Goal: Communication & Community: Participate in discussion

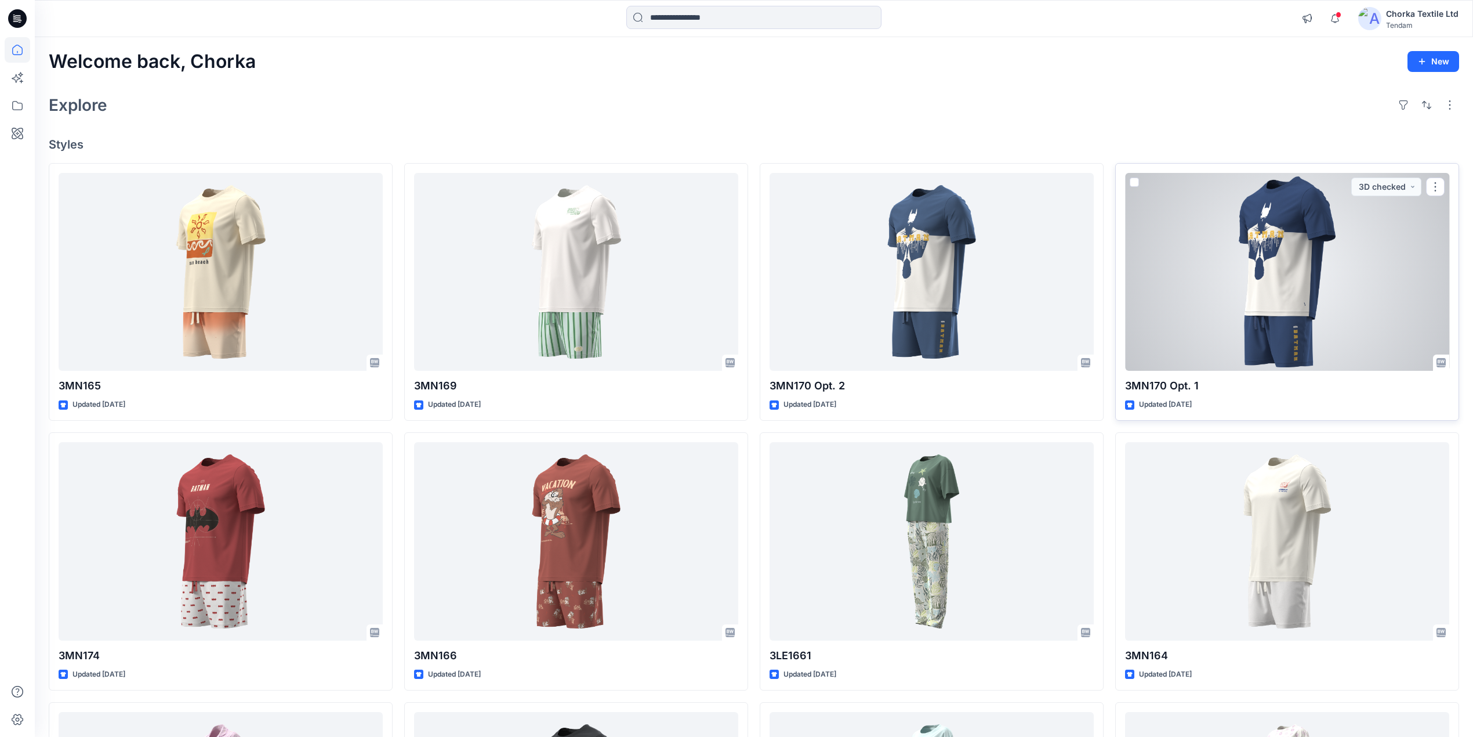
click at [1309, 205] on div at bounding box center [1287, 272] width 324 height 198
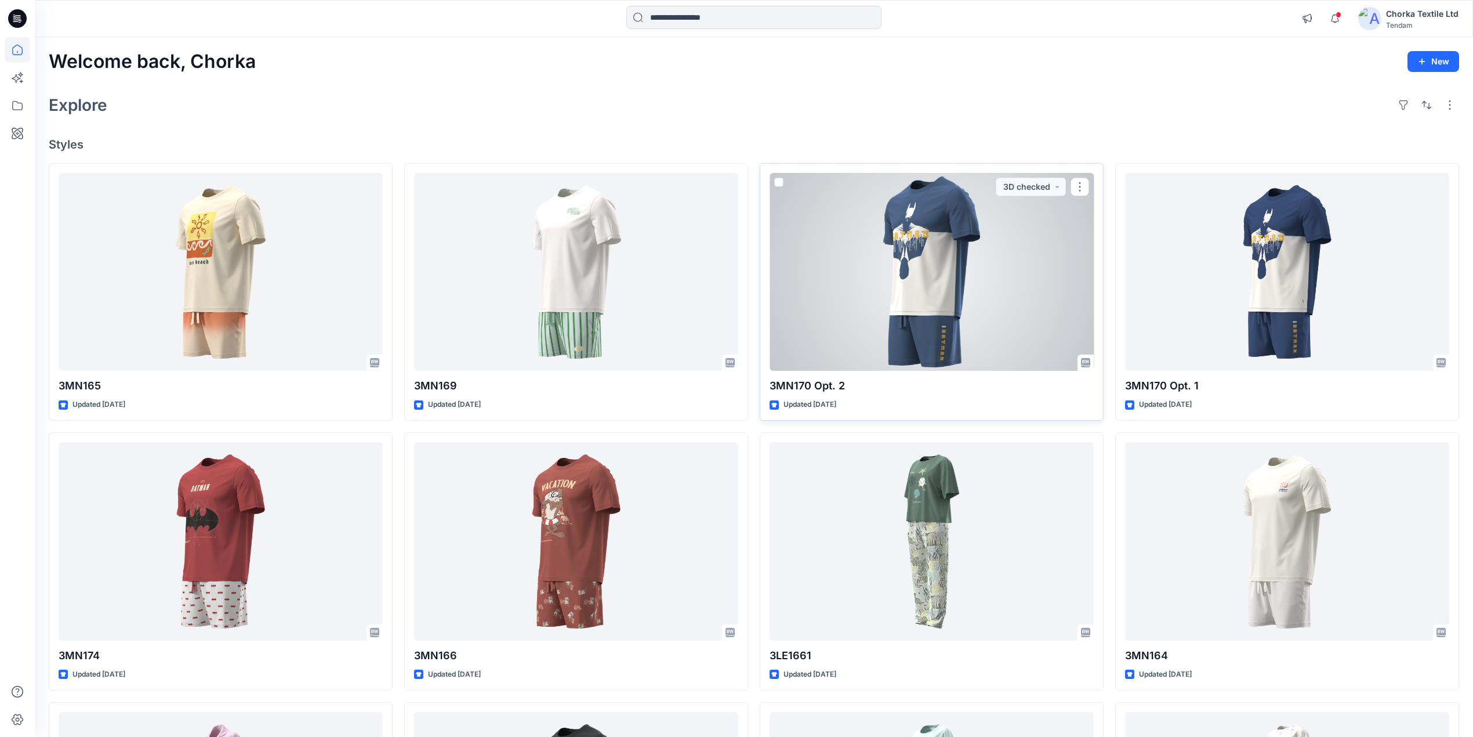
click at [962, 260] on div at bounding box center [932, 272] width 324 height 198
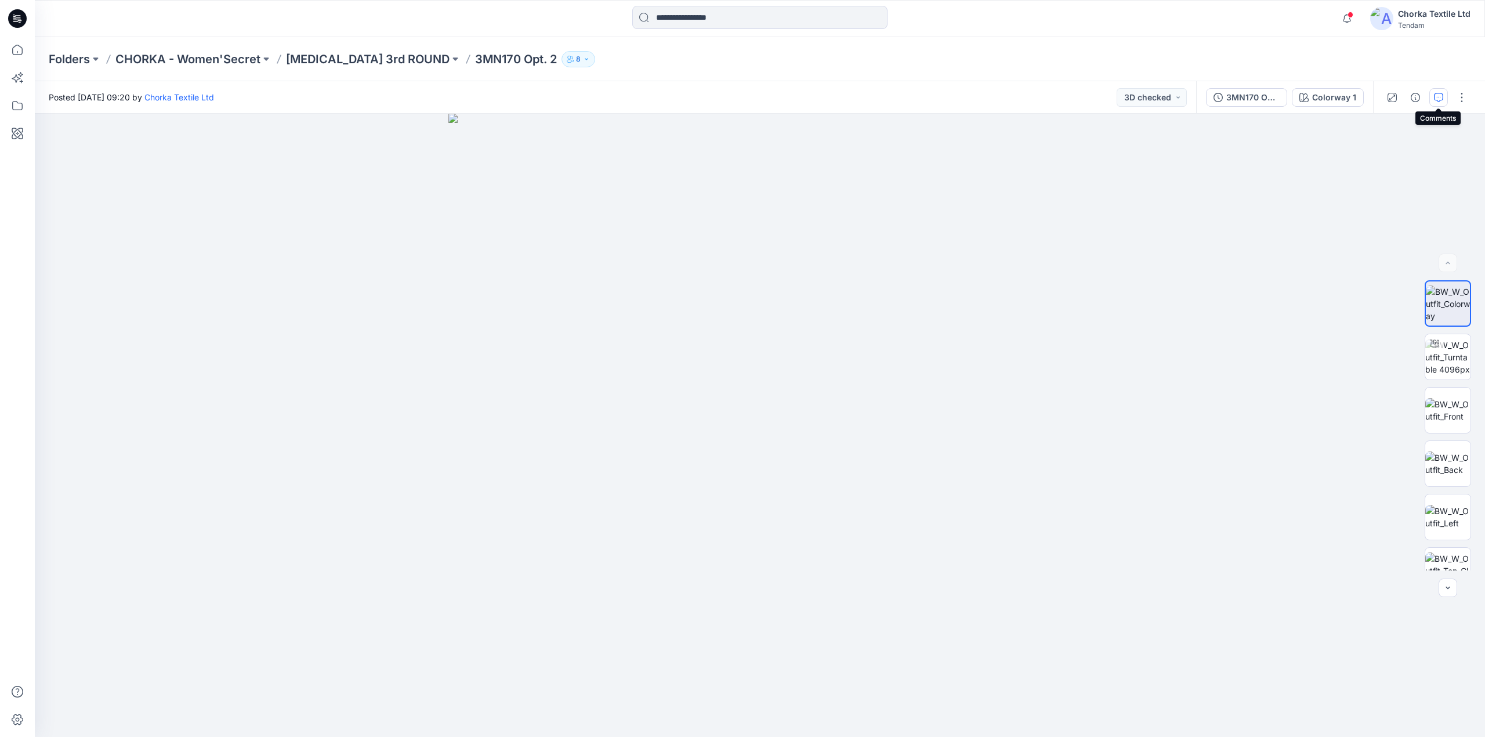
click at [1437, 94] on icon "button" at bounding box center [1438, 97] width 9 height 9
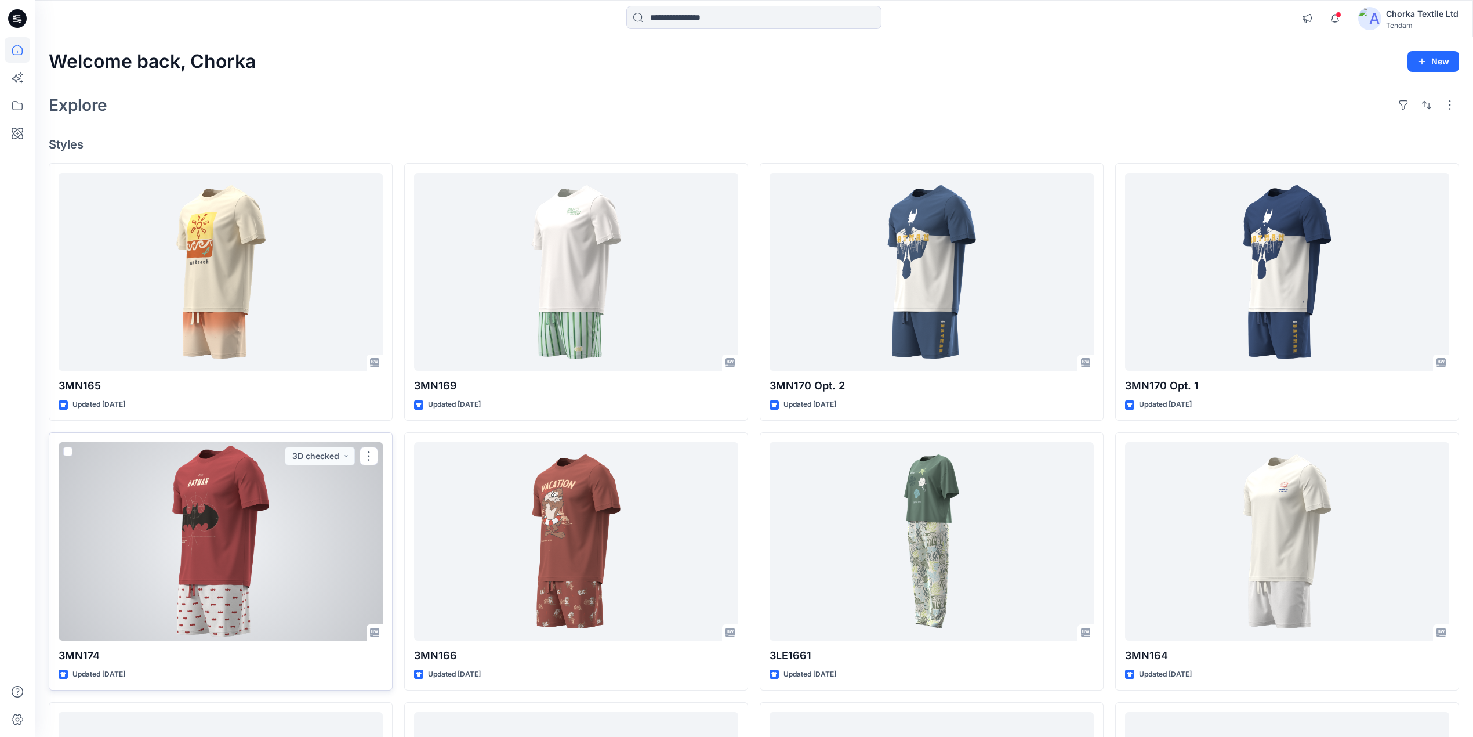
click at [220, 546] on div at bounding box center [221, 541] width 324 height 198
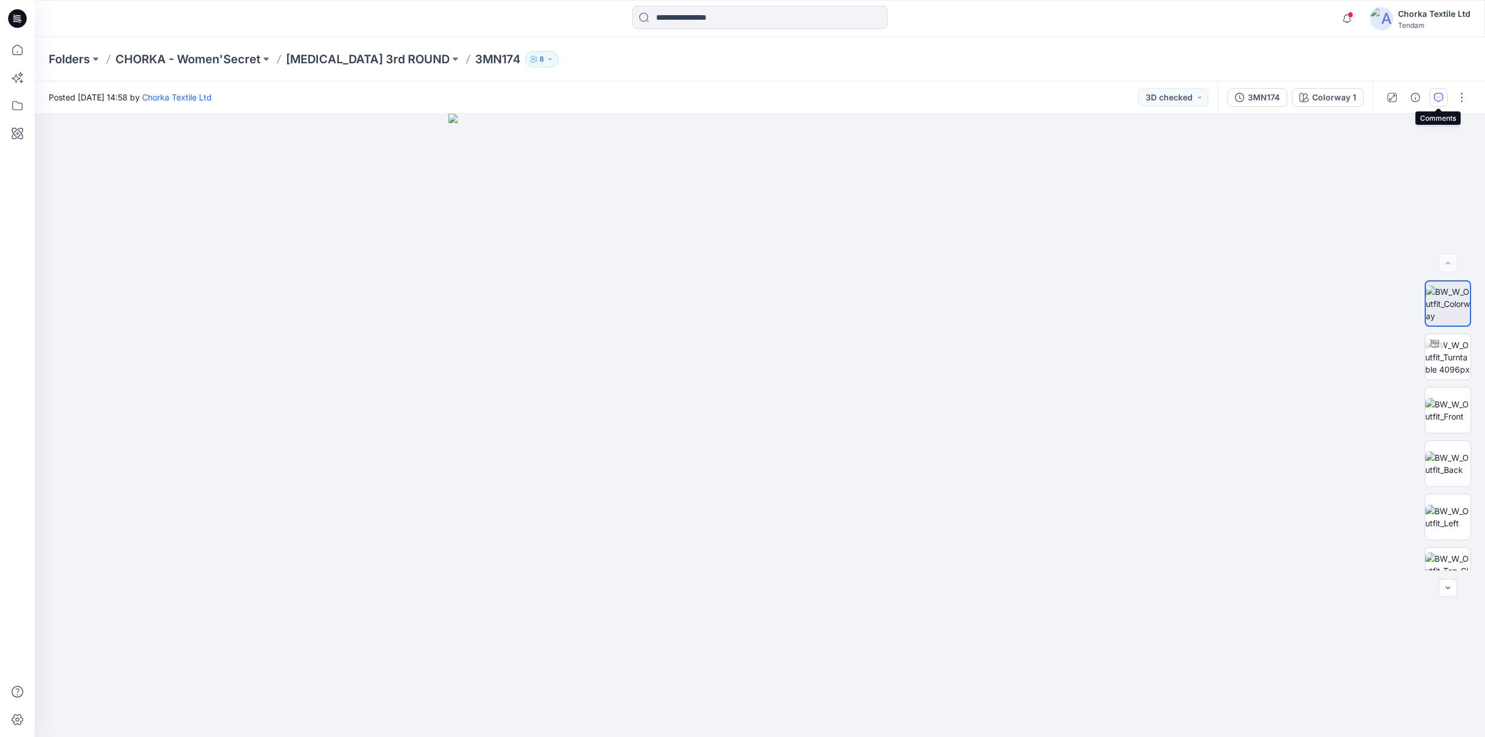
click at [1441, 98] on icon "button" at bounding box center [1438, 97] width 9 height 9
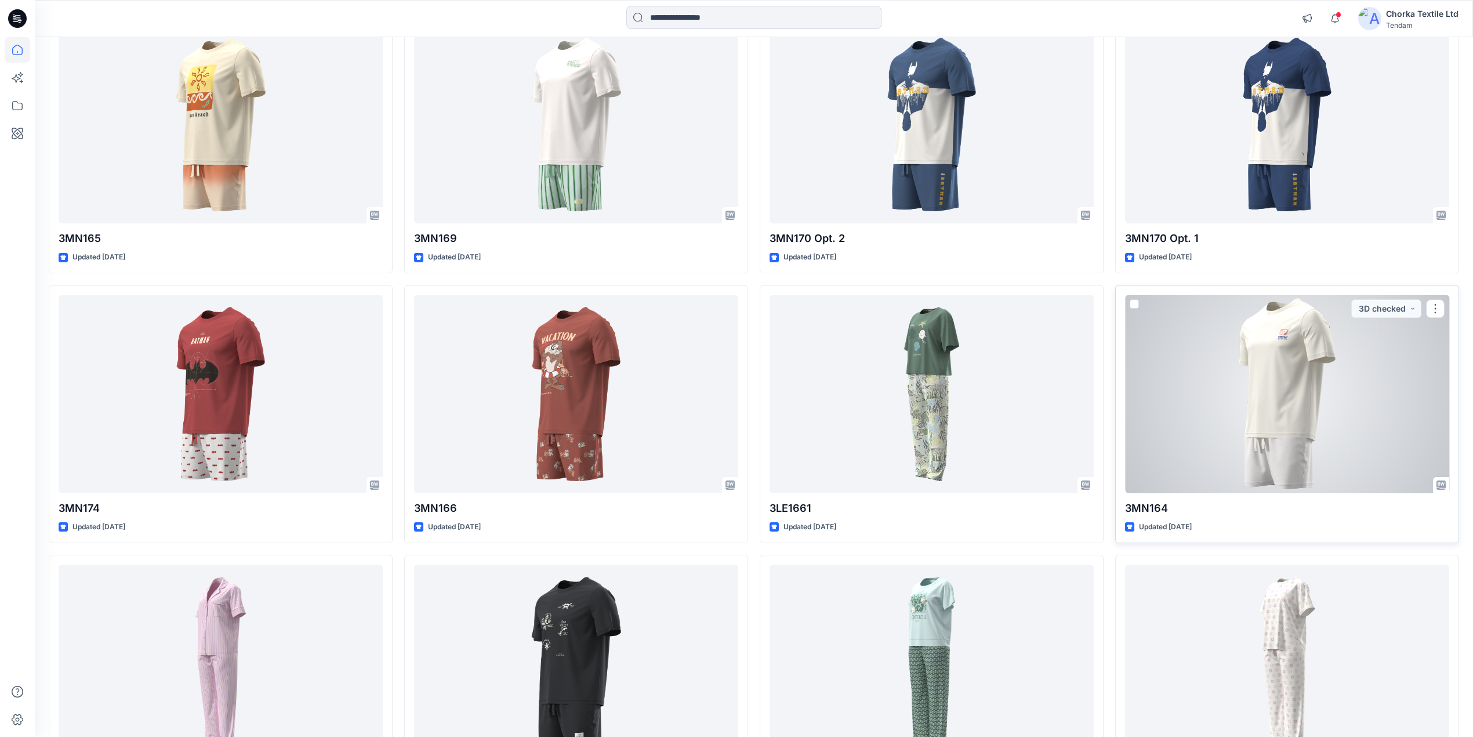
scroll to position [154, 0]
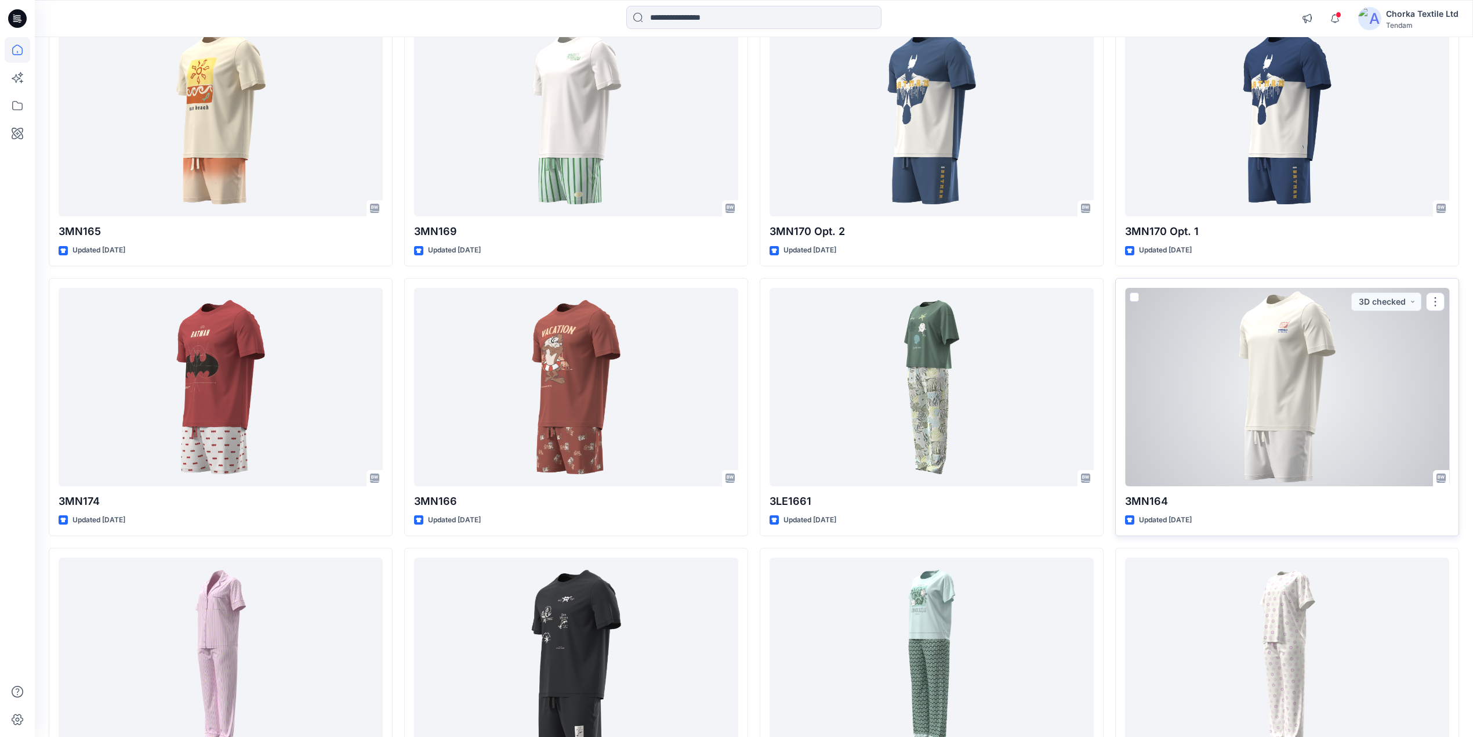
click at [1273, 408] on div at bounding box center [1287, 387] width 324 height 198
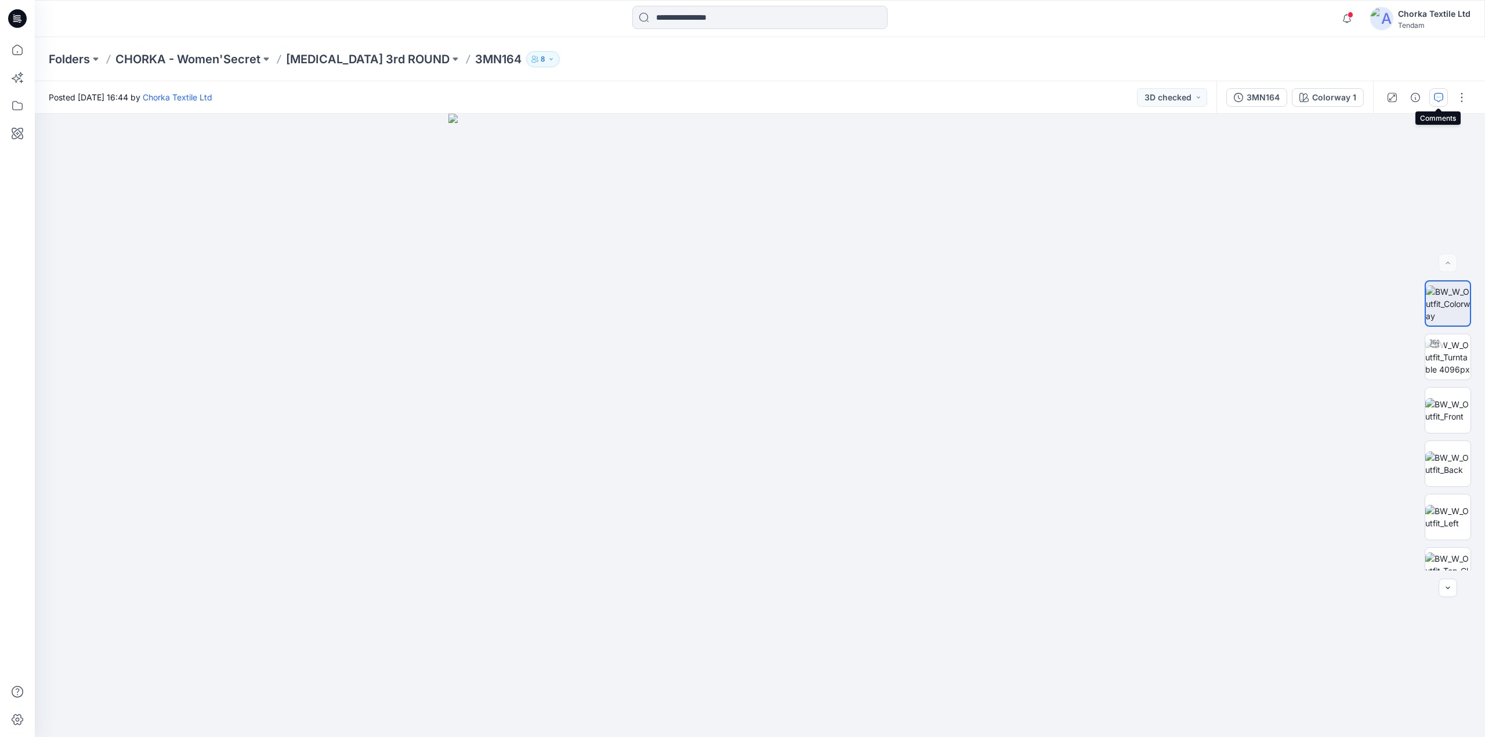
click at [1441, 100] on icon "button" at bounding box center [1438, 97] width 9 height 9
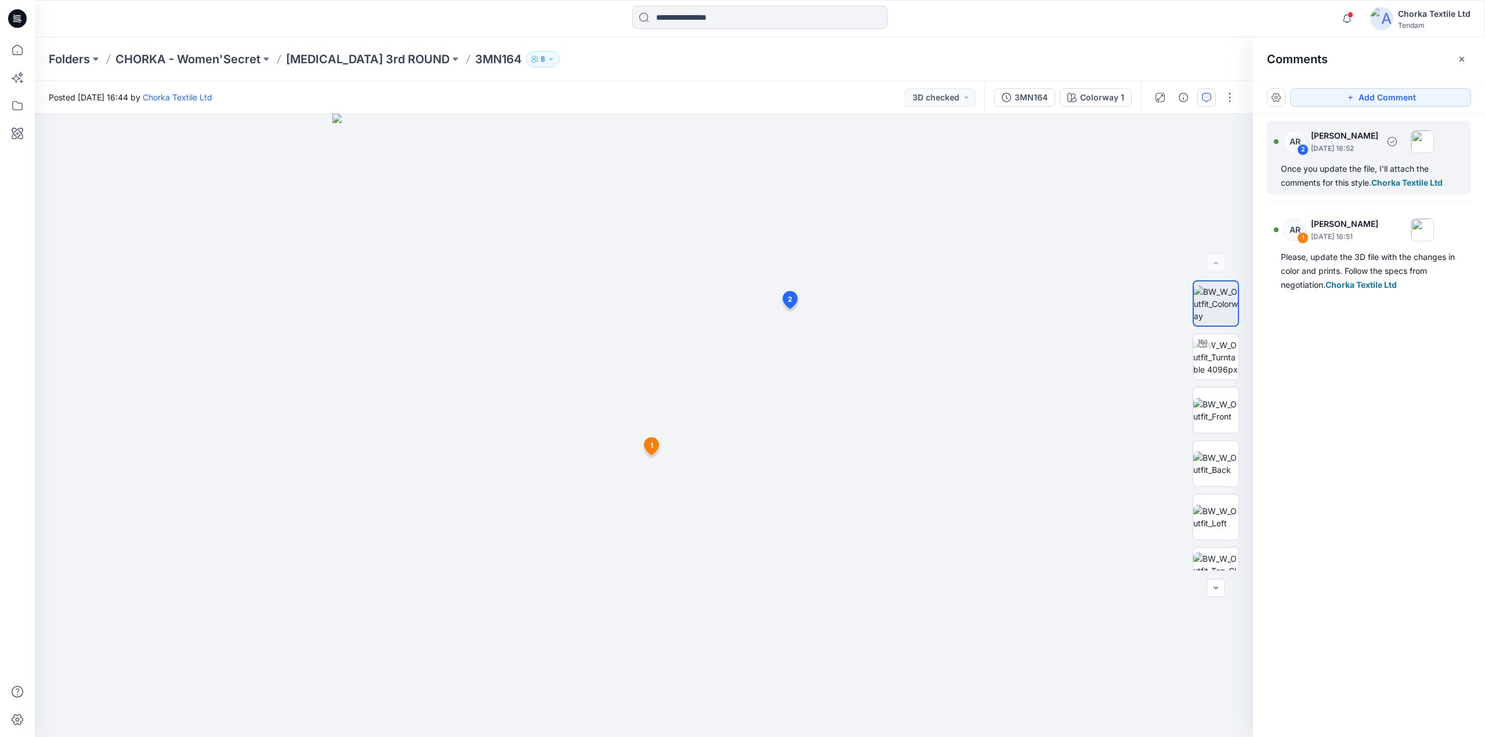
click at [1360, 168] on div "Once you update the file, I'll attach the comments for this style. Chorka Texti…" at bounding box center [1369, 176] width 176 height 28
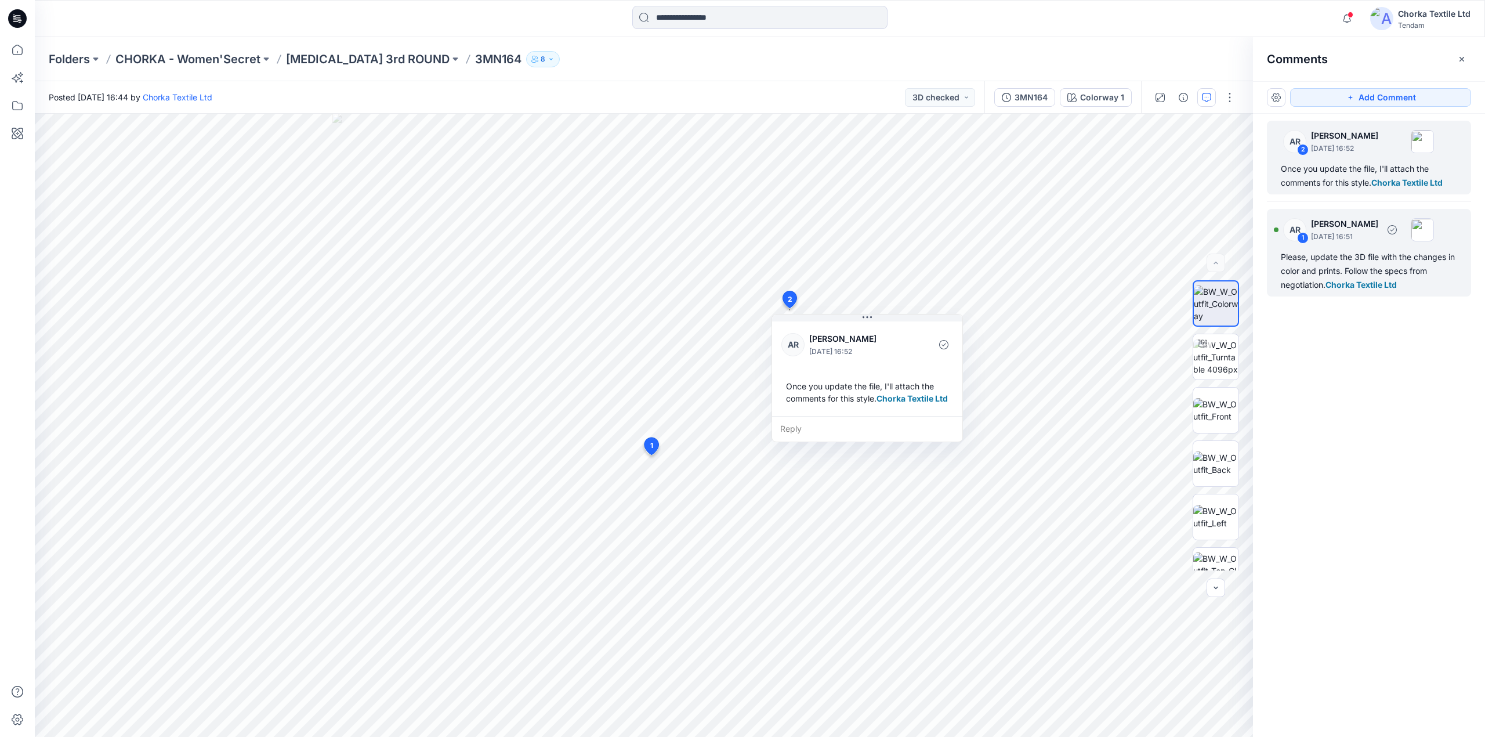
click at [1362, 256] on div "Please, update the 3D file with the changes in color and prints. Follow the spe…" at bounding box center [1369, 271] width 176 height 42
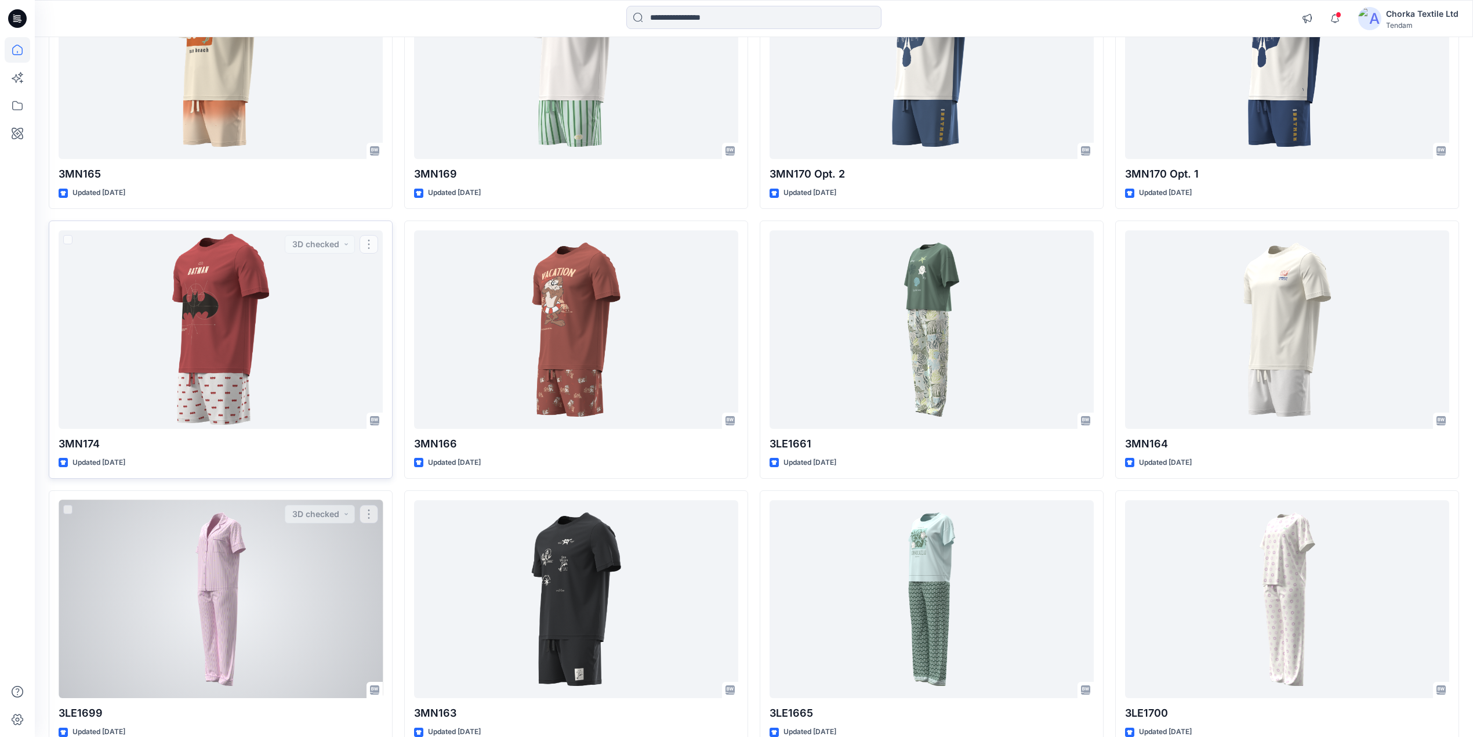
scroll to position [279, 0]
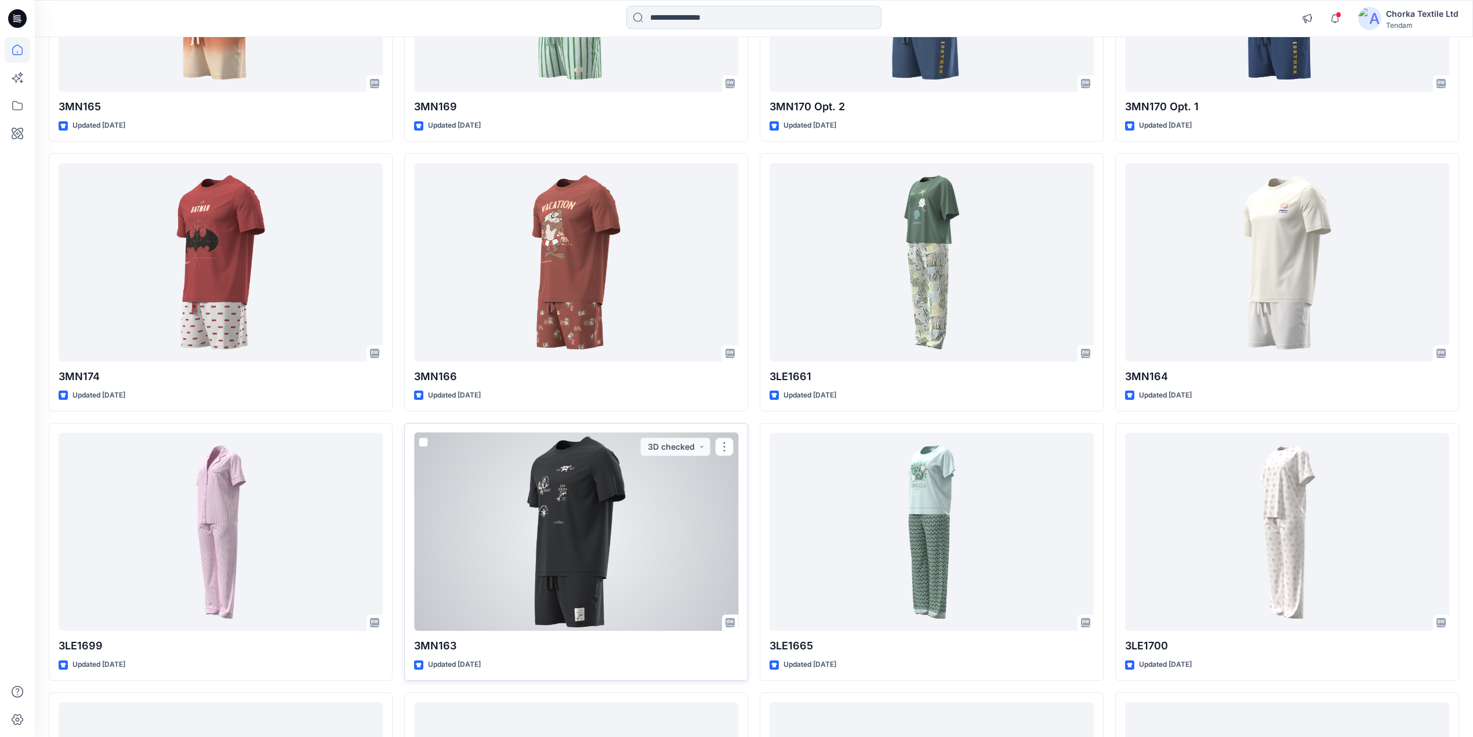
click at [620, 493] on div at bounding box center [576, 532] width 324 height 198
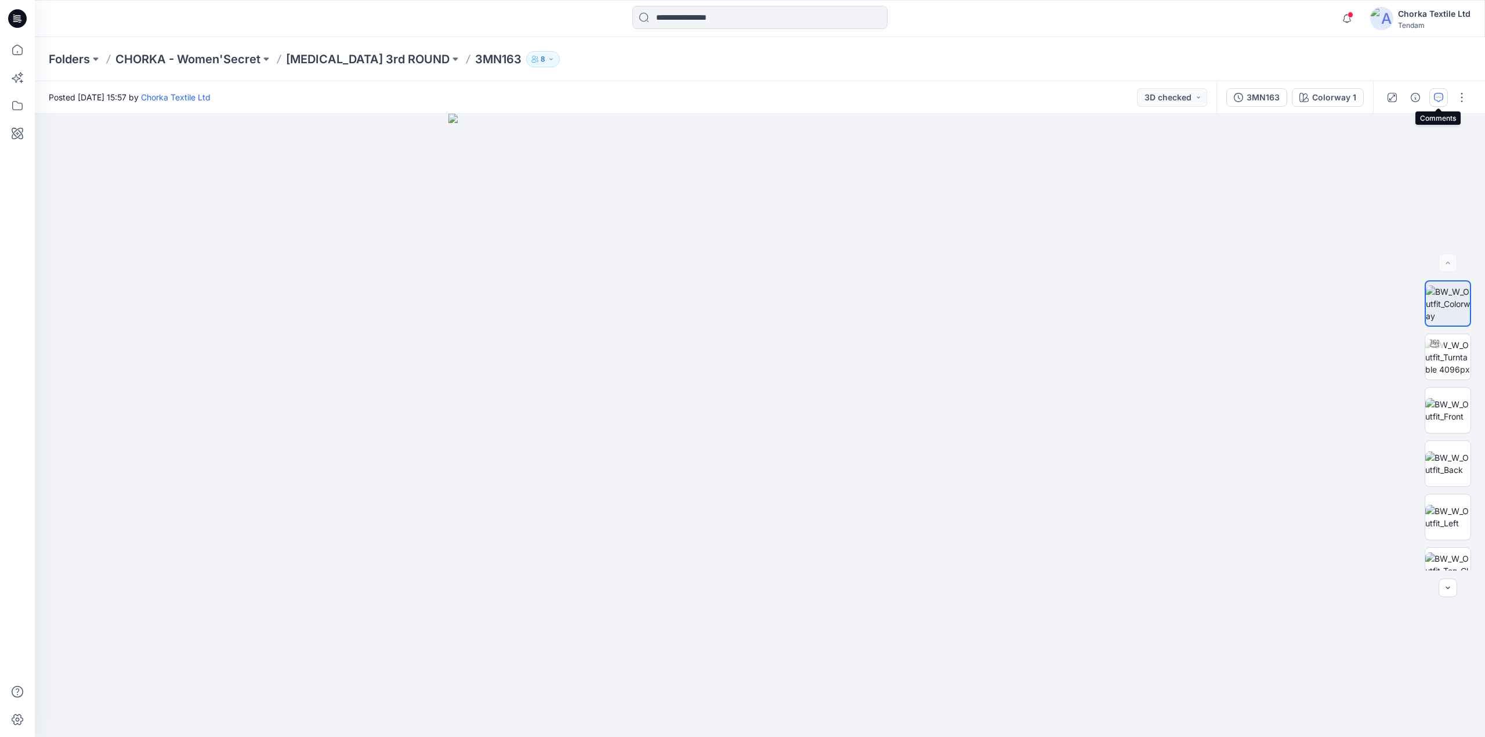
click at [1438, 96] on icon "button" at bounding box center [1438, 97] width 9 height 9
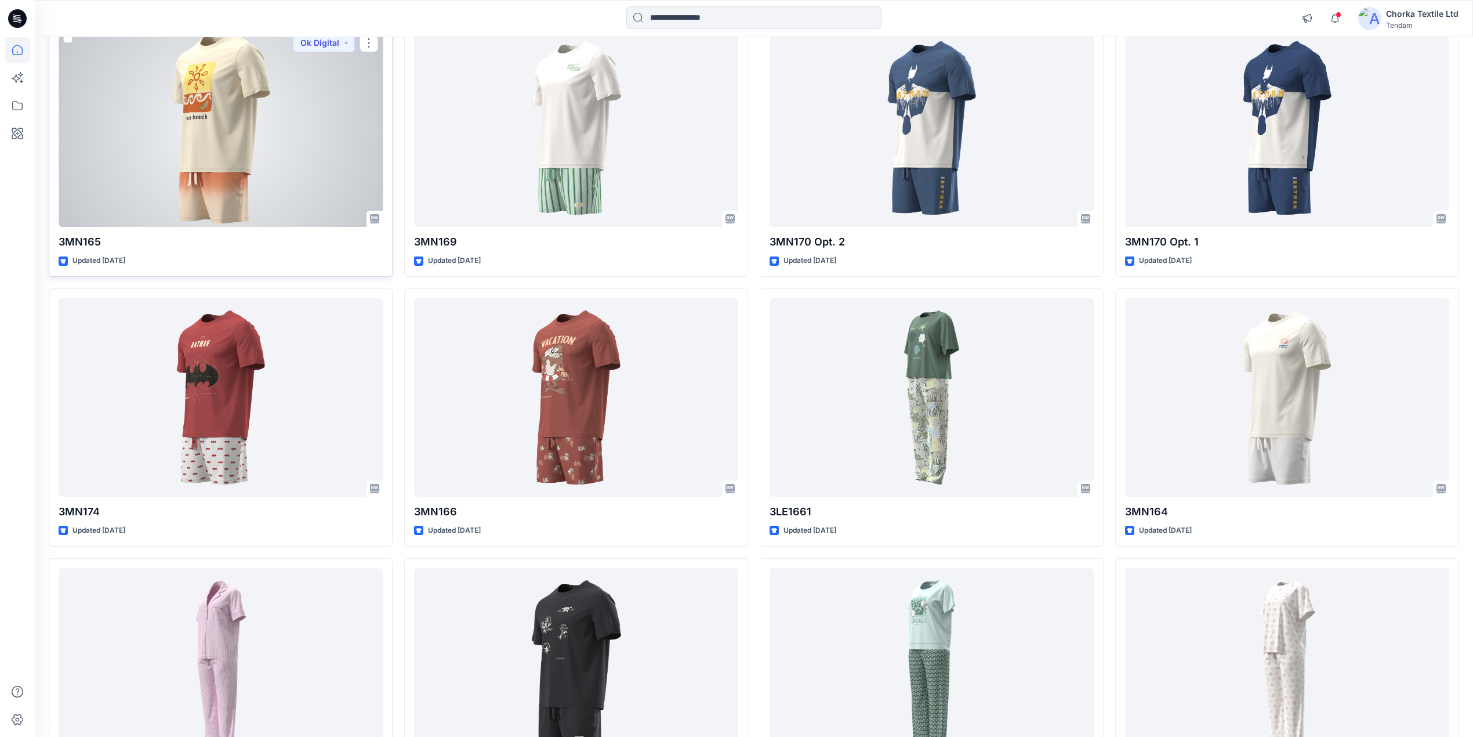
scroll to position [154, 0]
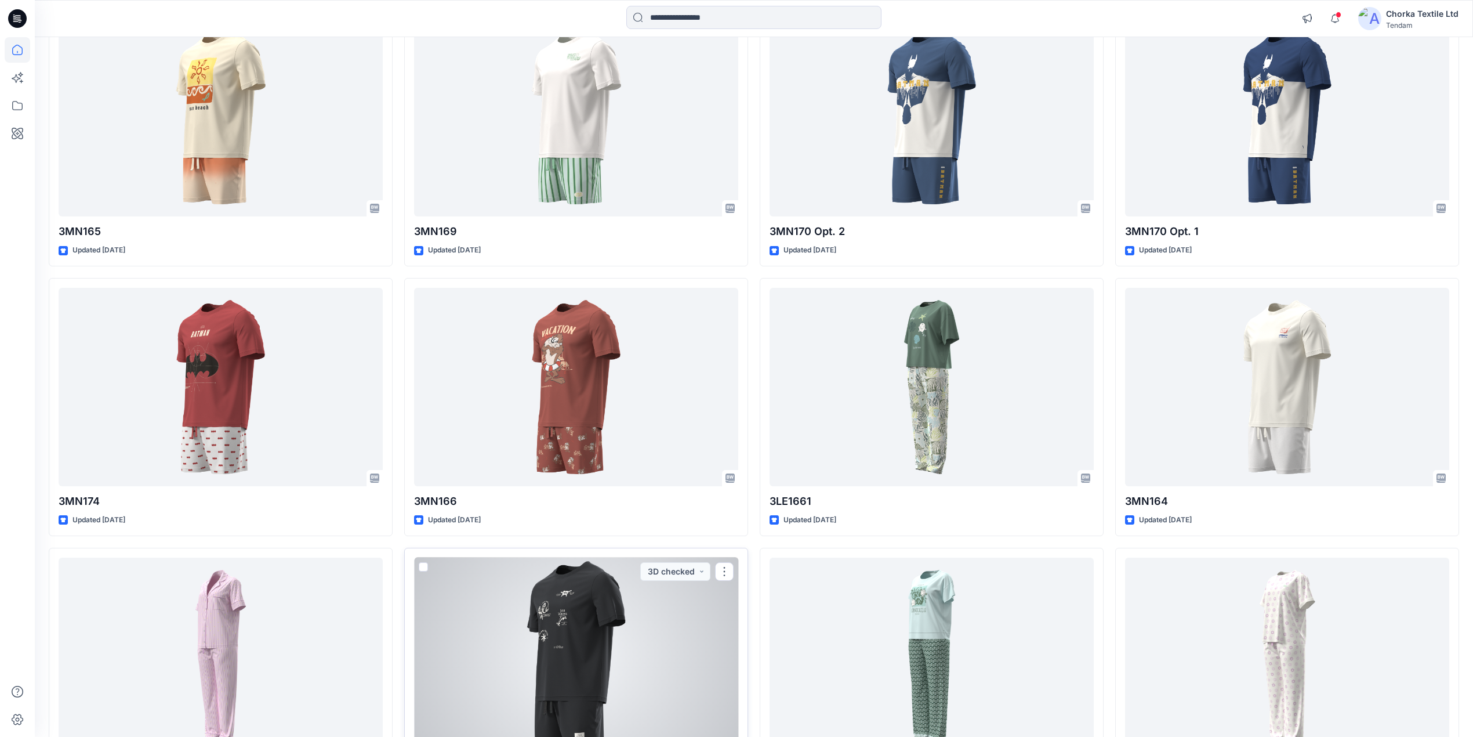
click at [607, 611] on div at bounding box center [576, 656] width 324 height 198
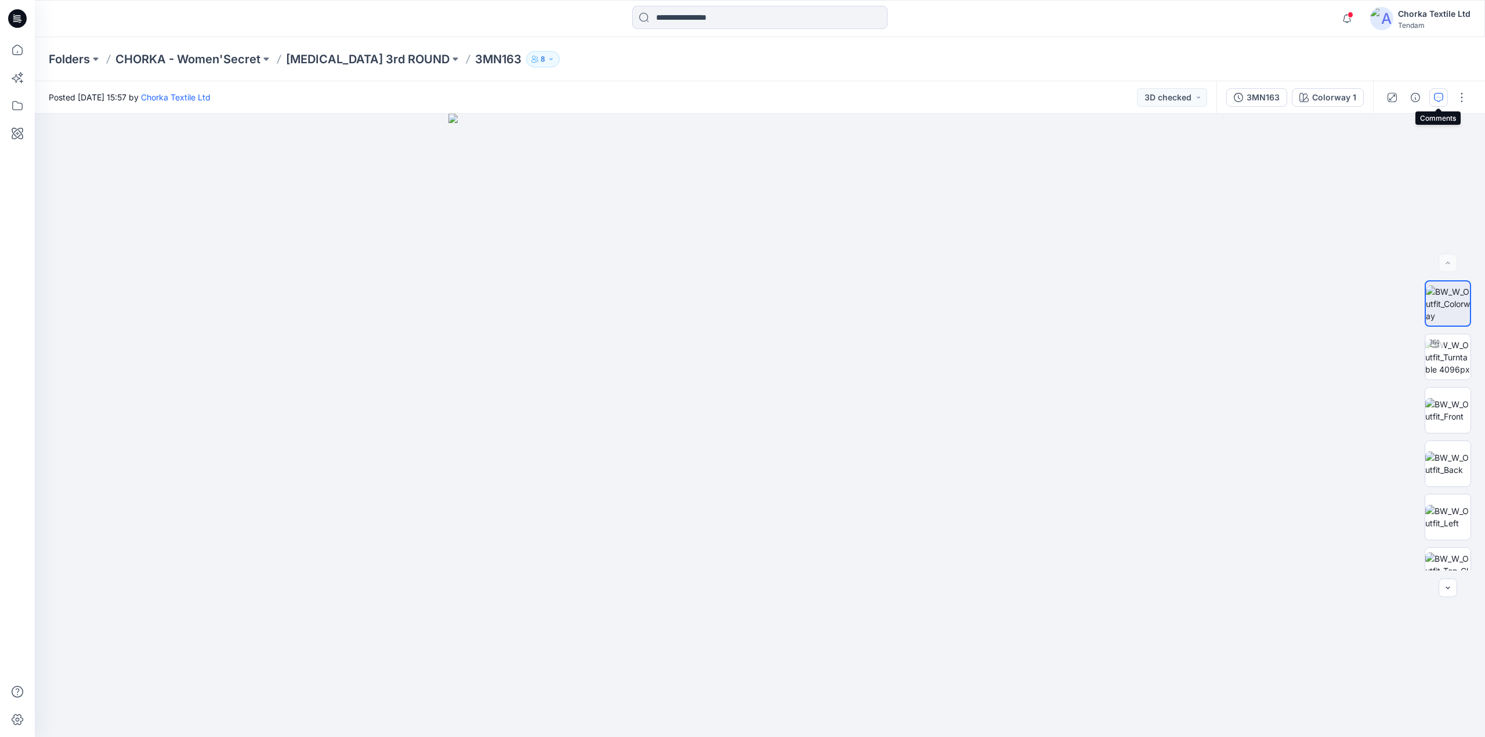
click at [1436, 96] on icon "button" at bounding box center [1438, 97] width 9 height 9
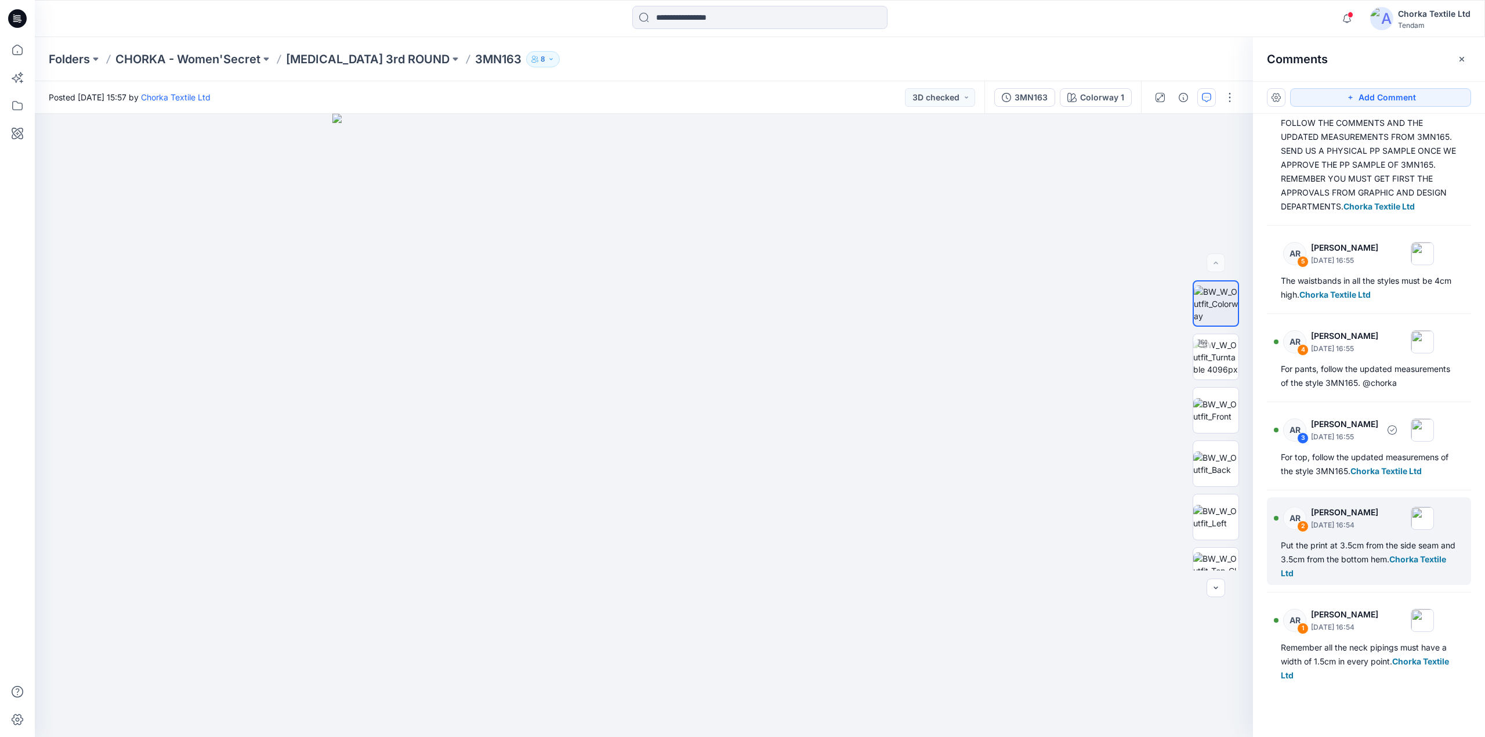
scroll to position [74, 0]
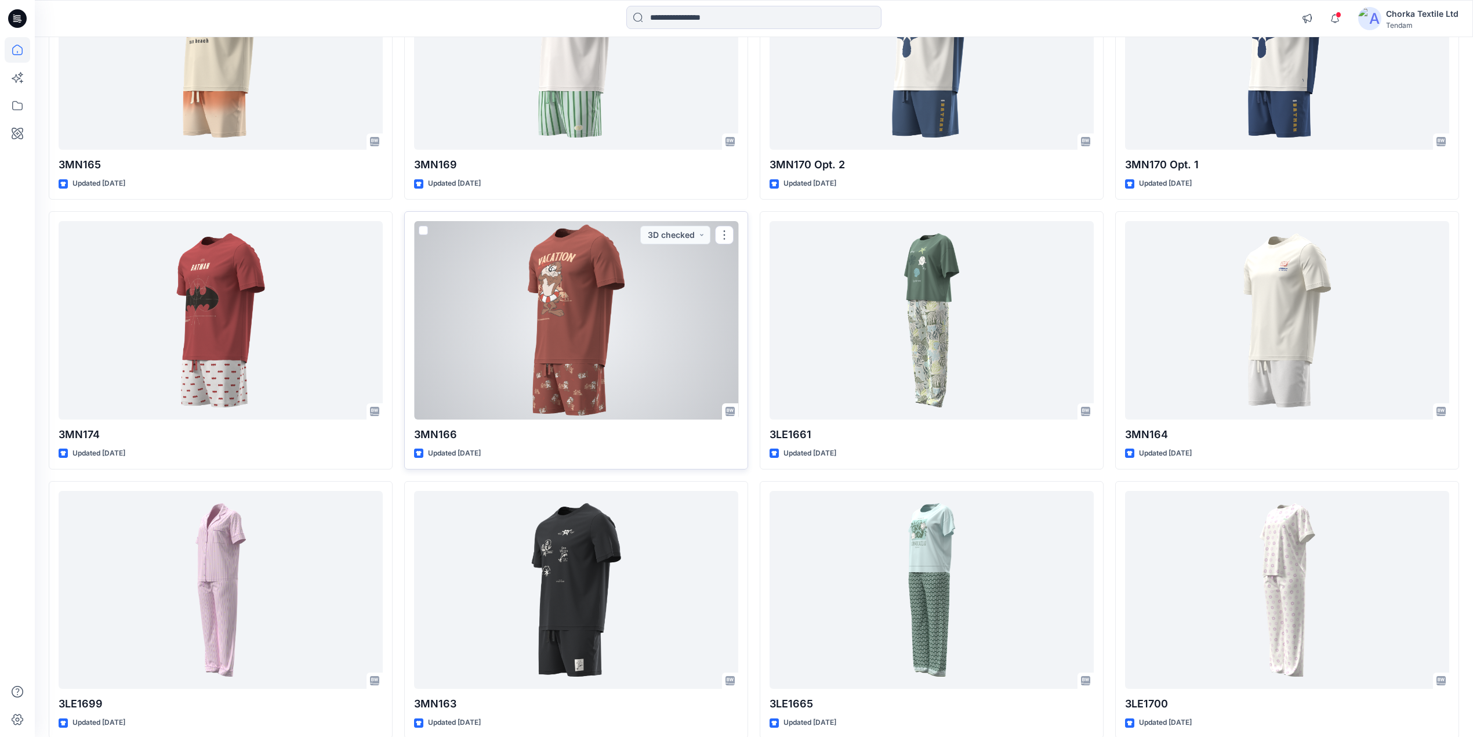
scroll to position [232, 0]
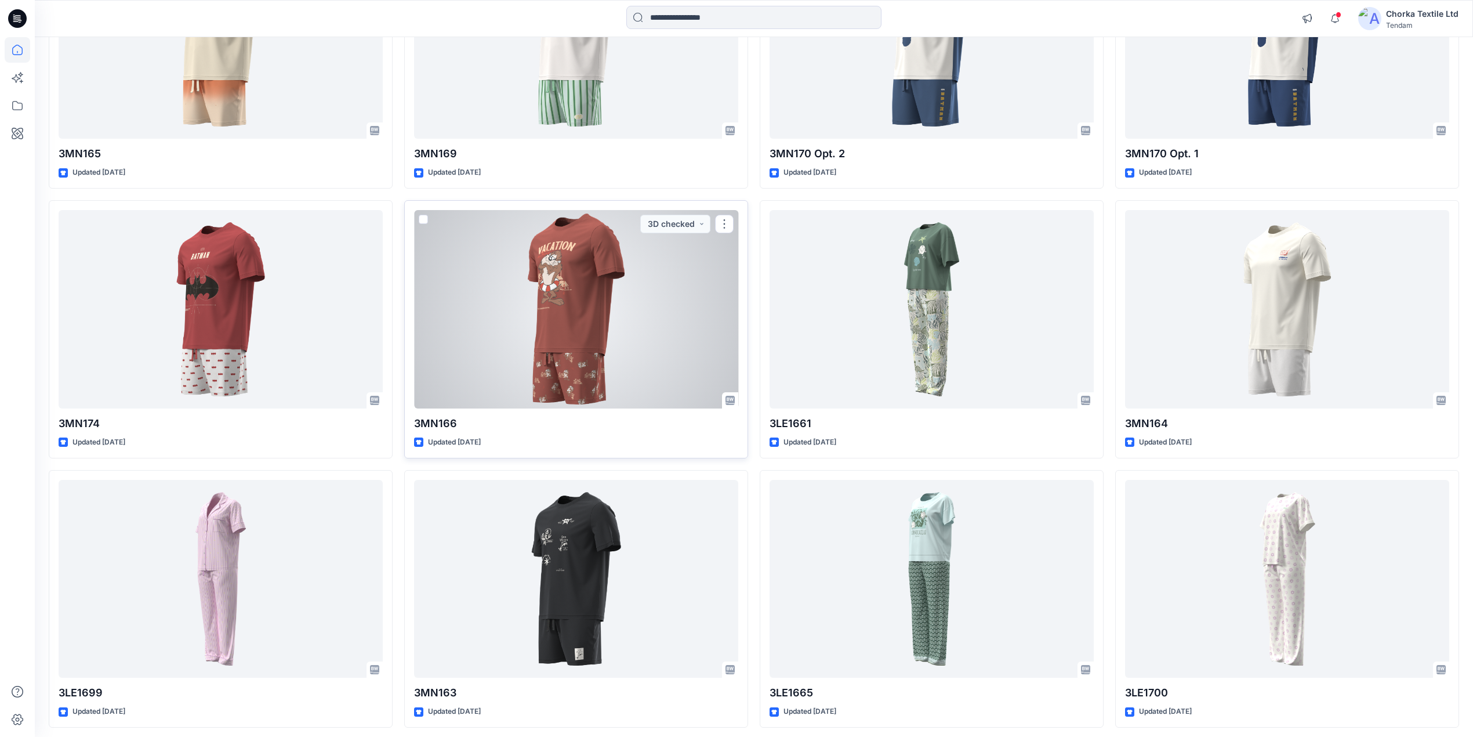
click at [556, 317] on div at bounding box center [576, 309] width 324 height 198
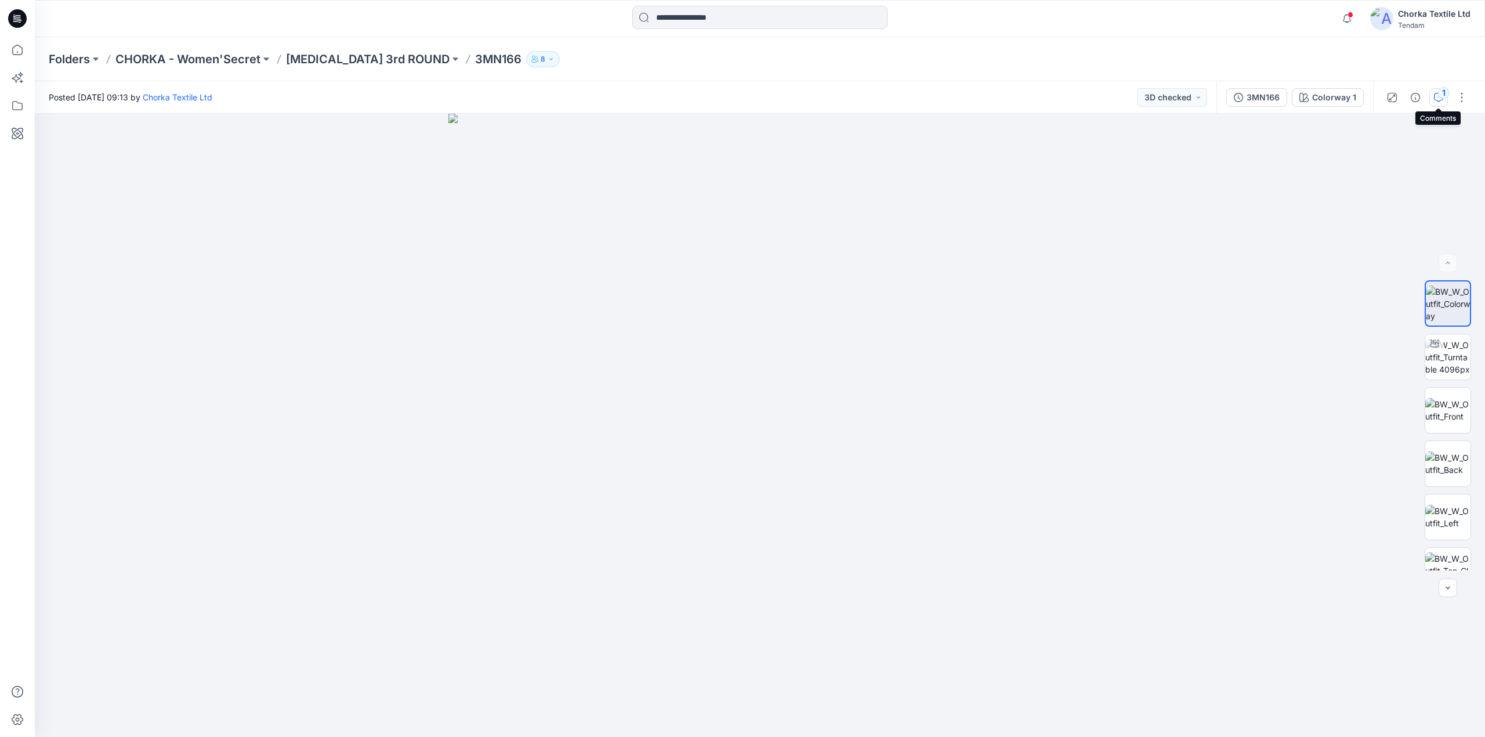
click at [1439, 93] on div "1" at bounding box center [1444, 93] width 12 height 12
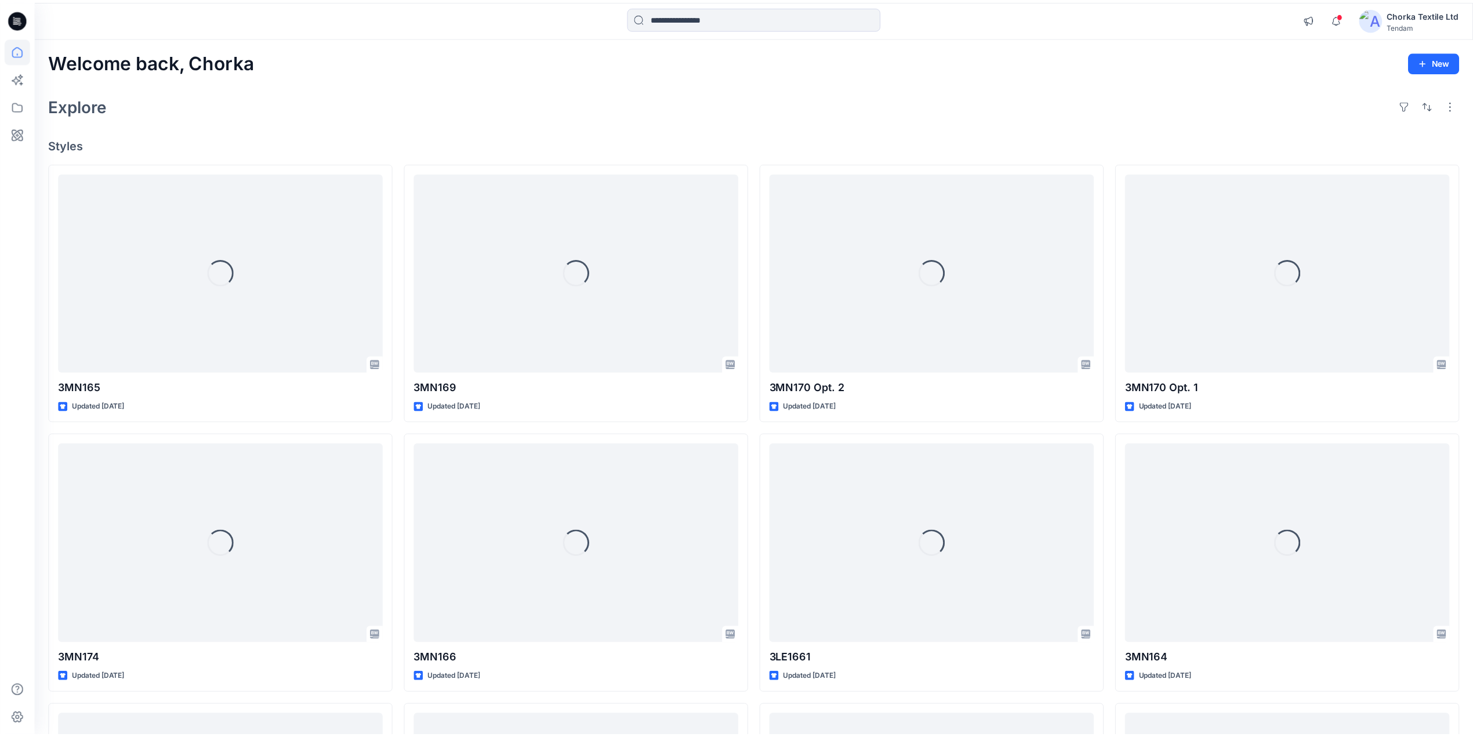
scroll to position [232, 0]
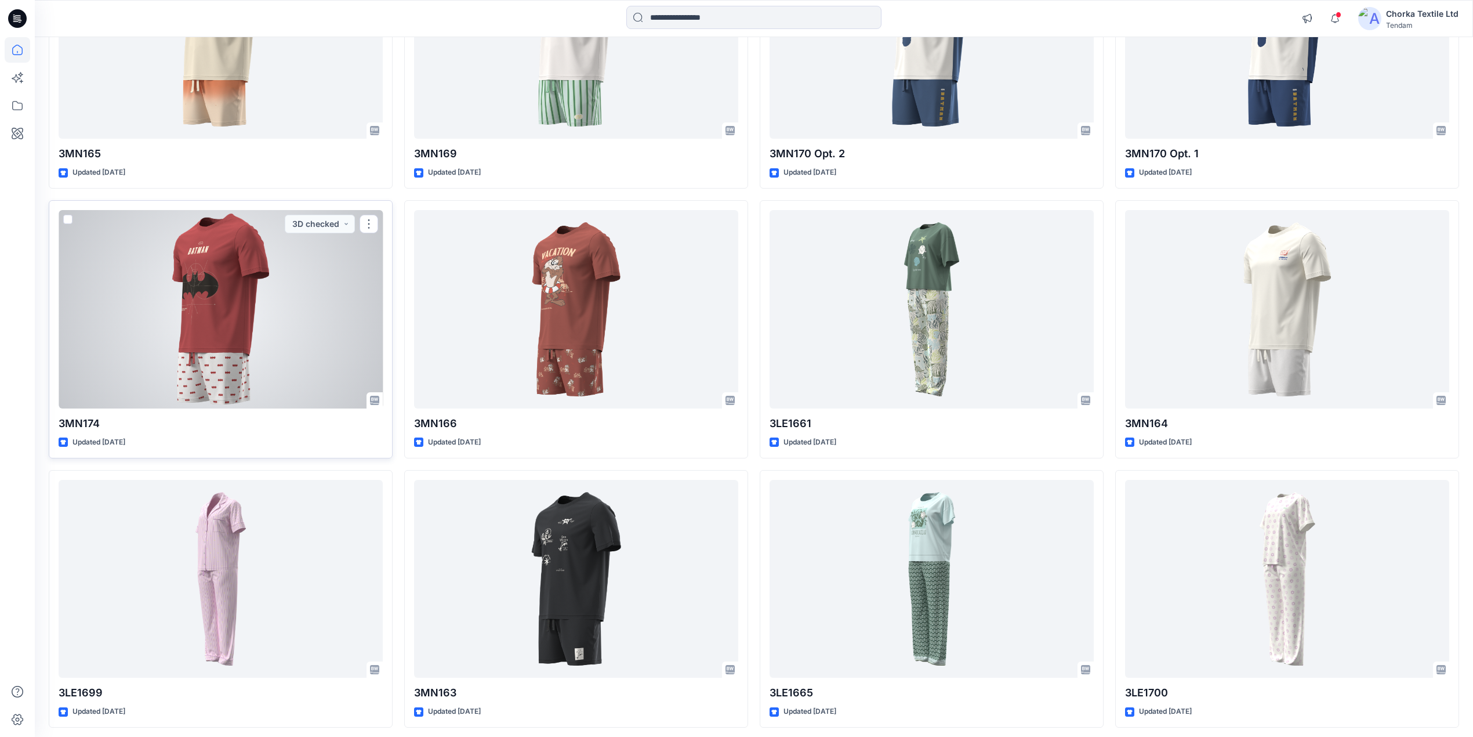
click at [223, 298] on div at bounding box center [221, 309] width 324 height 198
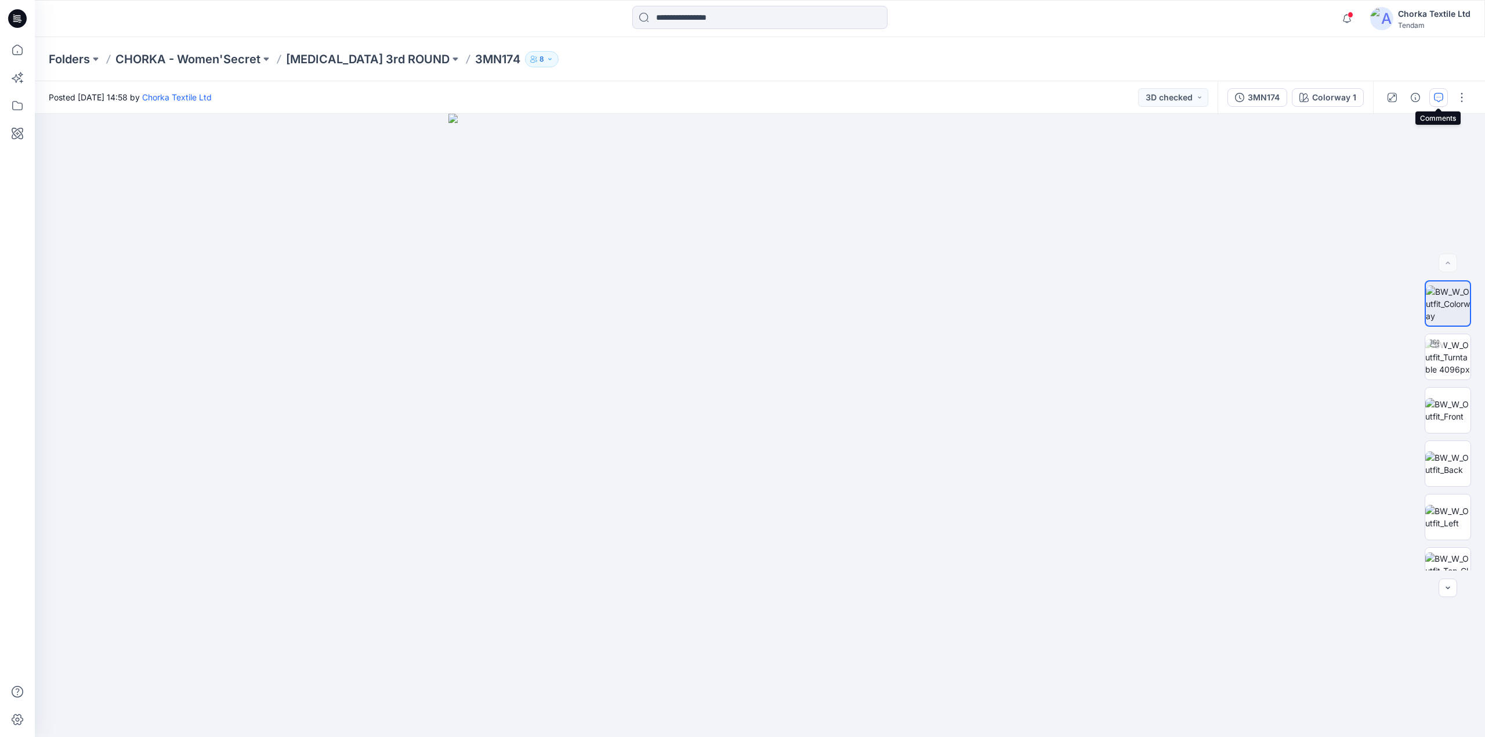
click at [1434, 94] on icon "button" at bounding box center [1438, 97] width 9 height 9
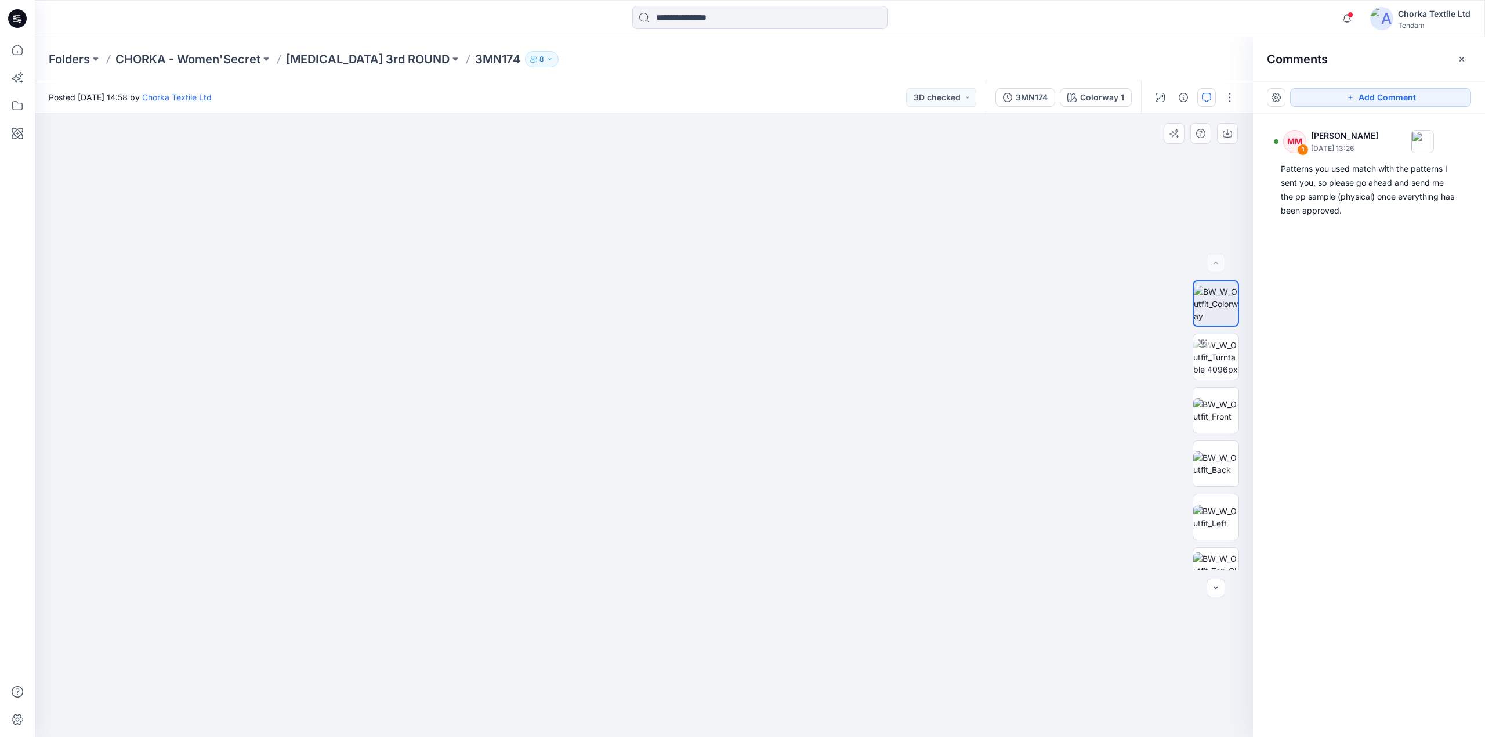
drag, startPoint x: 709, startPoint y: 274, endPoint x: 683, endPoint y: 507, distance: 234.6
click at [683, 507] on img at bounding box center [617, 148] width 2197 height 1177
drag, startPoint x: 650, startPoint y: 284, endPoint x: 633, endPoint y: 532, distance: 248.8
click at [633, 532] on img at bounding box center [600, 272] width 2197 height 929
click at [1209, 347] on img at bounding box center [1215, 357] width 45 height 37
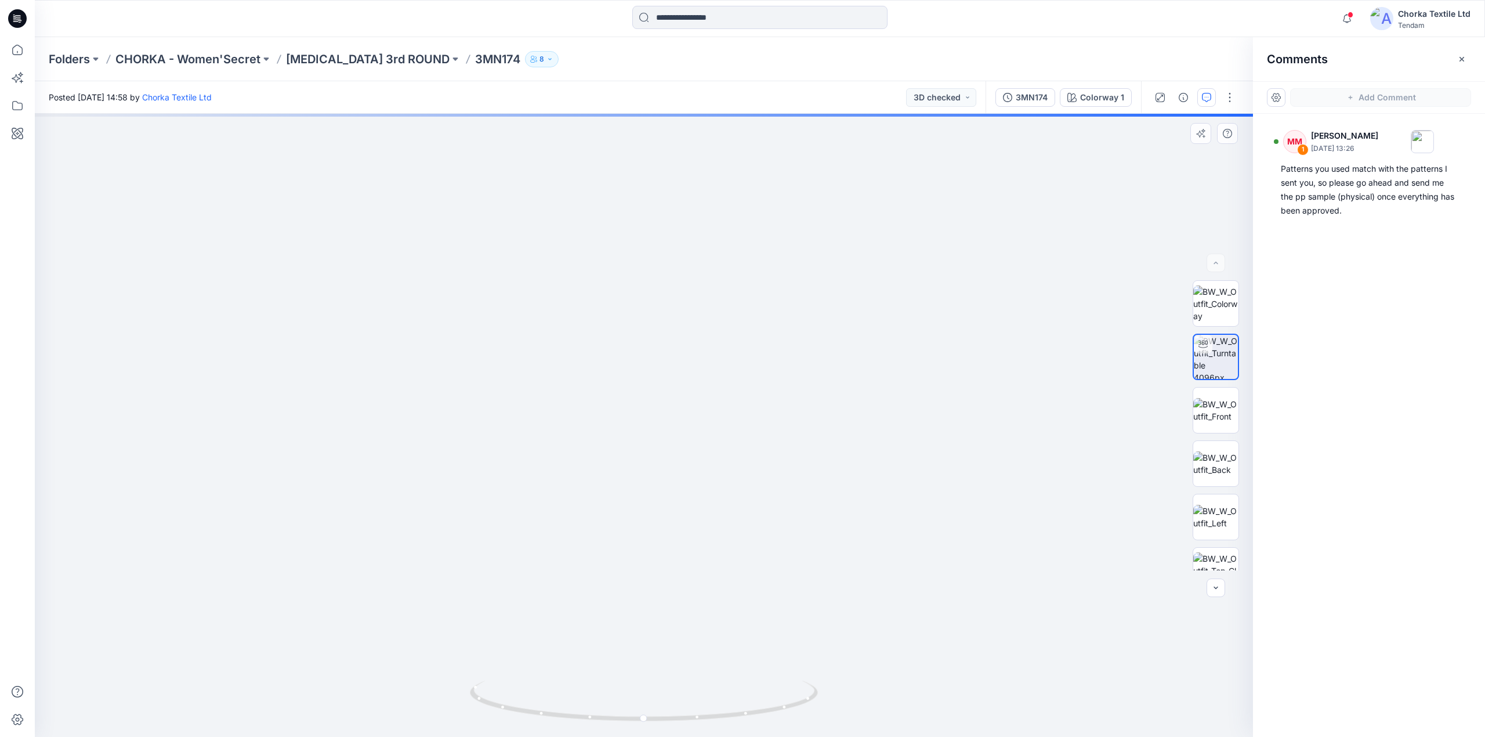
drag, startPoint x: 680, startPoint y: 237, endPoint x: 673, endPoint y: 537, distance: 300.5
click at [673, 537] on img at bounding box center [637, 210] width 2054 height 1054
drag, startPoint x: 683, startPoint y: 278, endPoint x: 717, endPoint y: 483, distance: 207.6
click at [717, 485] on img at bounding box center [671, 322] width 2054 height 831
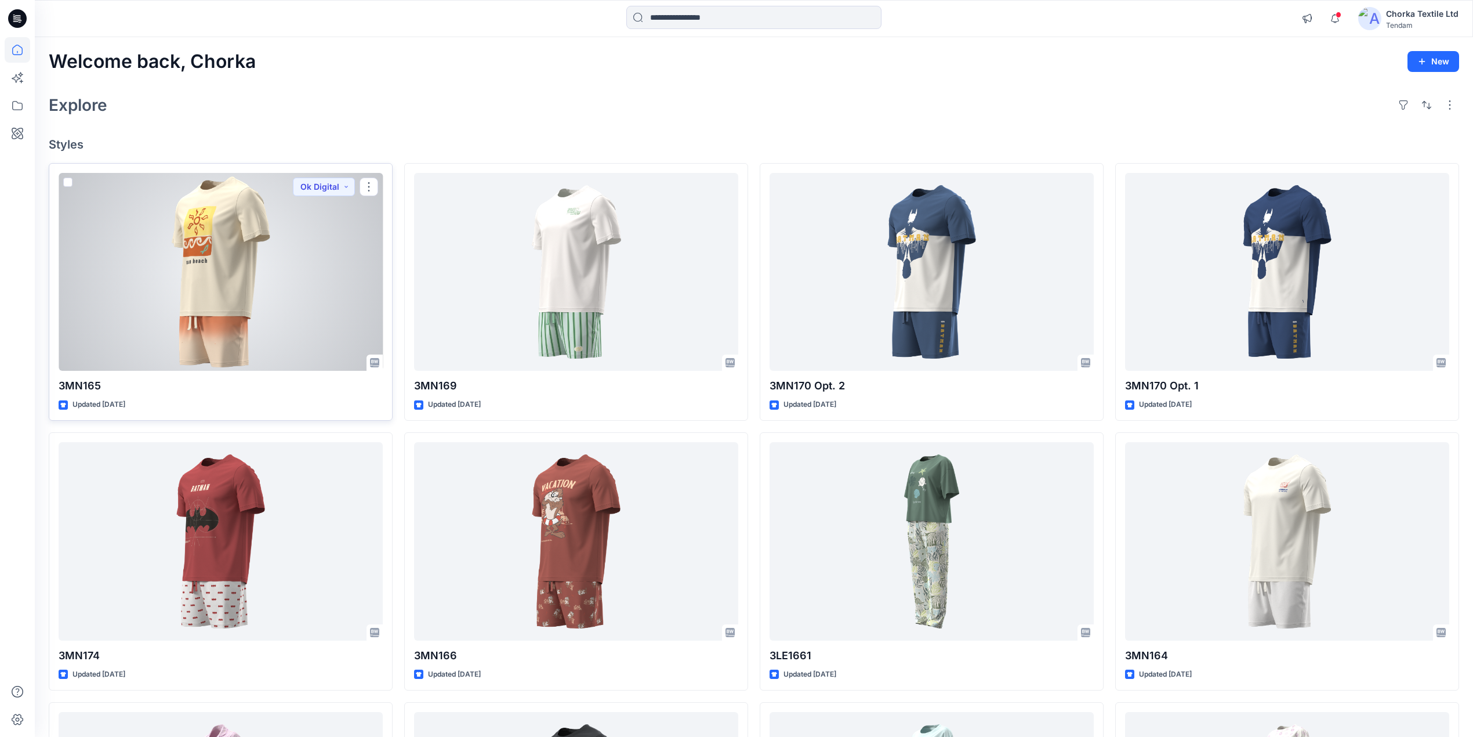
click at [258, 253] on div at bounding box center [221, 272] width 324 height 198
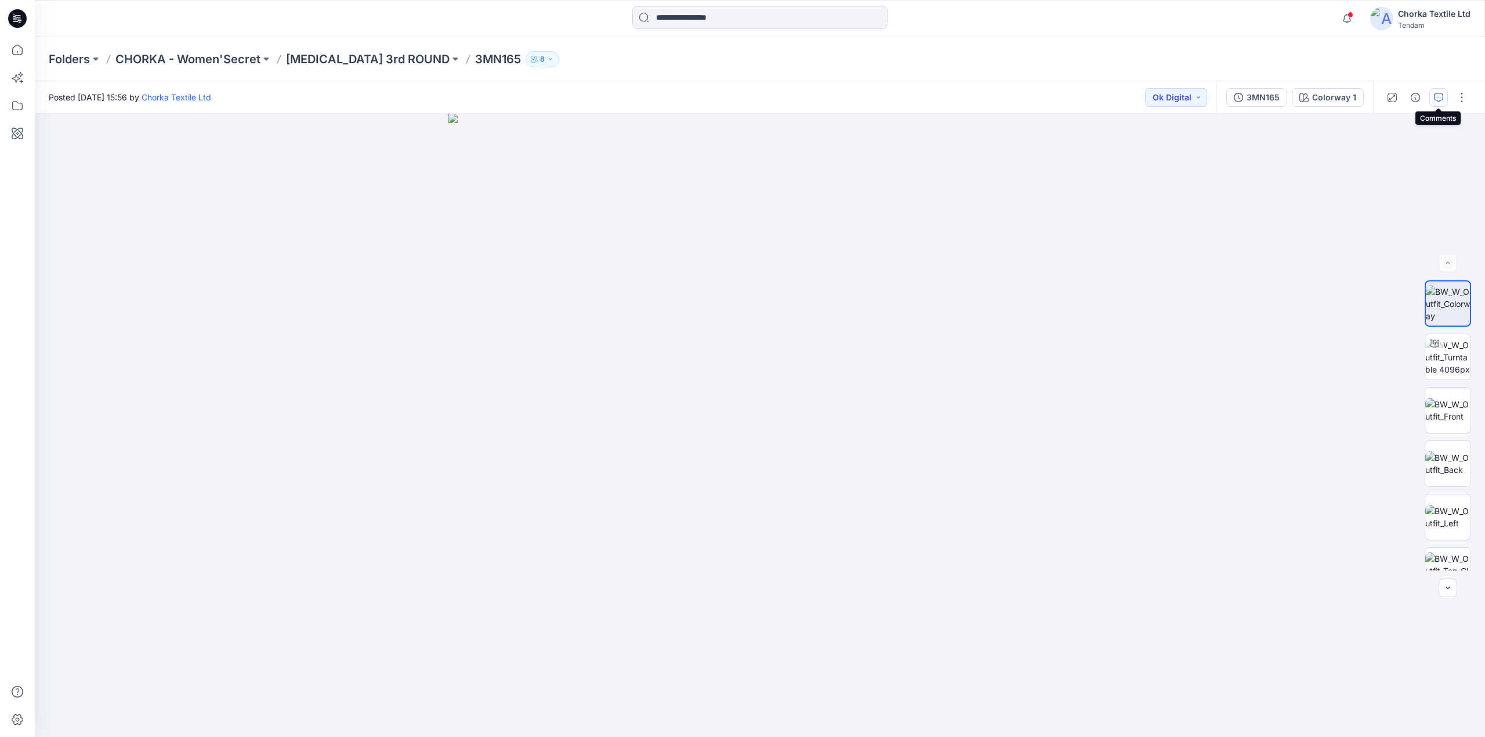
click at [1436, 93] on icon "button" at bounding box center [1438, 97] width 9 height 9
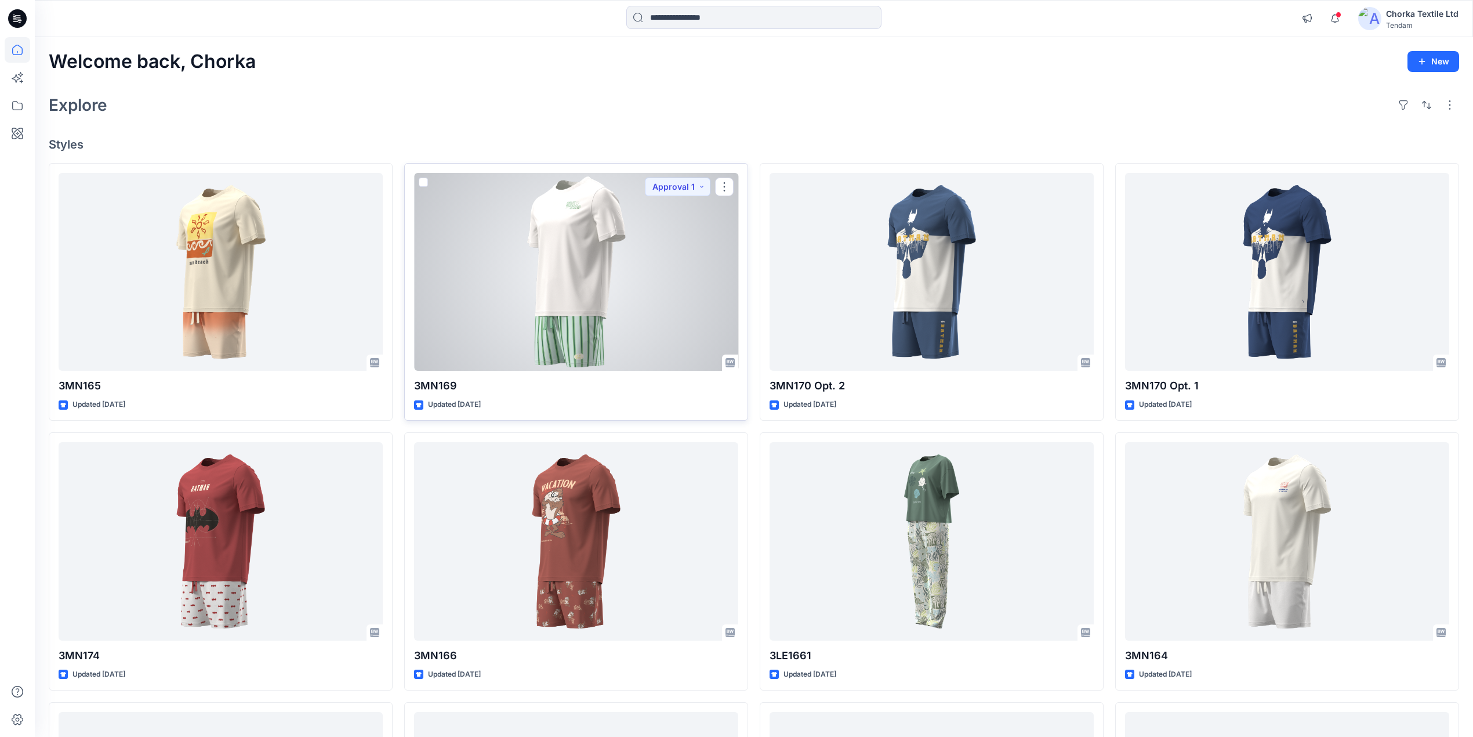
click at [525, 287] on div at bounding box center [576, 272] width 324 height 198
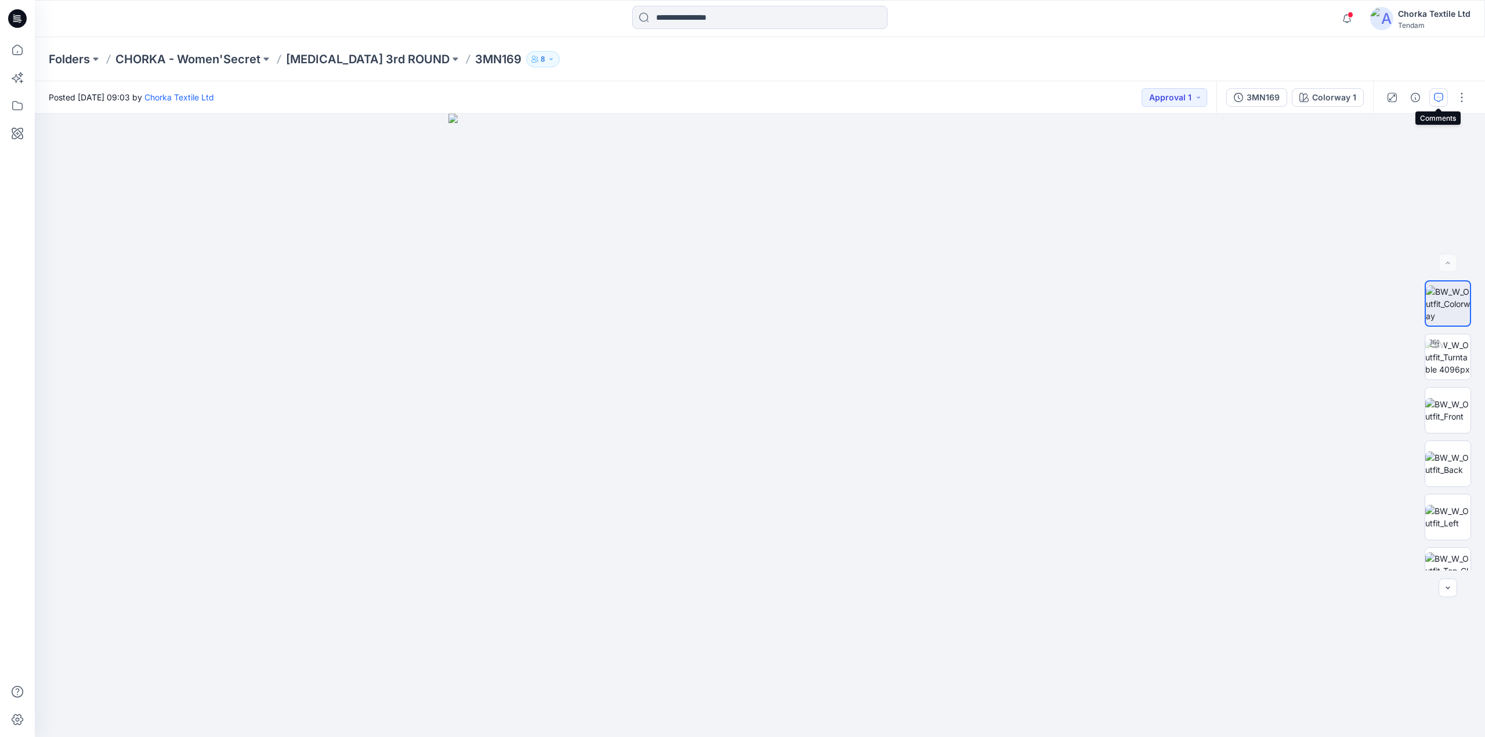
click at [1435, 96] on icon "button" at bounding box center [1438, 97] width 9 height 9
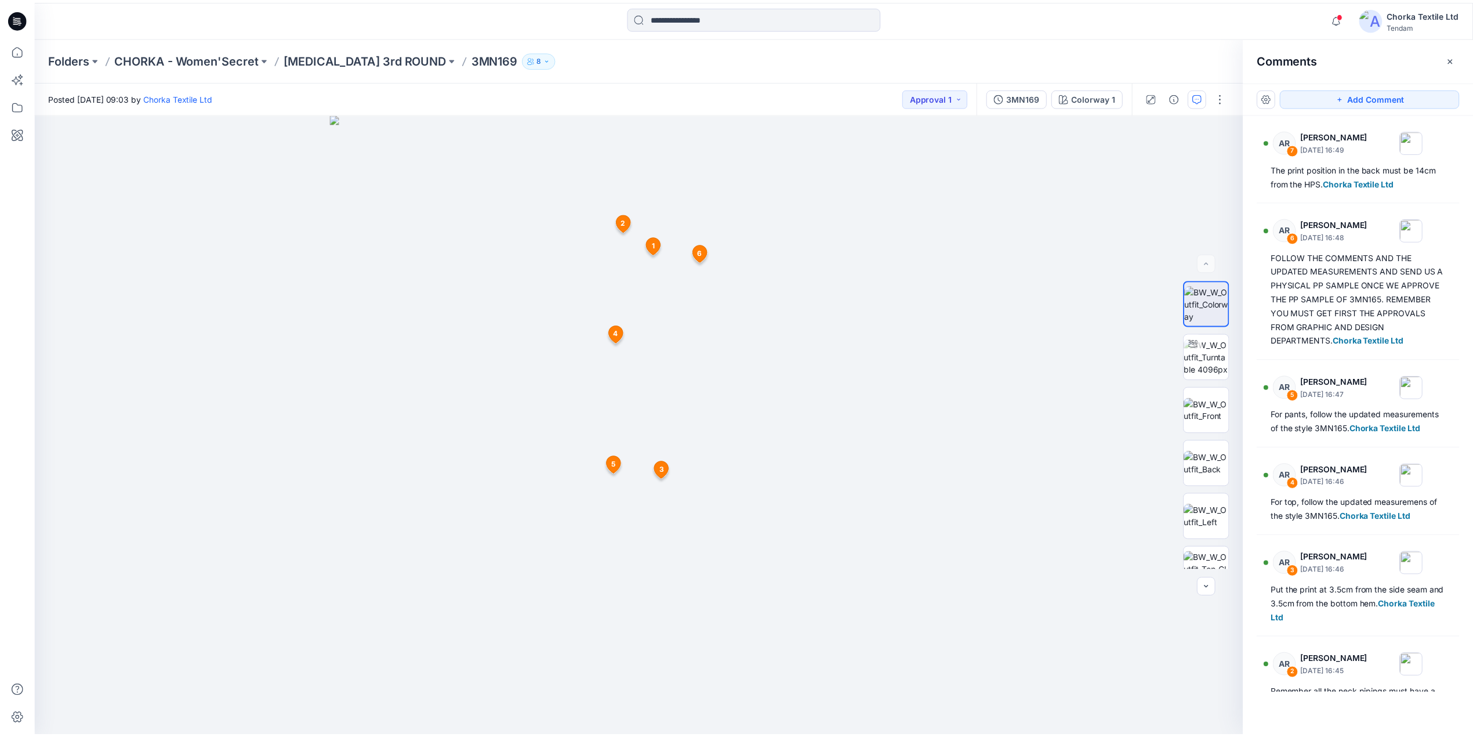
scroll to position [77, 0]
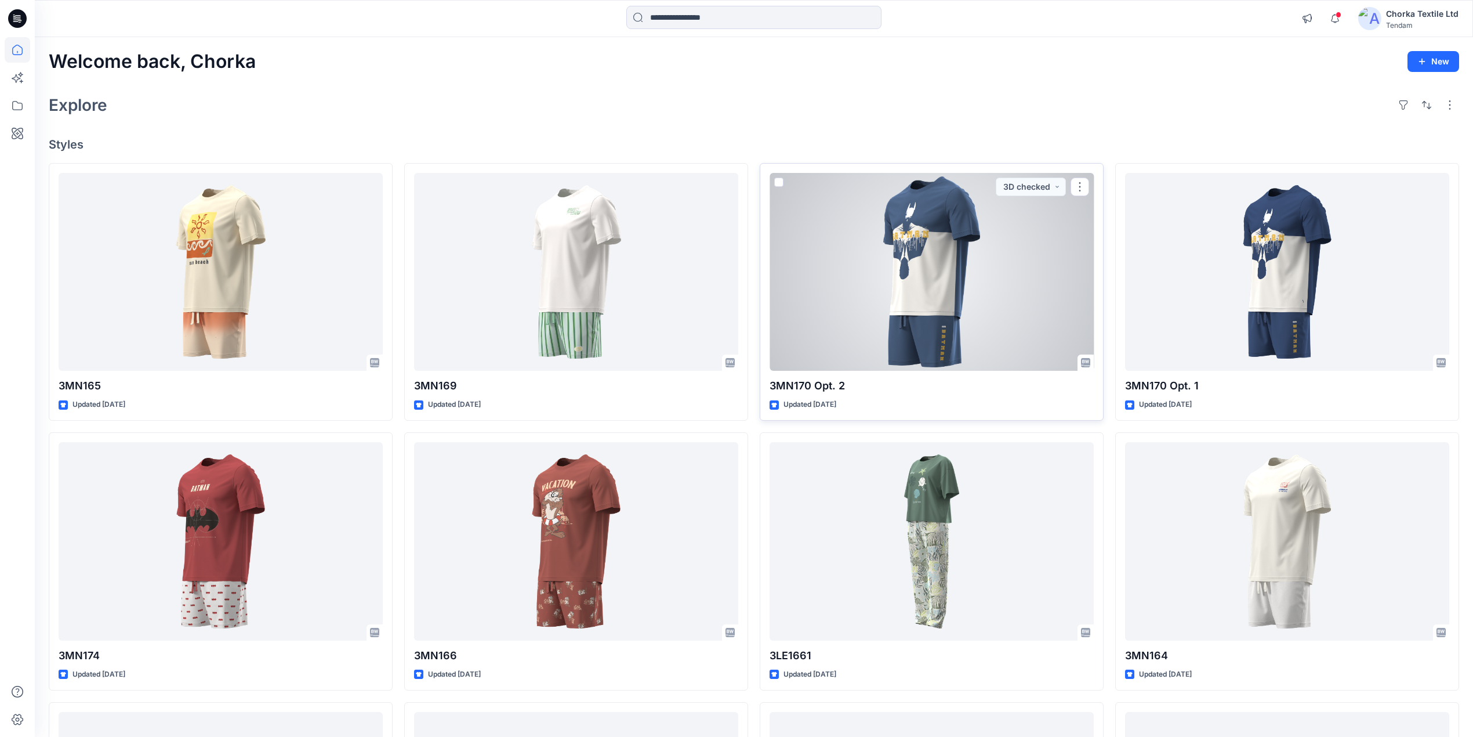
click at [951, 237] on div at bounding box center [932, 272] width 324 height 198
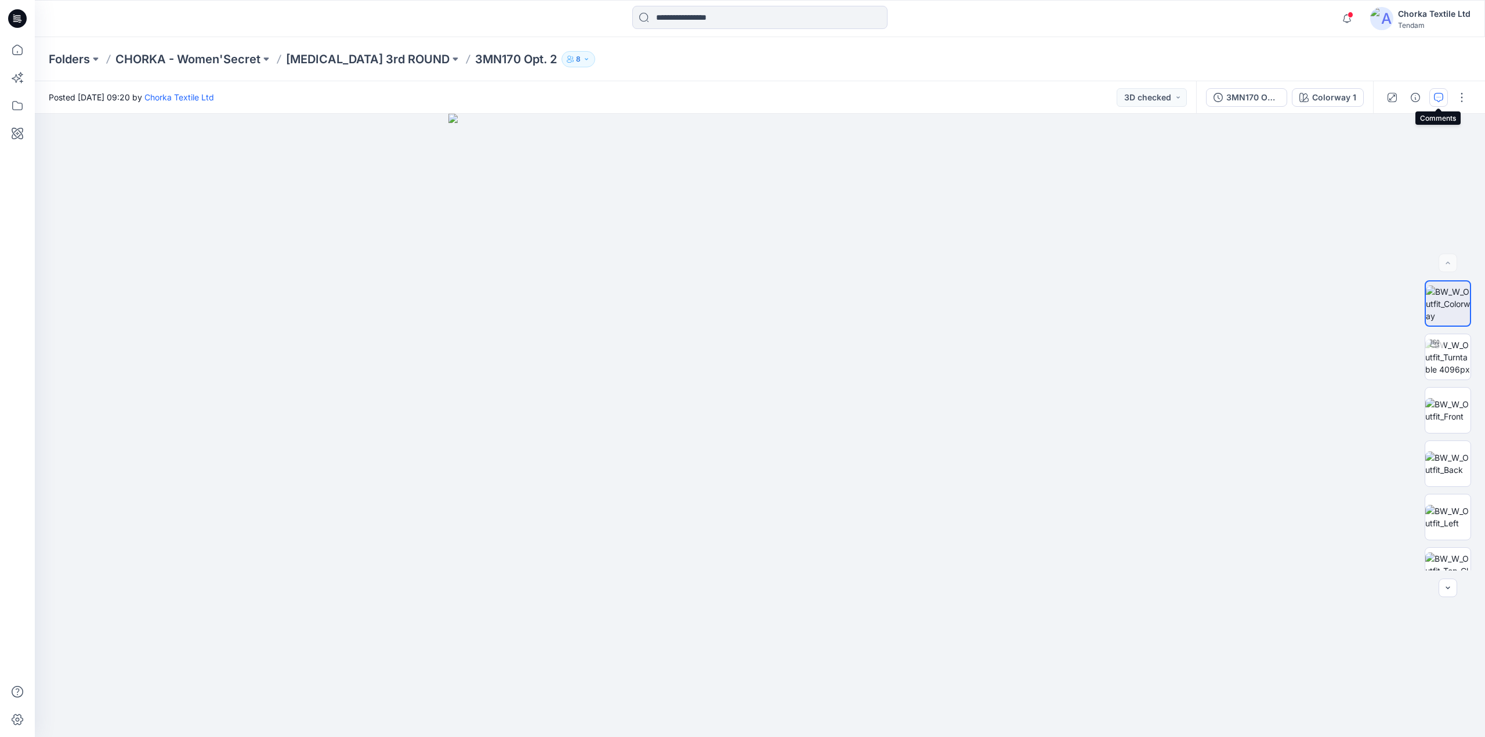
click at [1436, 95] on icon "button" at bounding box center [1438, 97] width 9 height 9
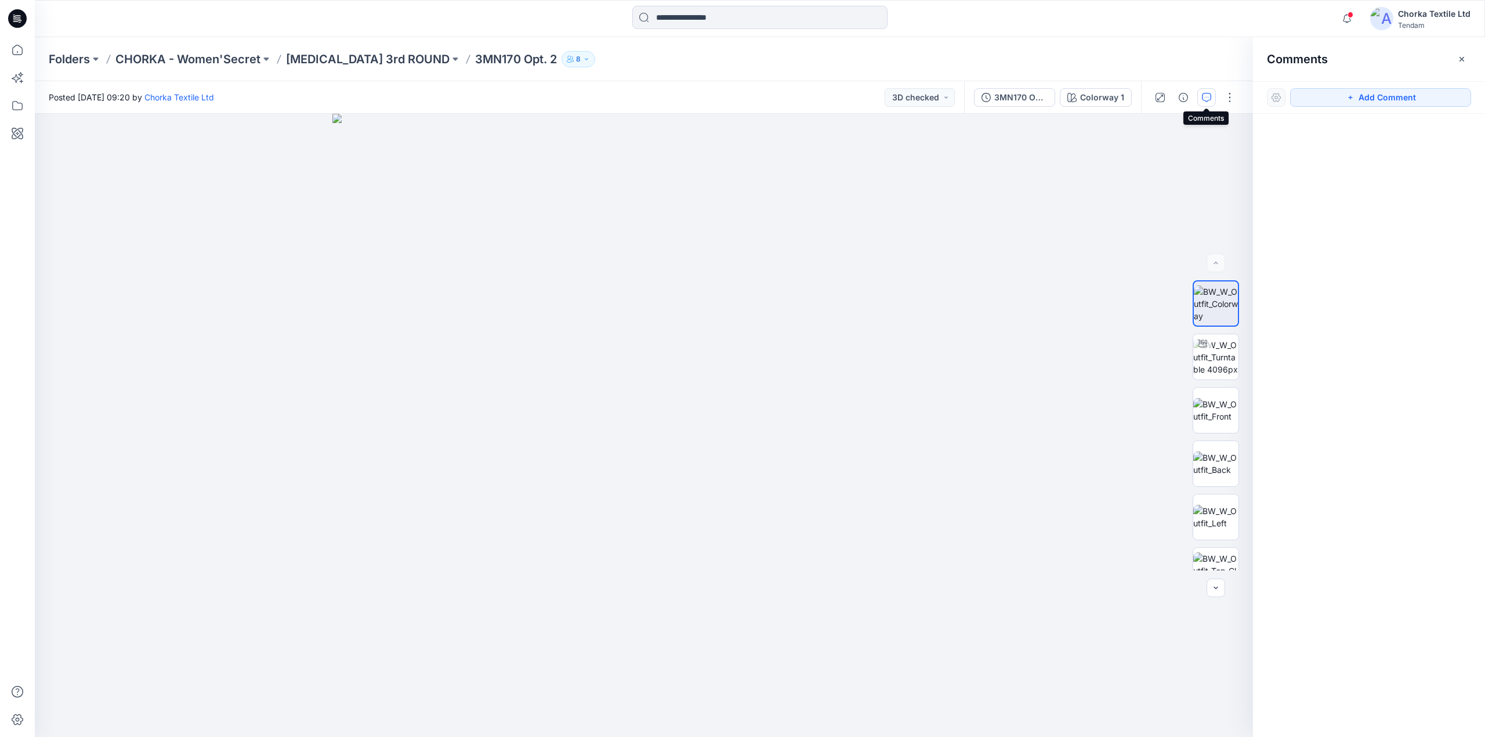
click at [1206, 96] on icon "button" at bounding box center [1207, 96] width 4 height 1
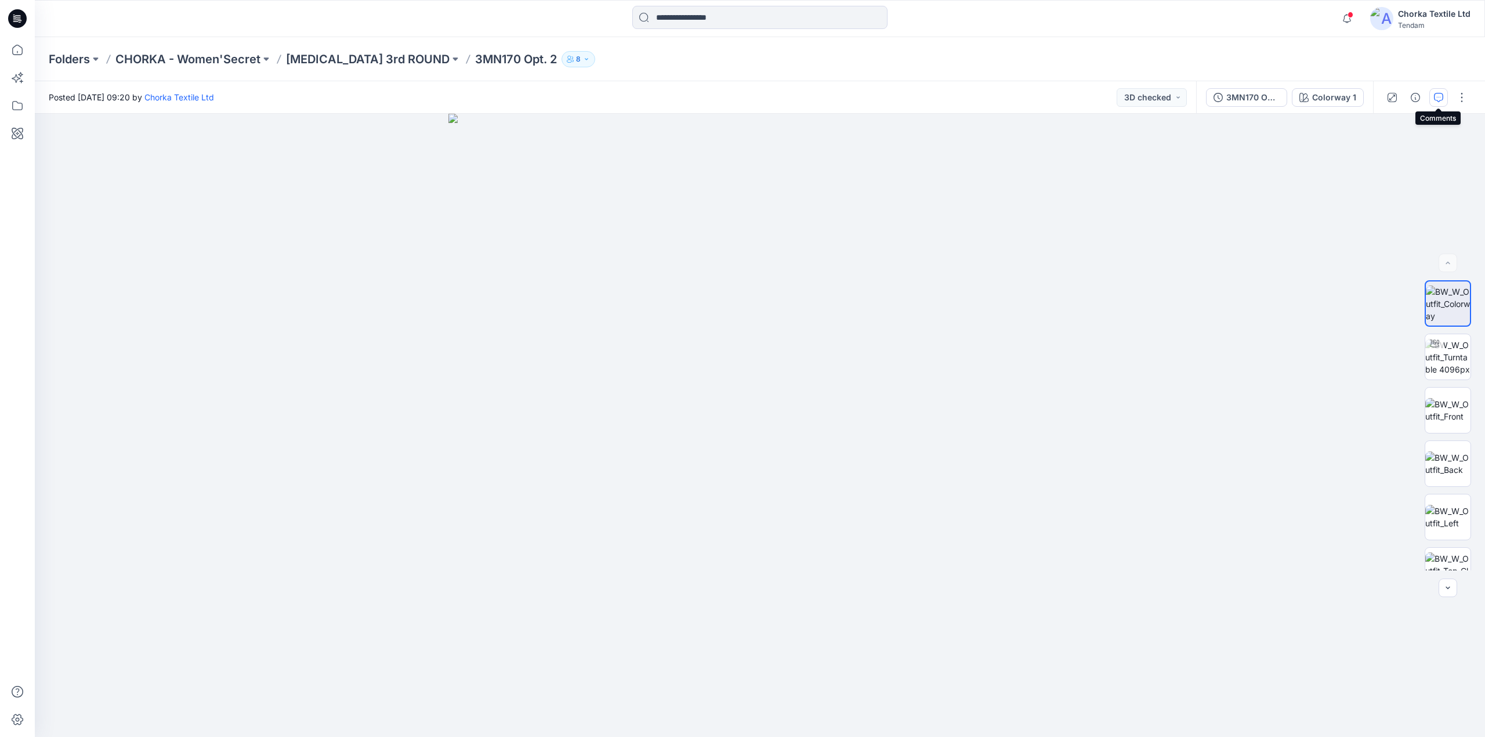
click at [1437, 96] on icon "button" at bounding box center [1439, 96] width 4 height 1
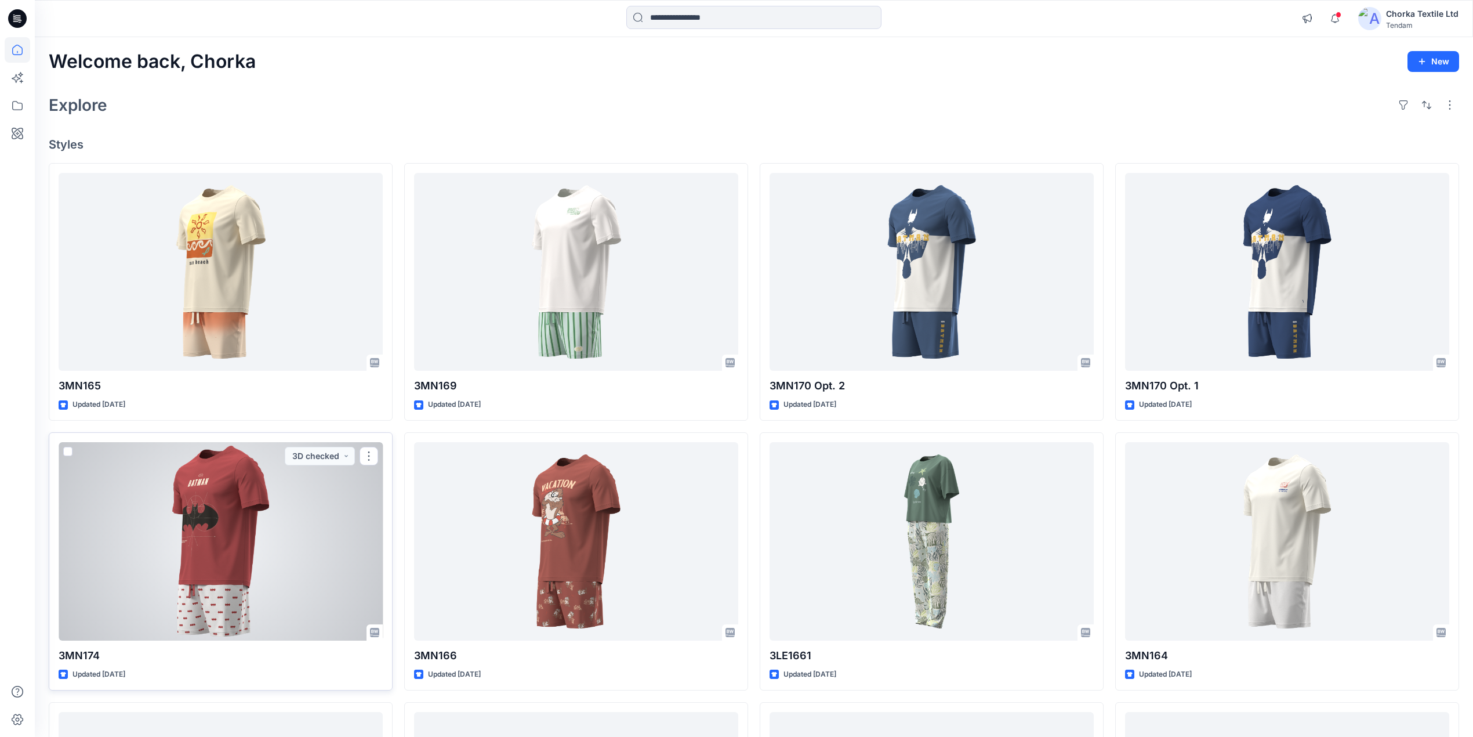
click at [172, 568] on div at bounding box center [221, 541] width 324 height 198
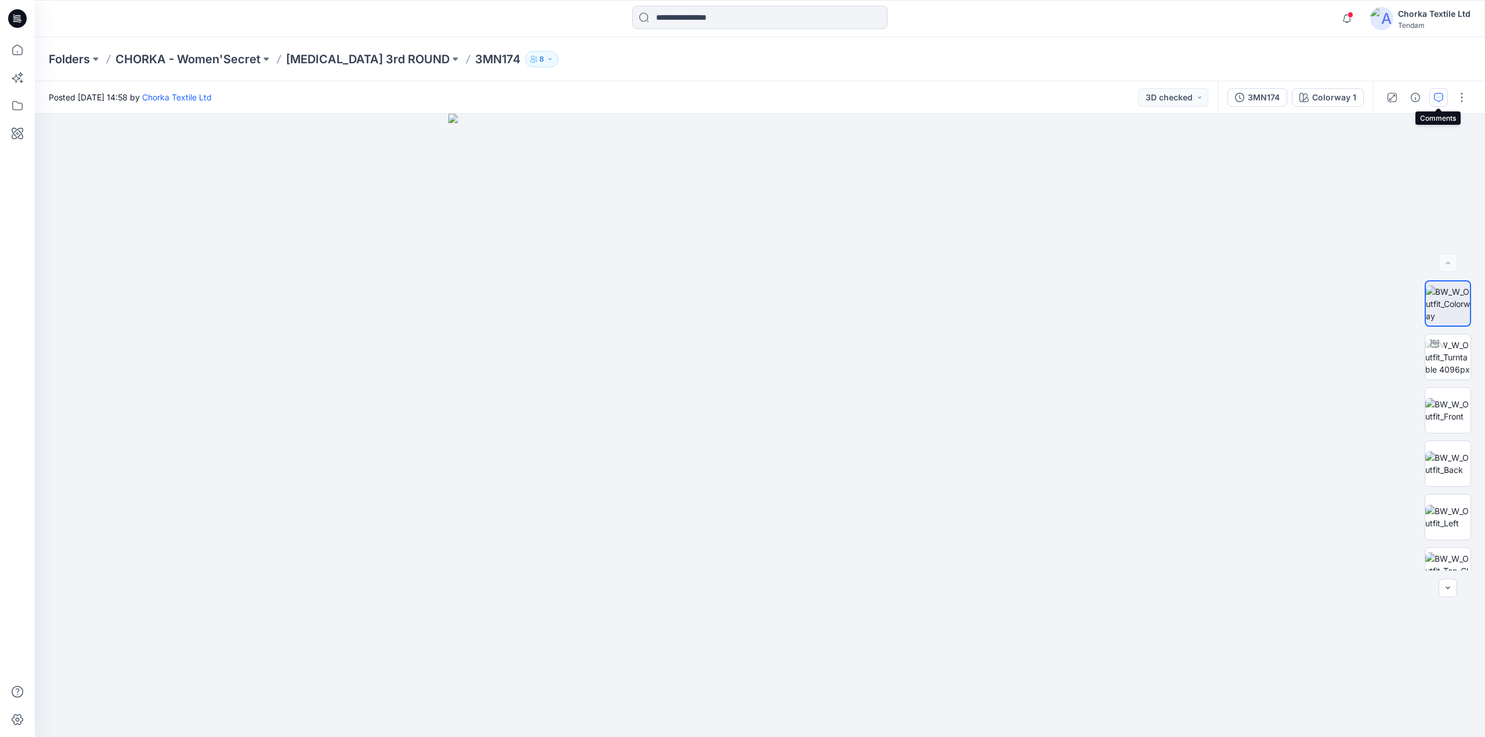
click at [1436, 94] on icon "button" at bounding box center [1438, 97] width 9 height 9
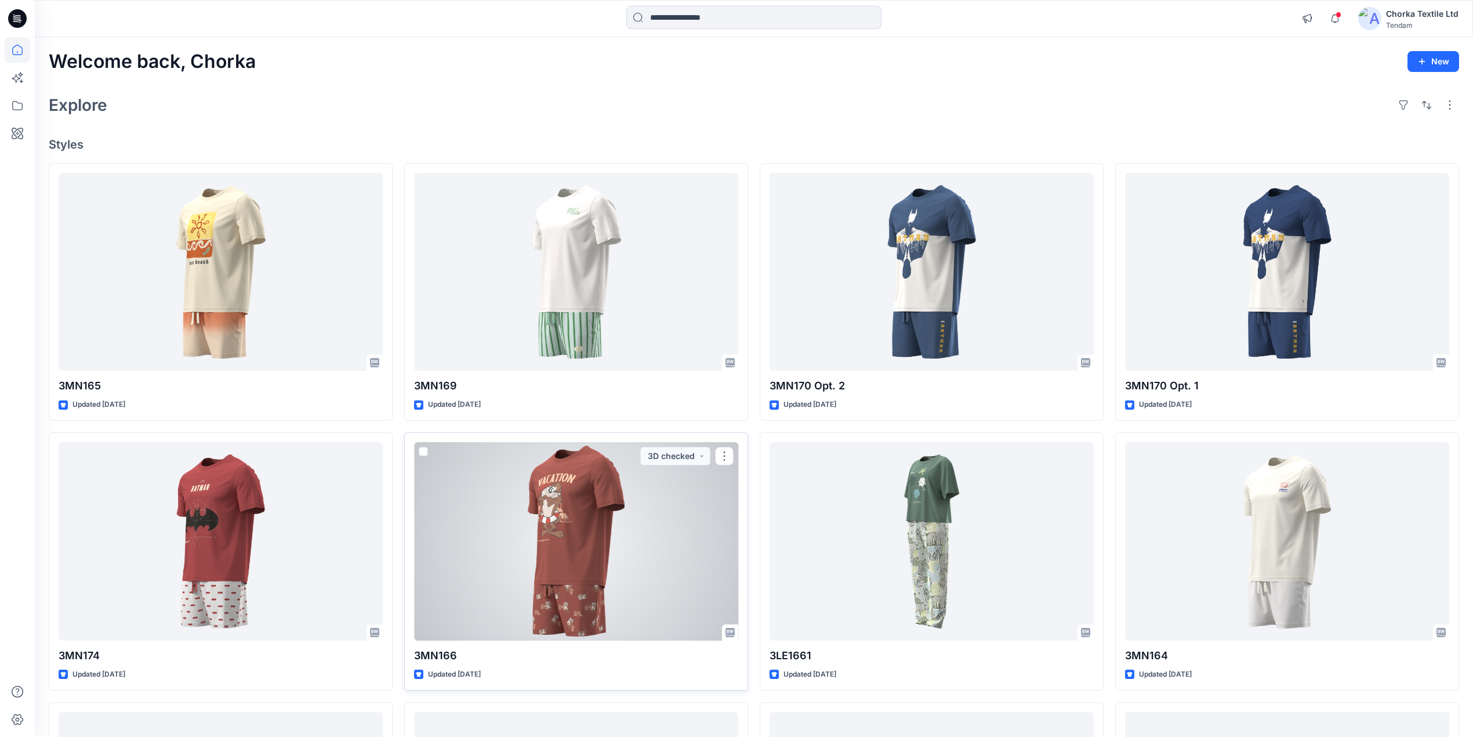
click at [574, 521] on div at bounding box center [576, 541] width 324 height 198
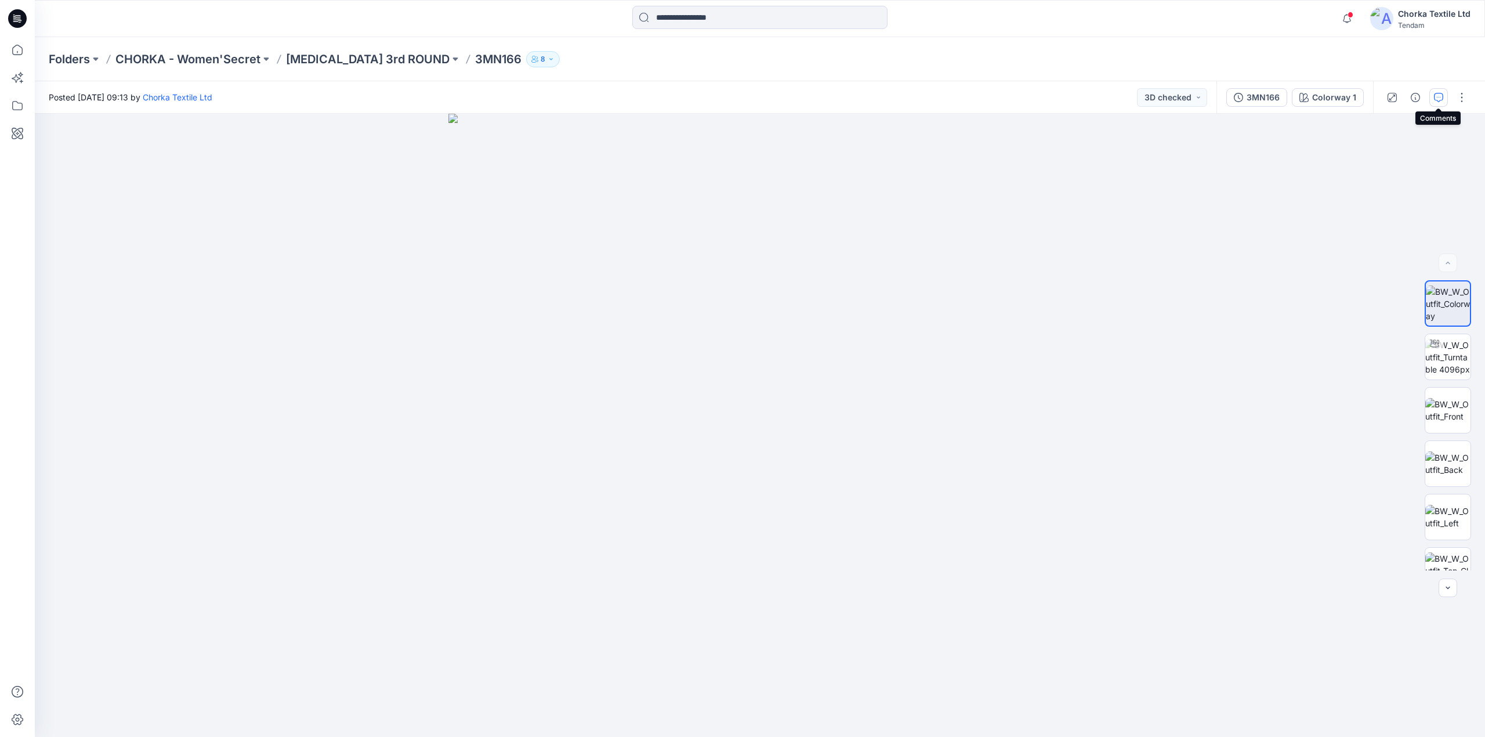
click at [1434, 96] on icon "button" at bounding box center [1438, 97] width 9 height 9
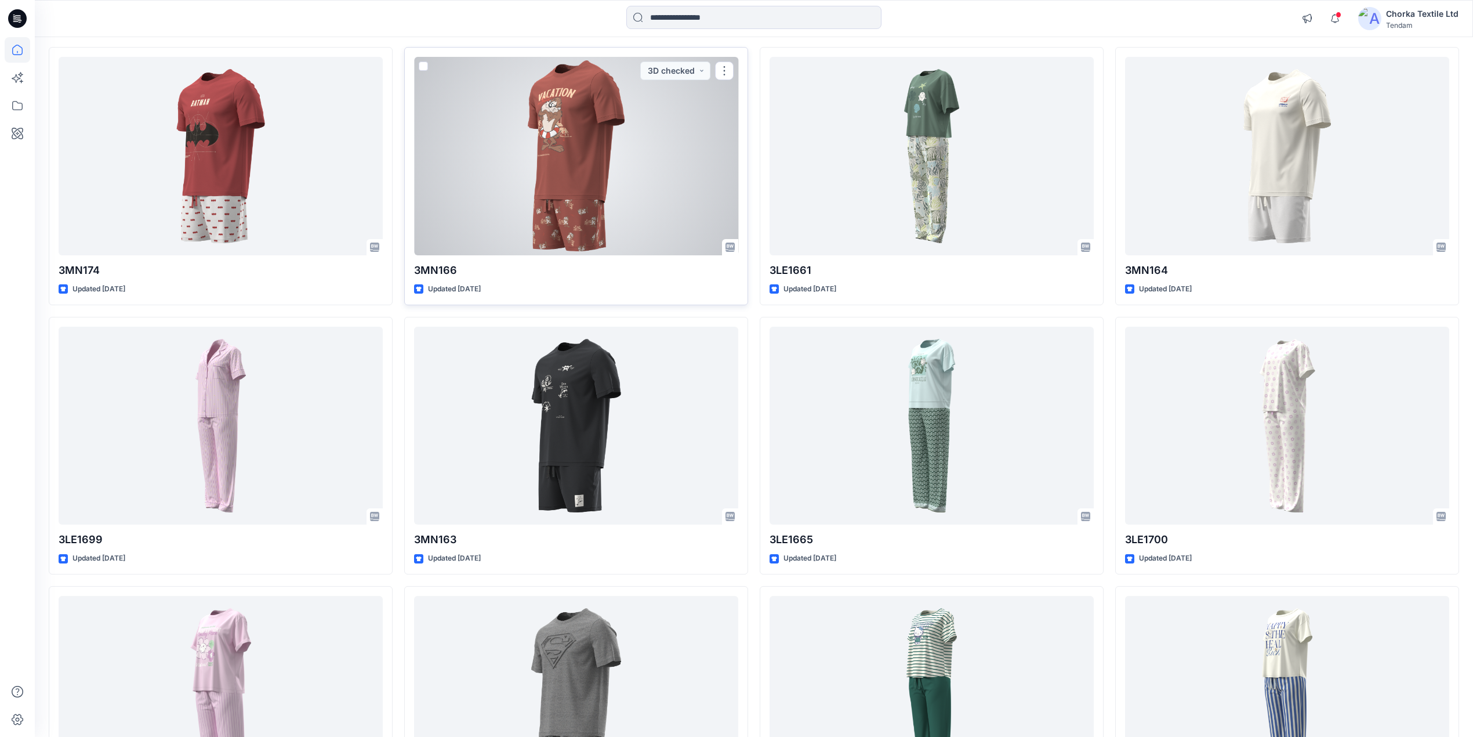
scroll to position [464, 0]
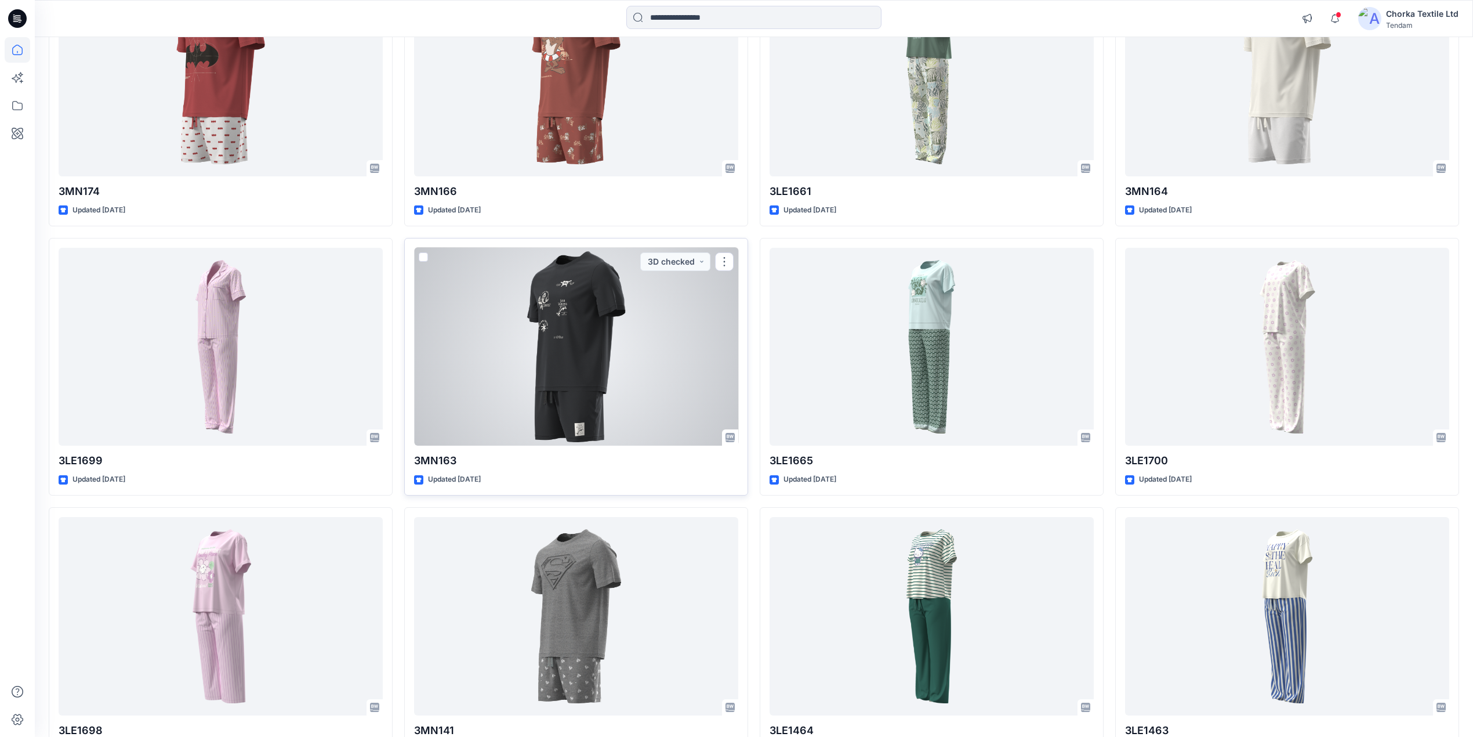
click at [564, 372] on div at bounding box center [576, 347] width 324 height 198
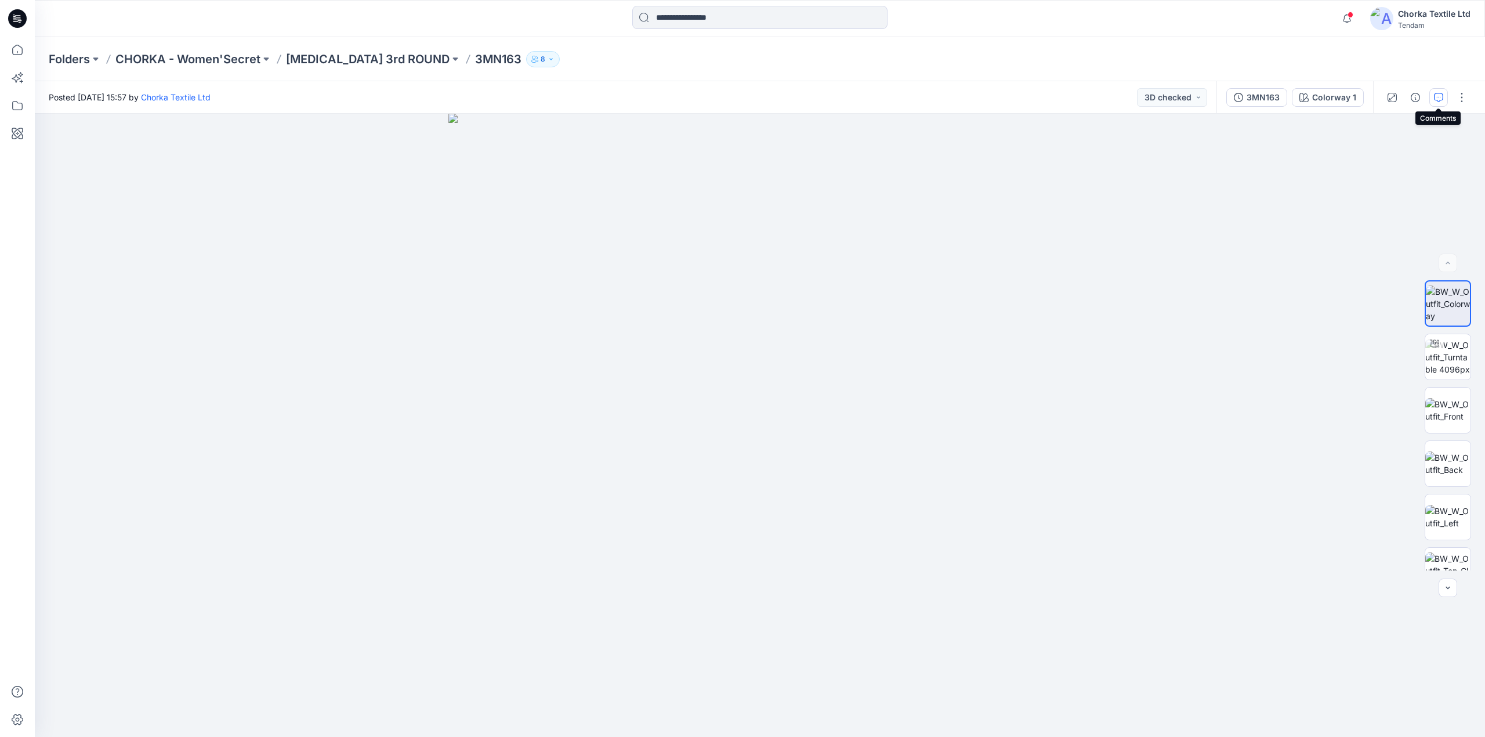
click at [1439, 96] on icon "button" at bounding box center [1438, 97] width 9 height 9
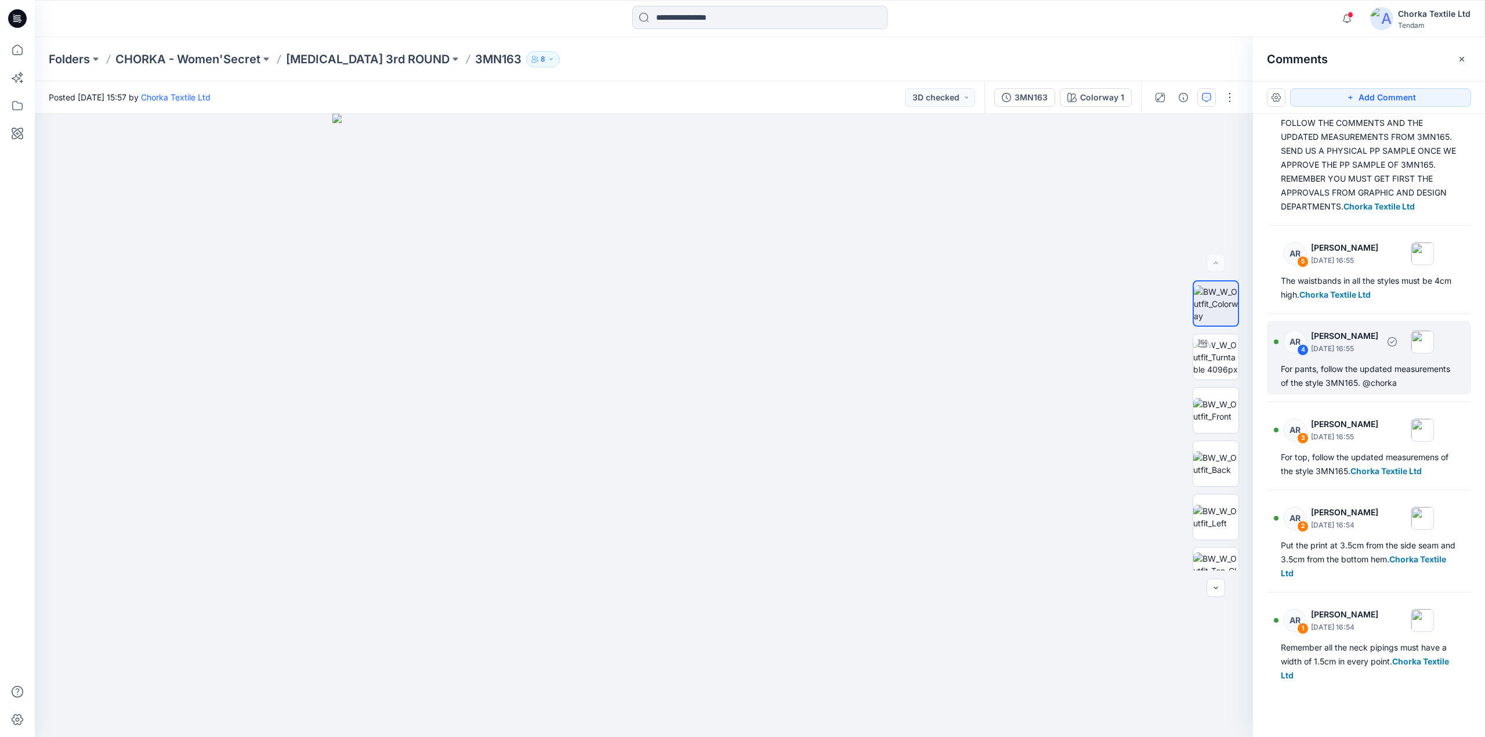
scroll to position [74, 0]
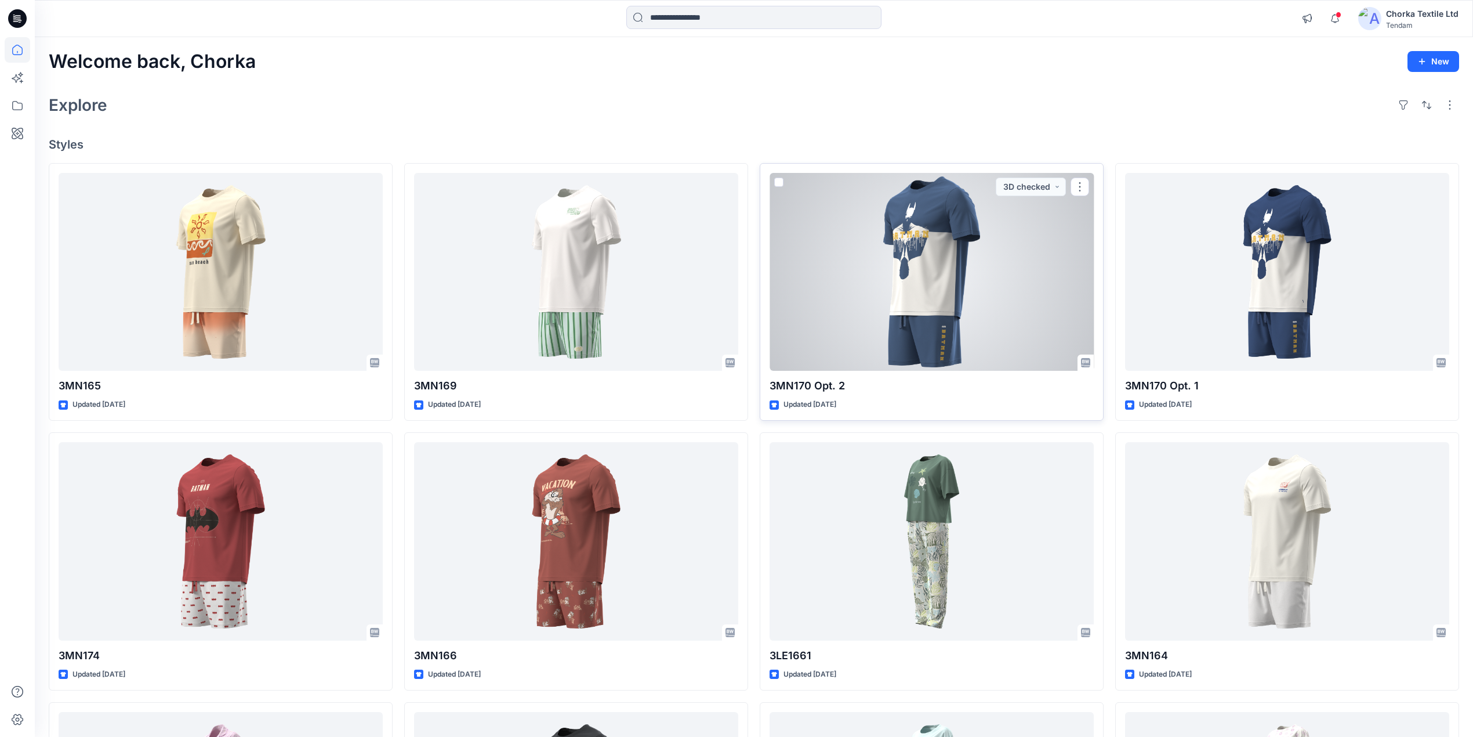
click at [919, 263] on div at bounding box center [932, 272] width 324 height 198
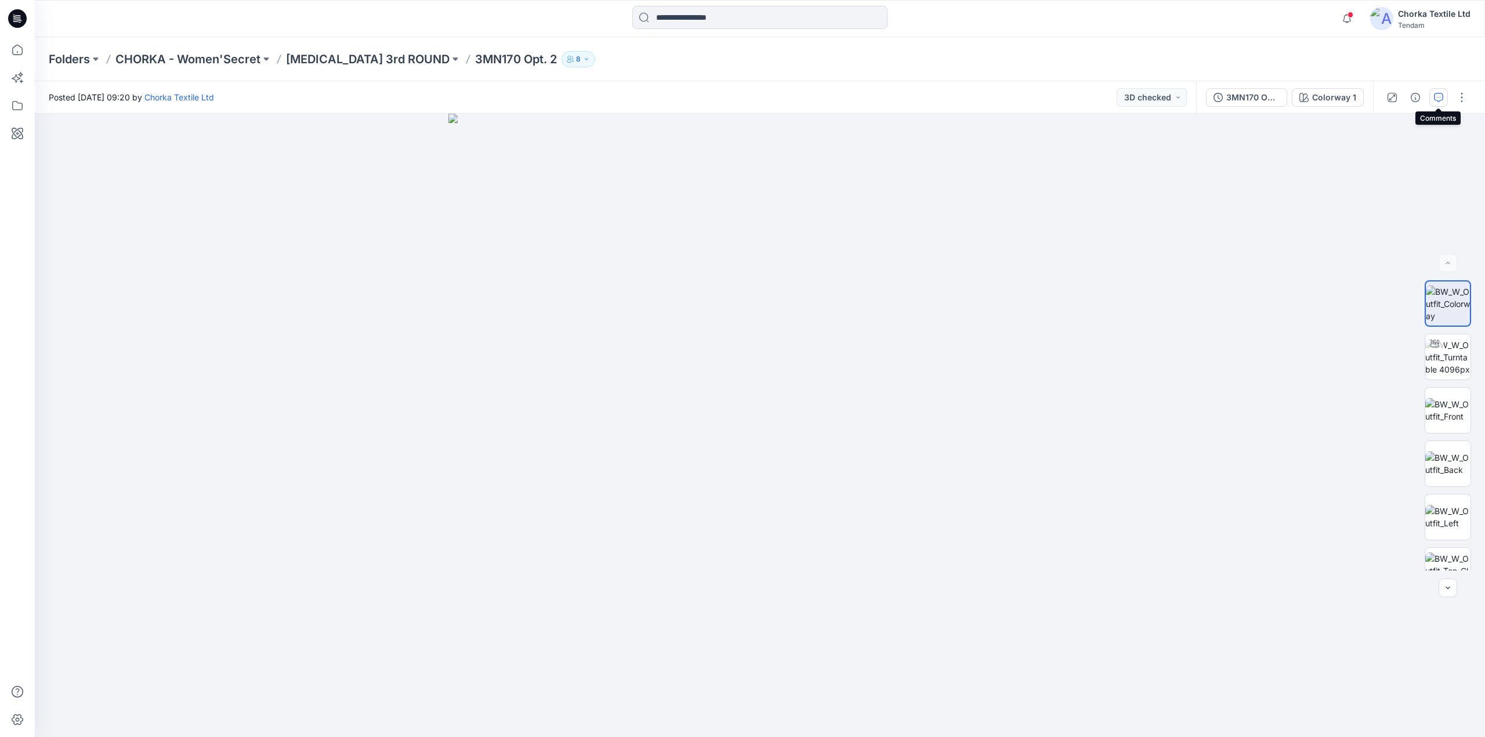
click at [1438, 96] on icon "button" at bounding box center [1438, 97] width 9 height 9
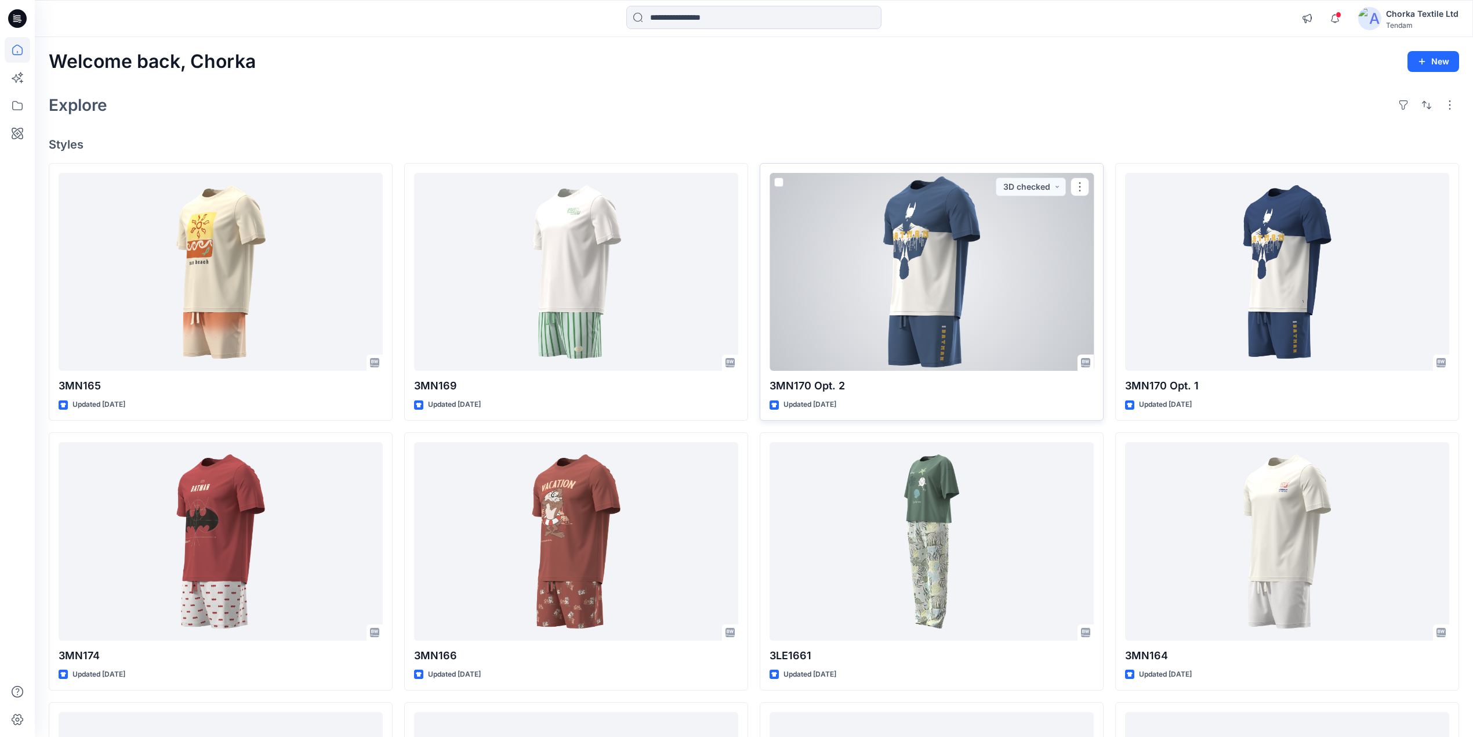
click at [963, 244] on div at bounding box center [932, 272] width 324 height 198
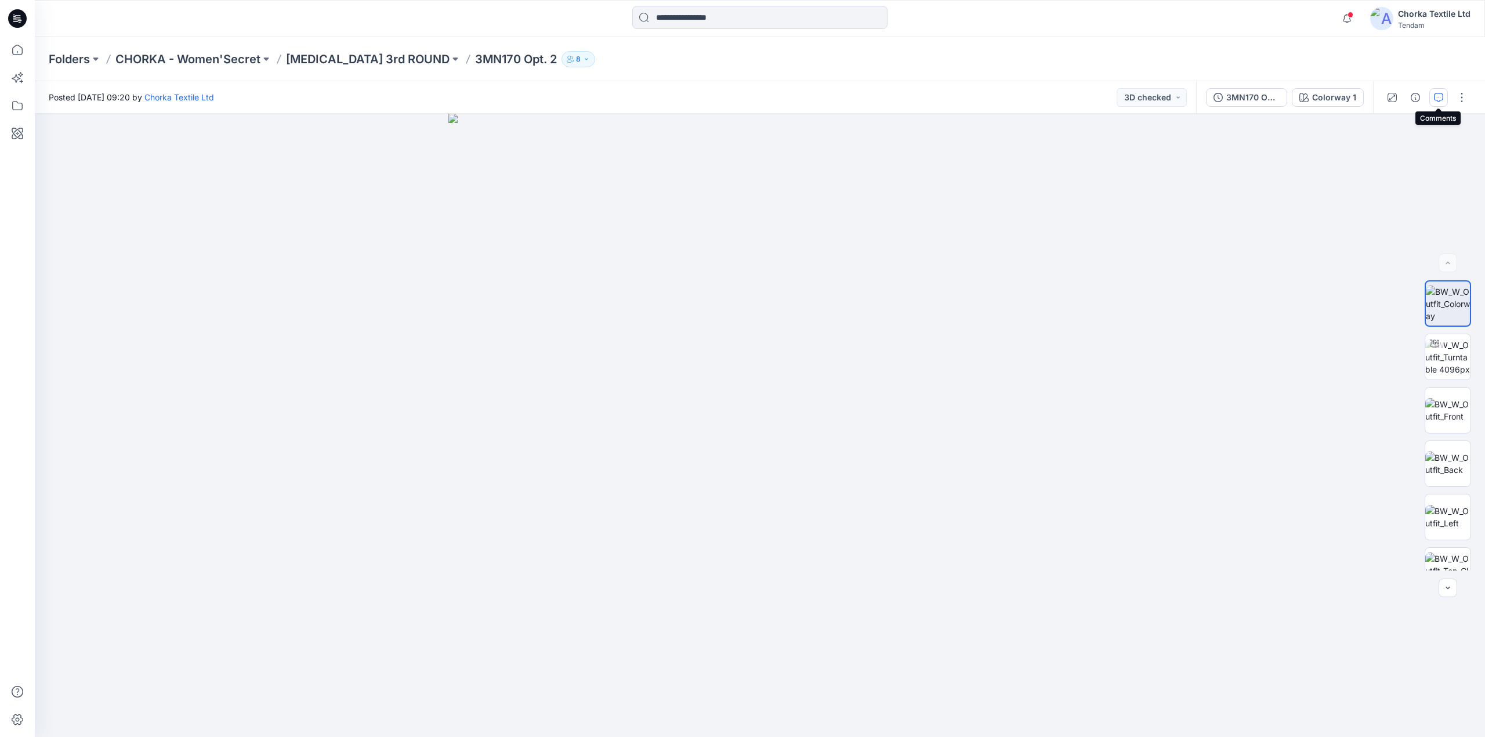
click at [1438, 96] on icon "button" at bounding box center [1438, 97] width 9 height 9
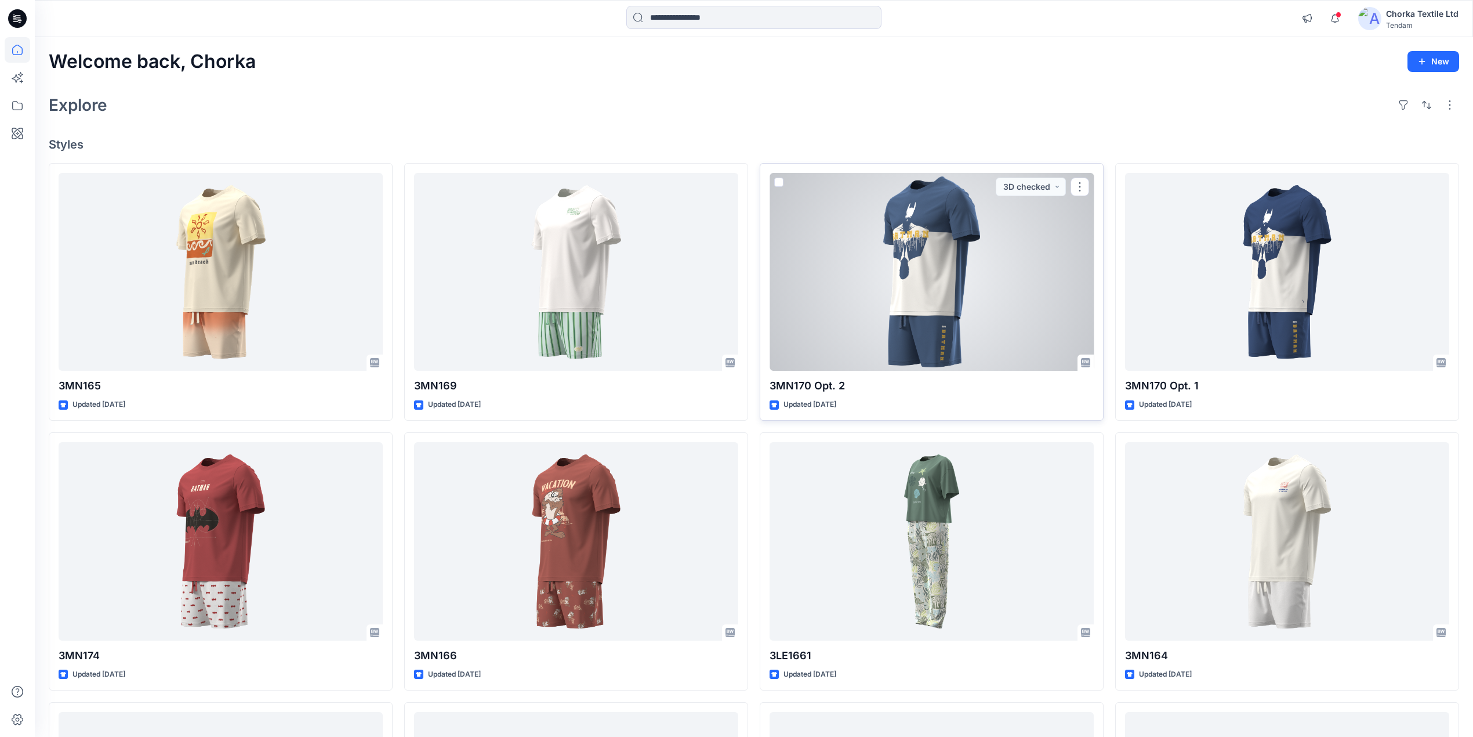
click at [943, 260] on div at bounding box center [932, 272] width 324 height 198
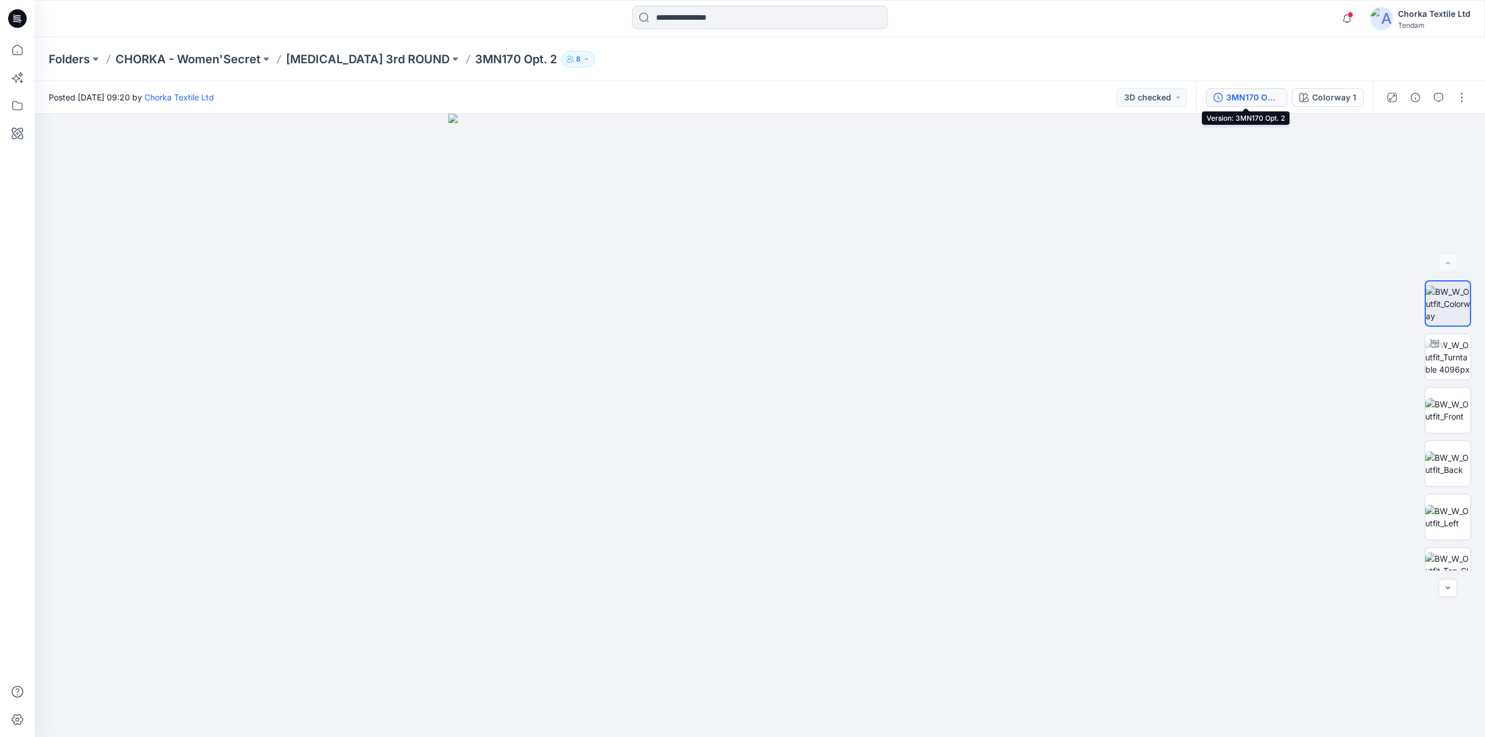
click at [1246, 98] on div "3MN170 Opt. 2" at bounding box center [1252, 97] width 53 height 13
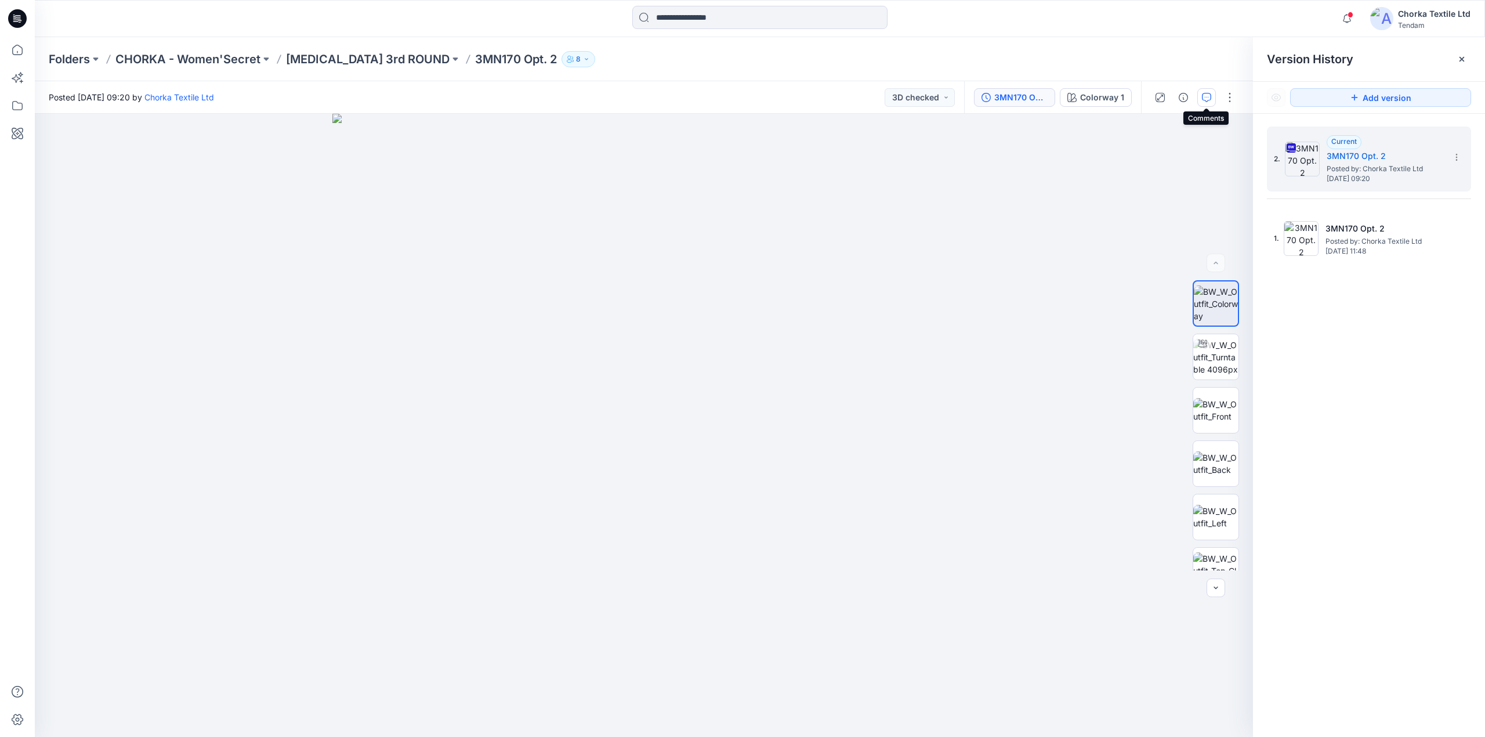
click at [1206, 97] on icon "button" at bounding box center [1206, 97] width 9 height 9
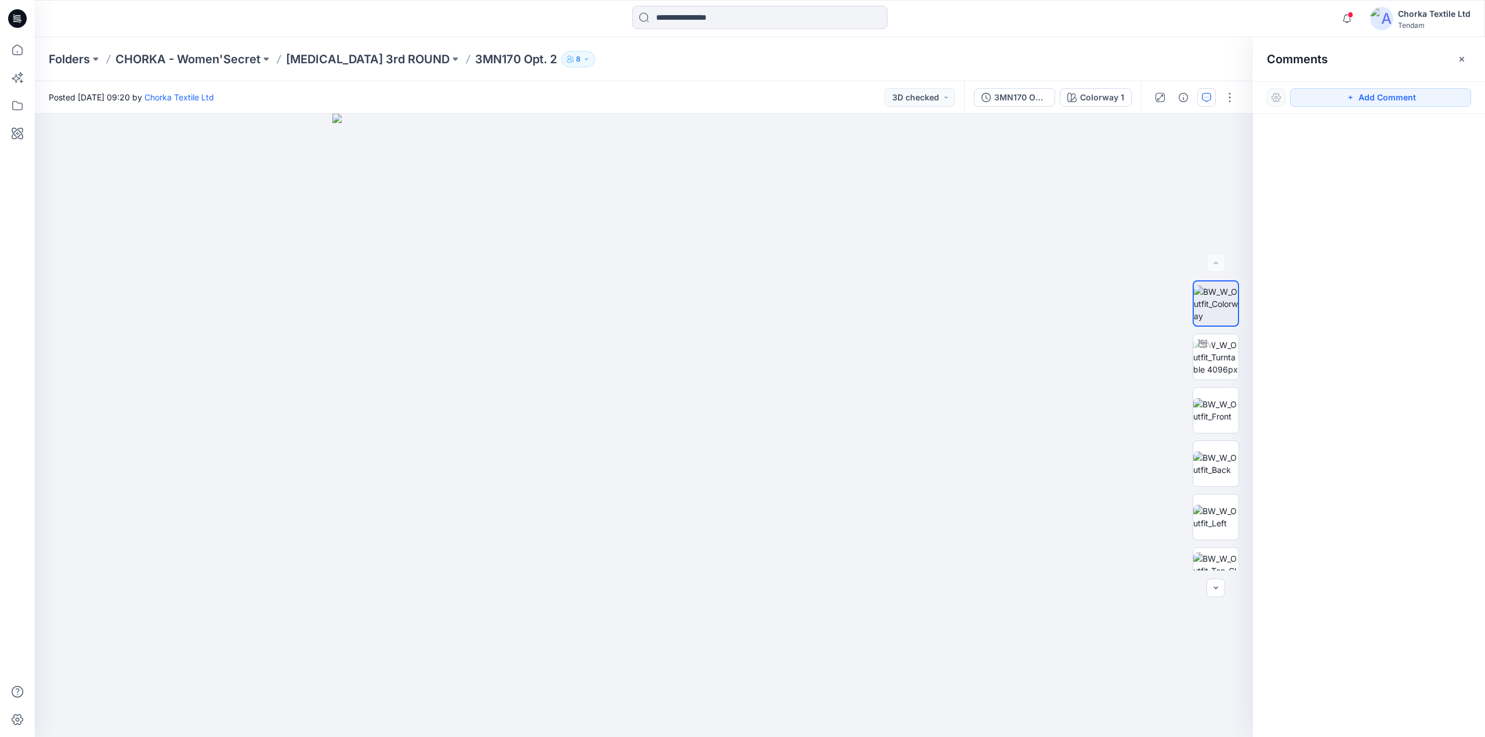
click at [1206, 99] on icon "button" at bounding box center [1206, 97] width 9 height 9
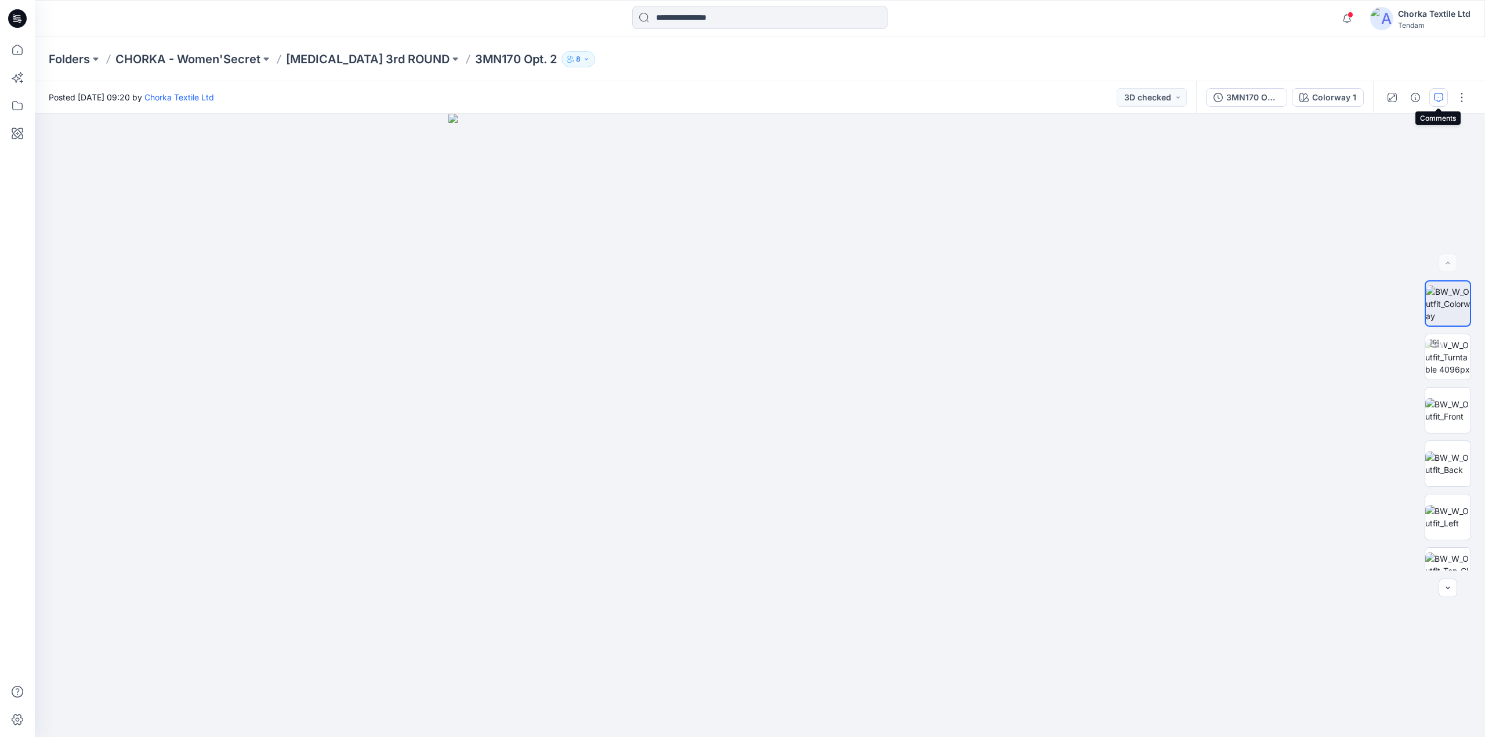
click at [1436, 95] on icon "button" at bounding box center [1438, 97] width 9 height 9
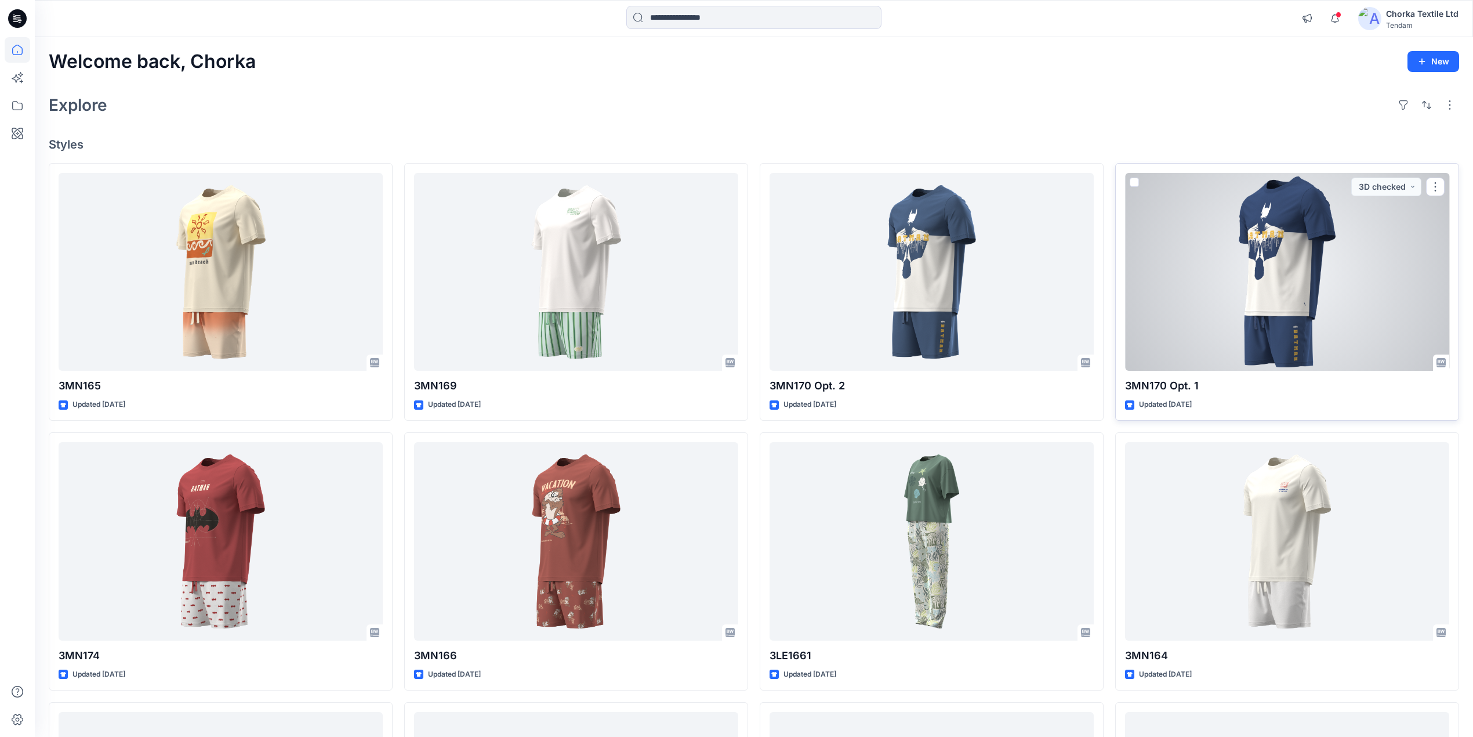
click at [1292, 256] on div at bounding box center [1287, 272] width 324 height 198
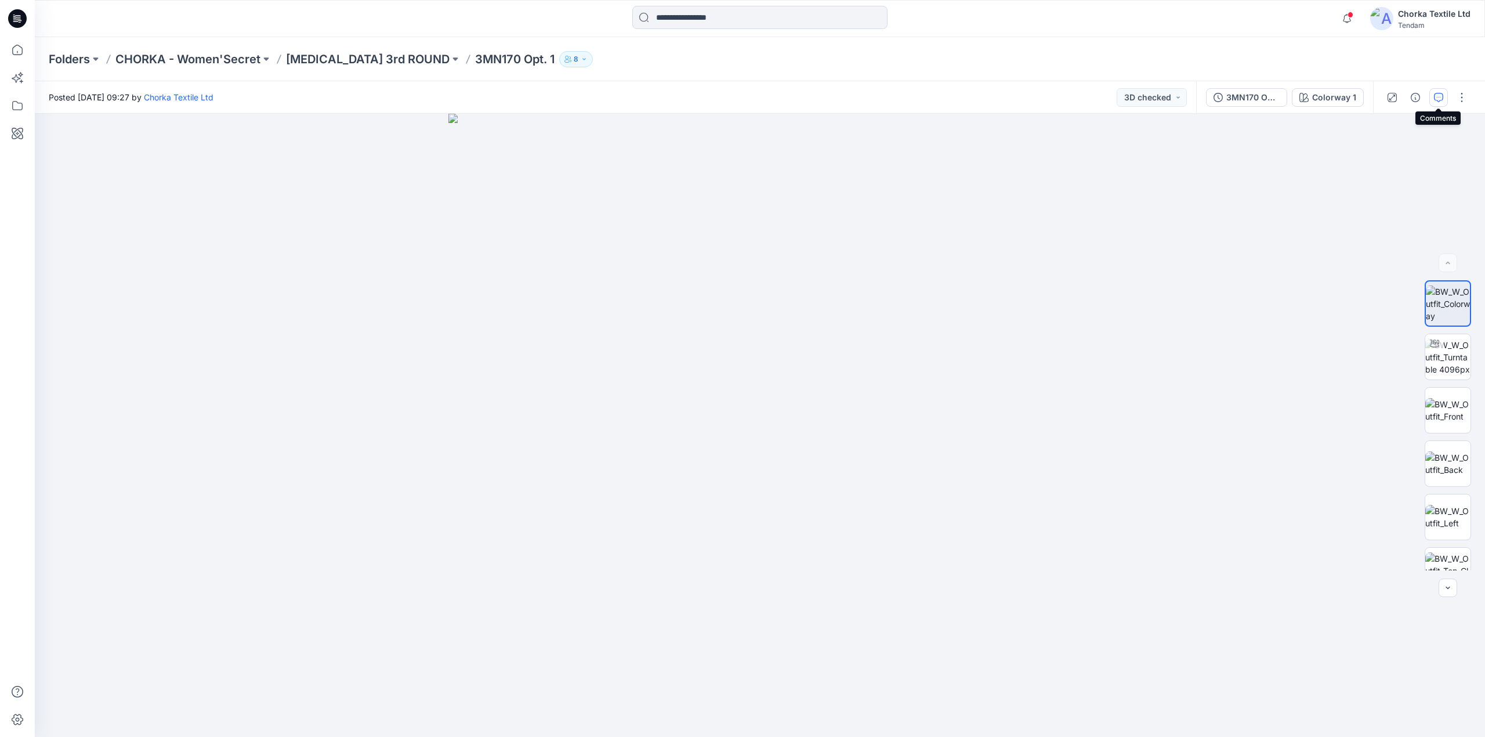
click at [1435, 96] on icon "button" at bounding box center [1438, 97] width 9 height 9
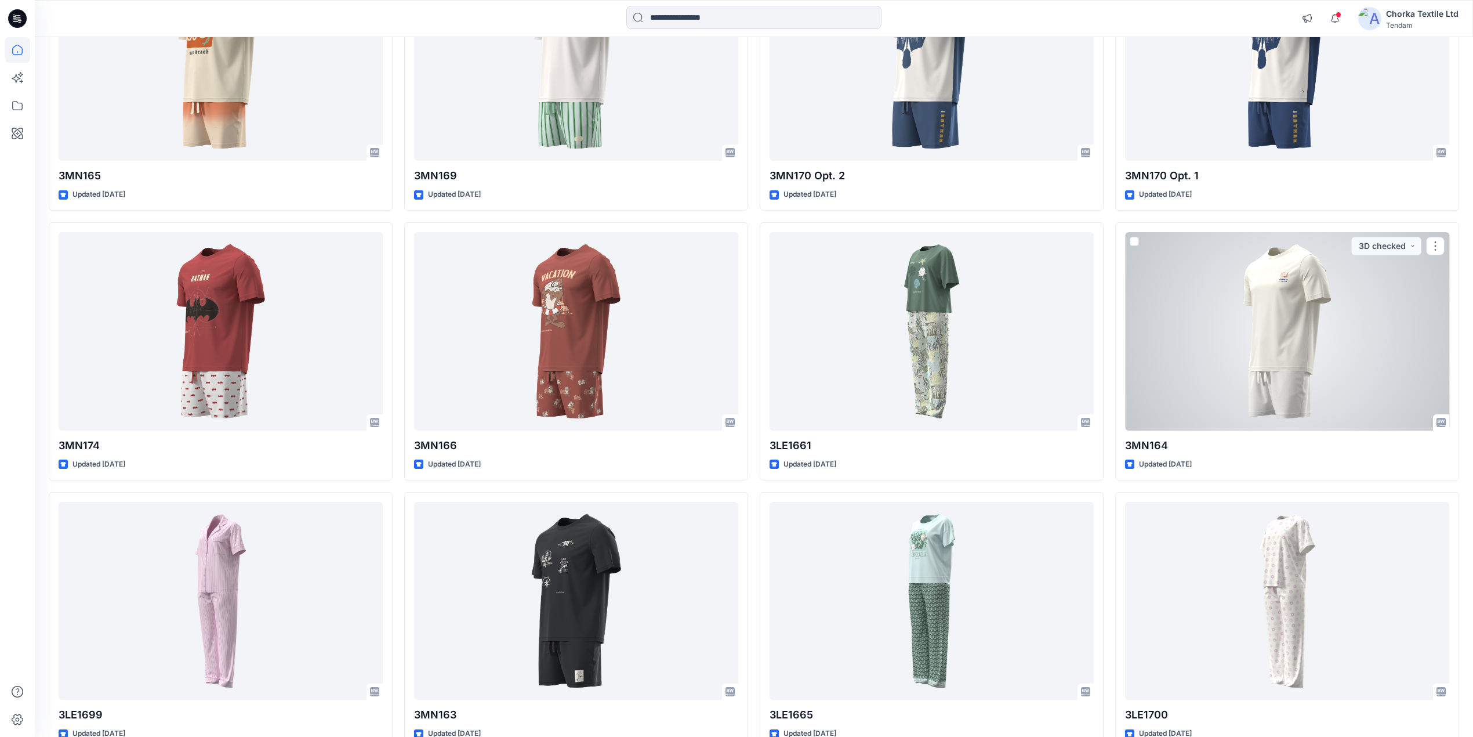
scroll to position [232, 0]
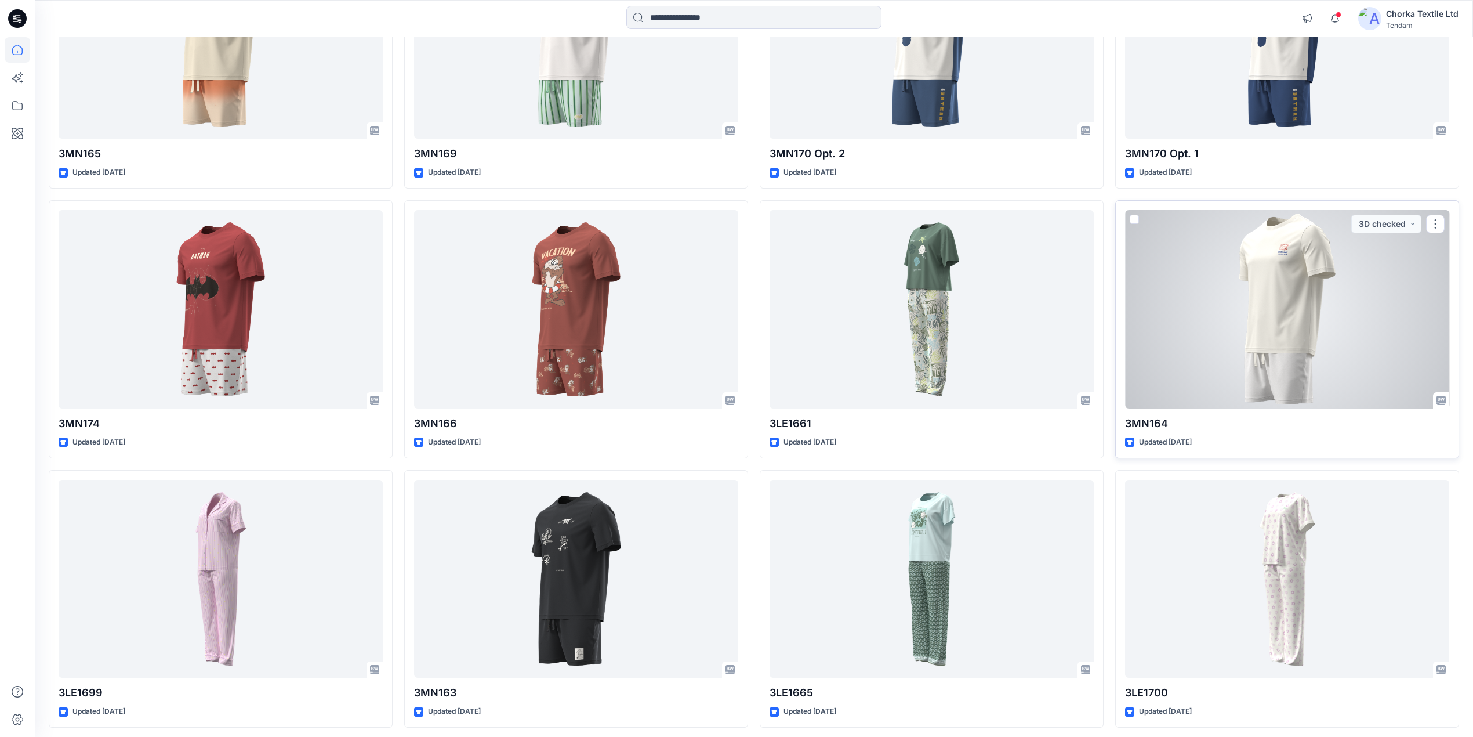
click at [1249, 328] on div at bounding box center [1287, 309] width 324 height 198
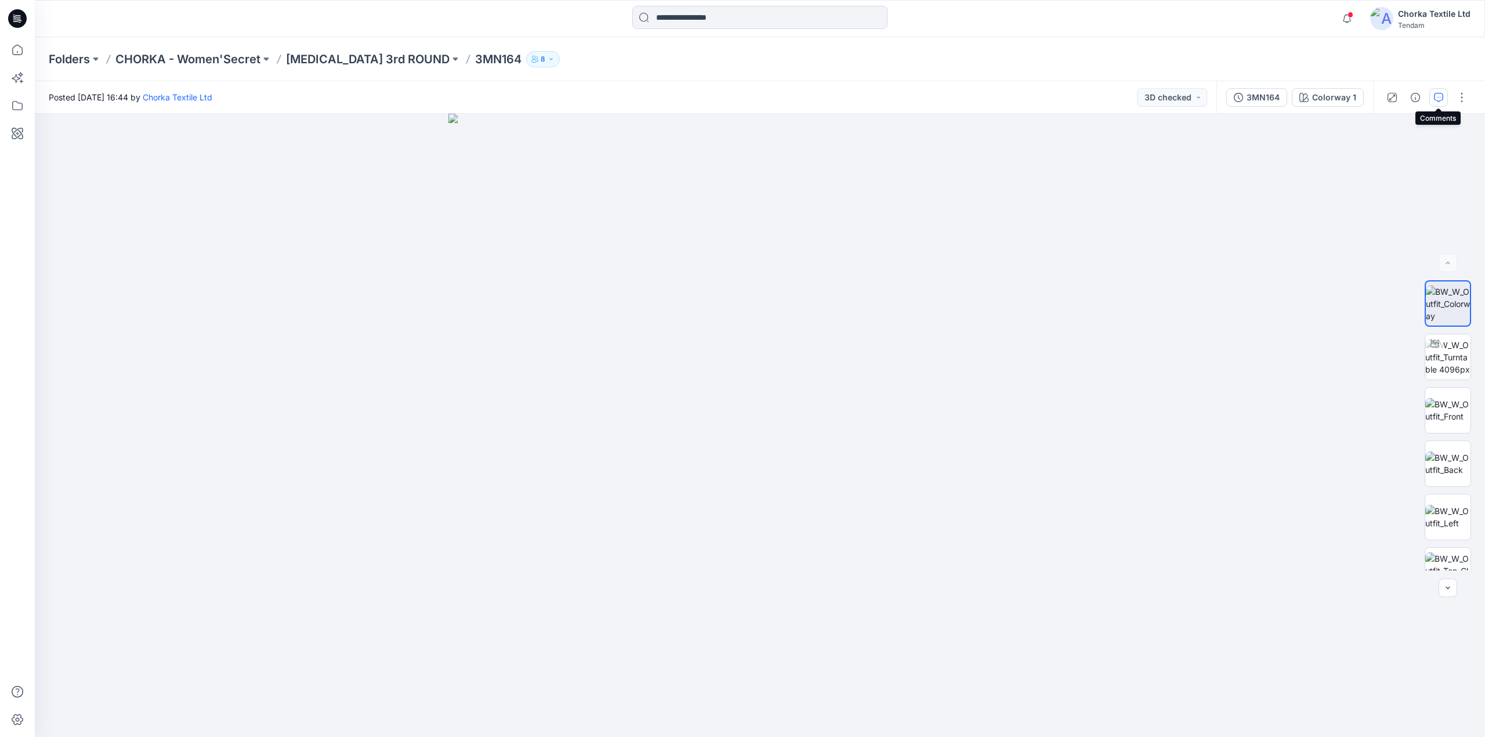
click at [1443, 96] on button "button" at bounding box center [1438, 97] width 19 height 19
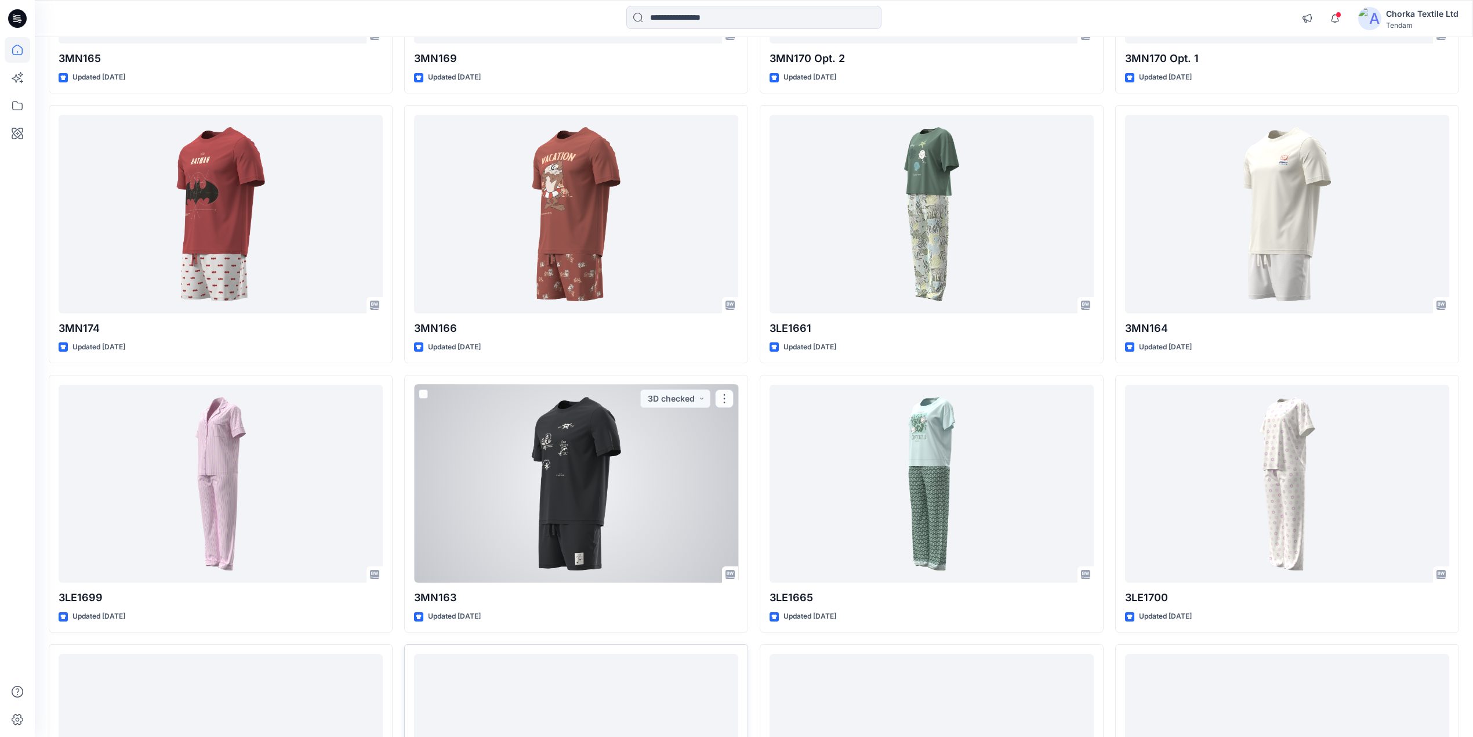
scroll to position [464, 0]
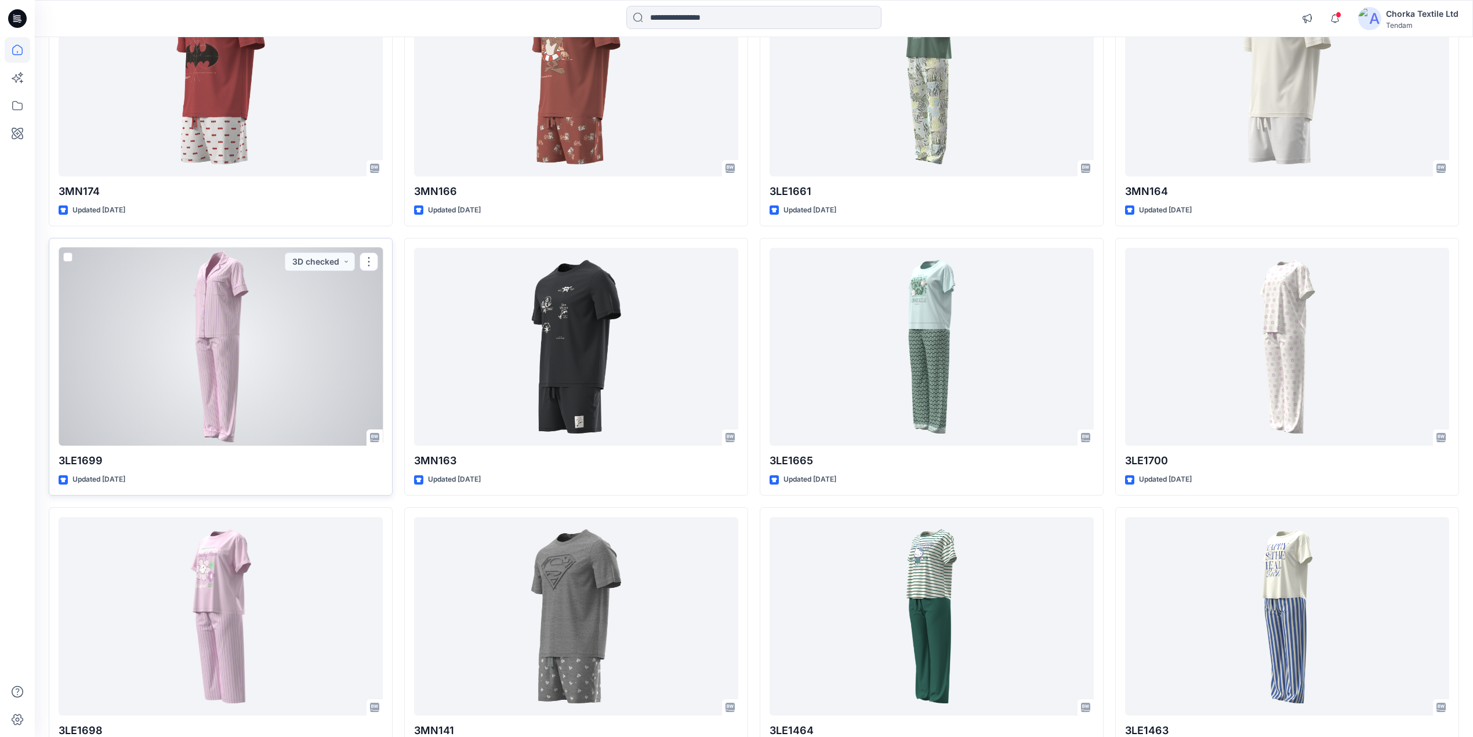
click at [249, 353] on div at bounding box center [221, 347] width 324 height 198
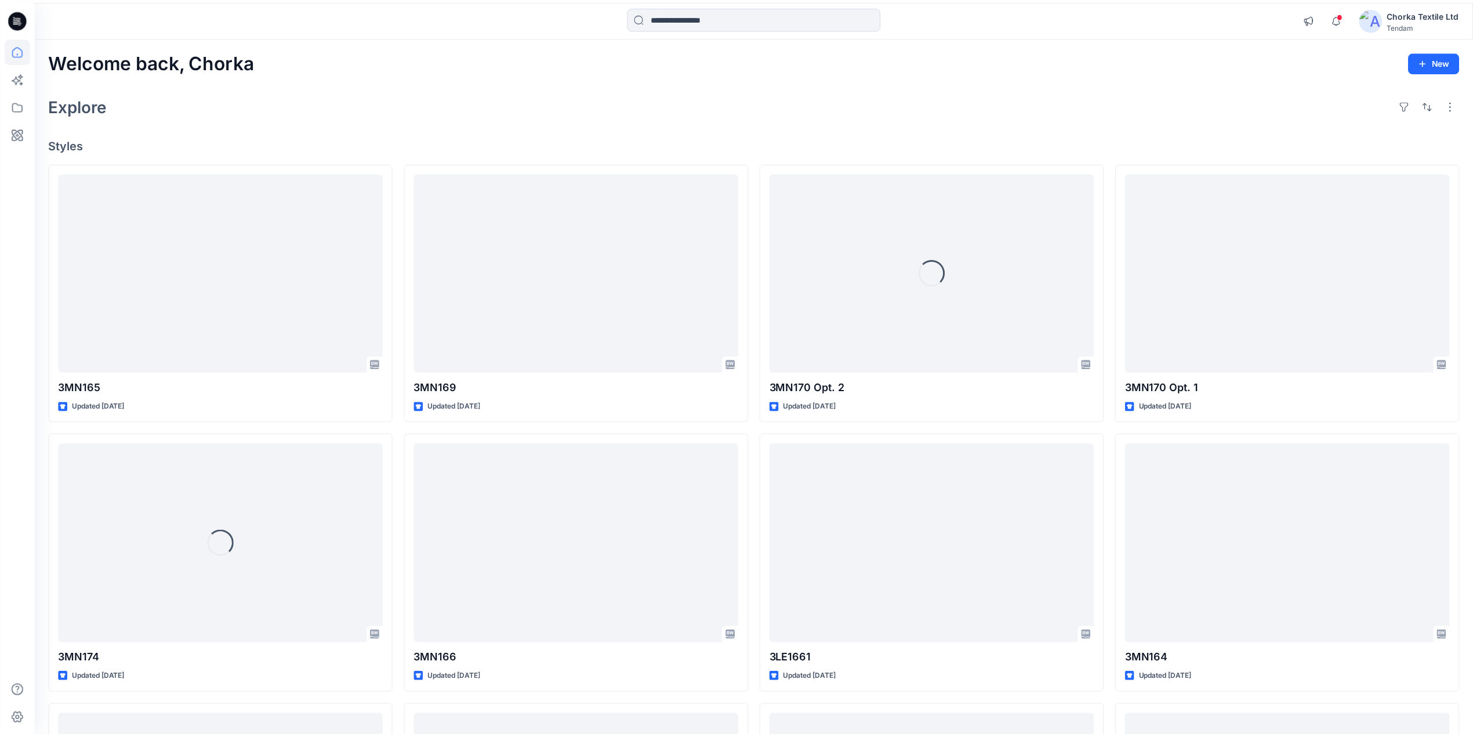
scroll to position [464, 0]
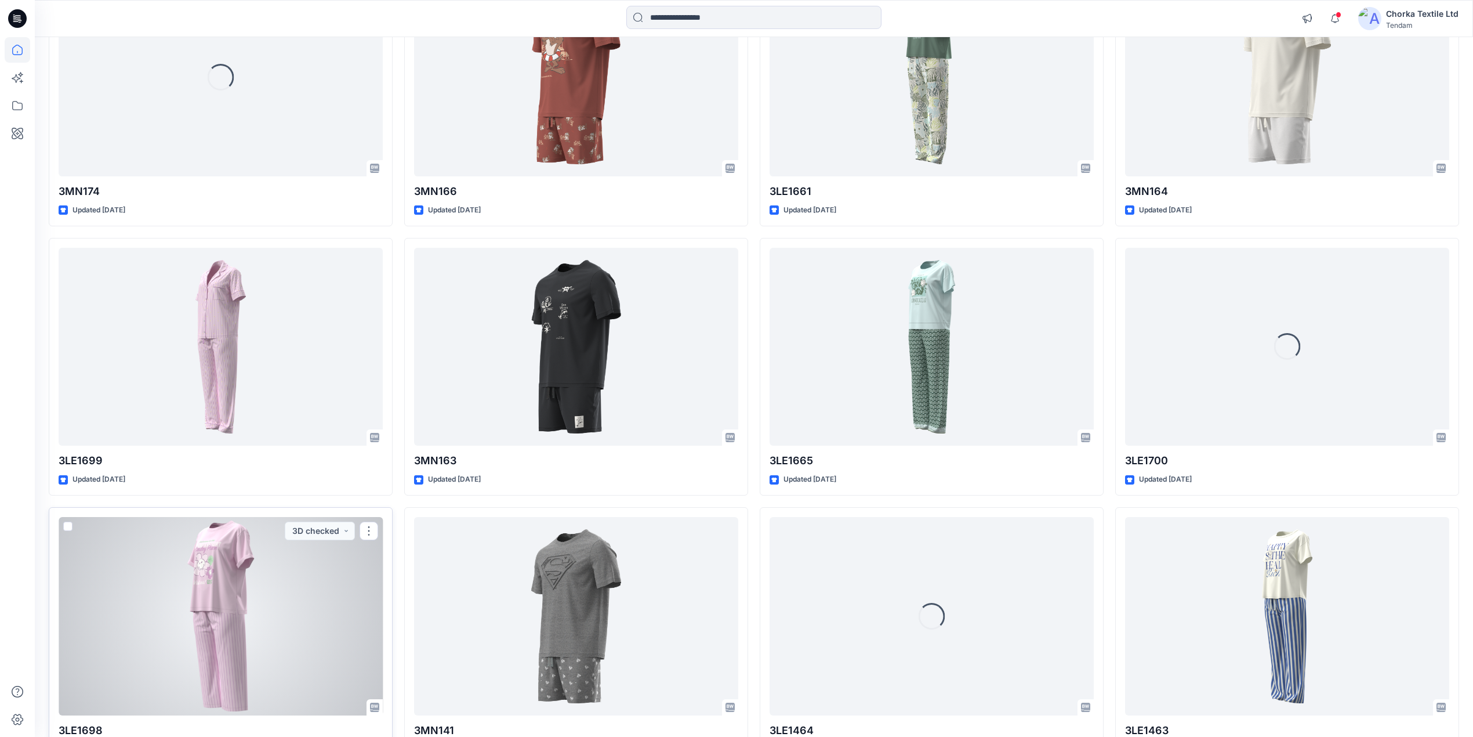
click at [237, 583] on div at bounding box center [221, 616] width 324 height 198
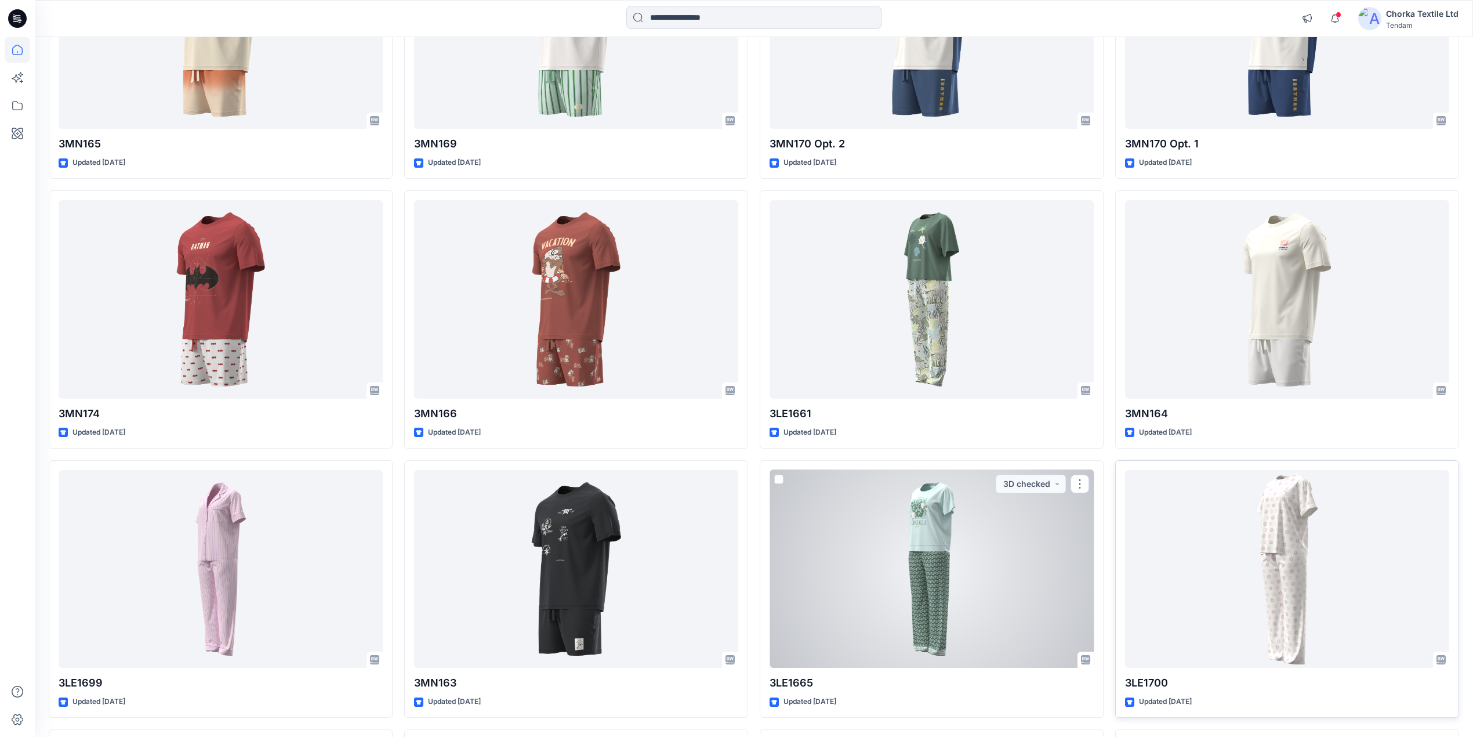
scroll to position [386, 0]
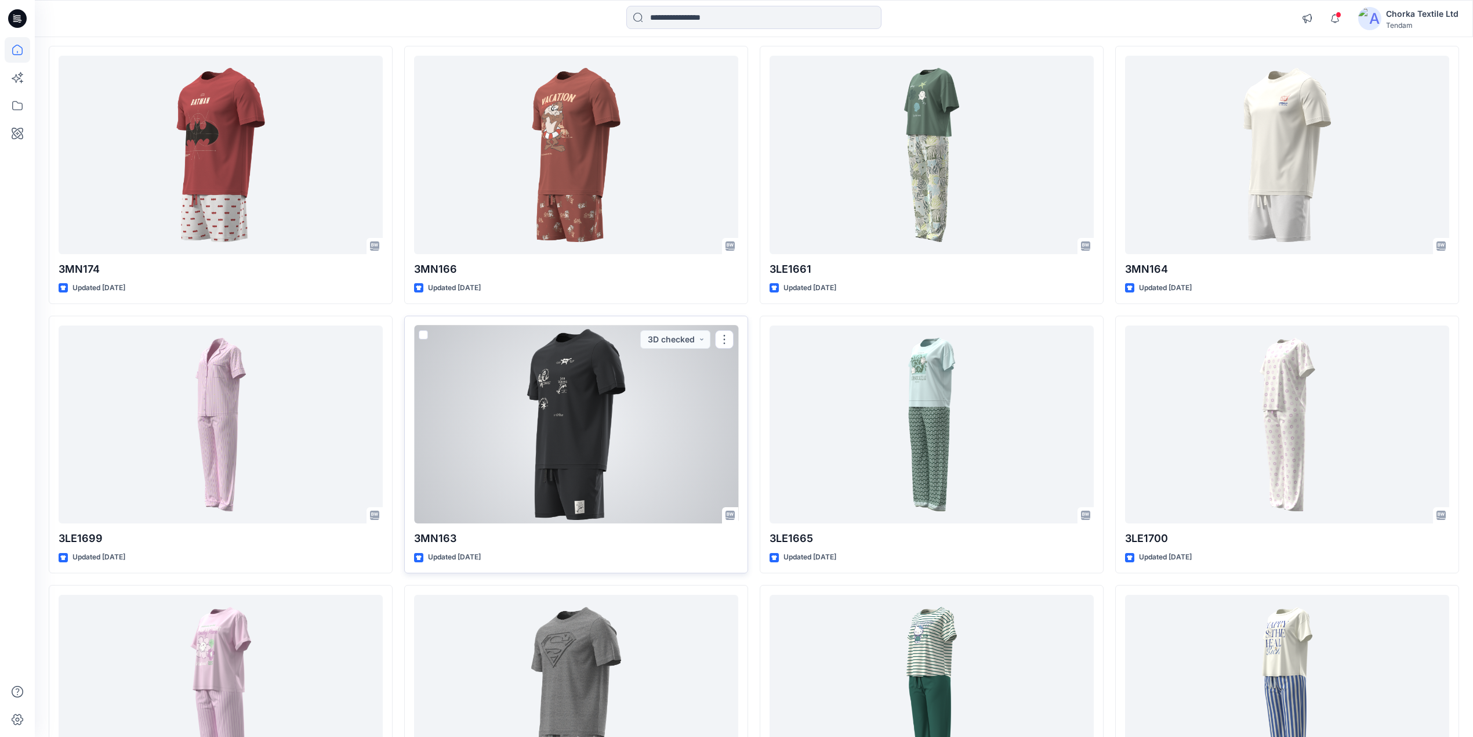
click at [574, 412] on div at bounding box center [576, 424] width 324 height 198
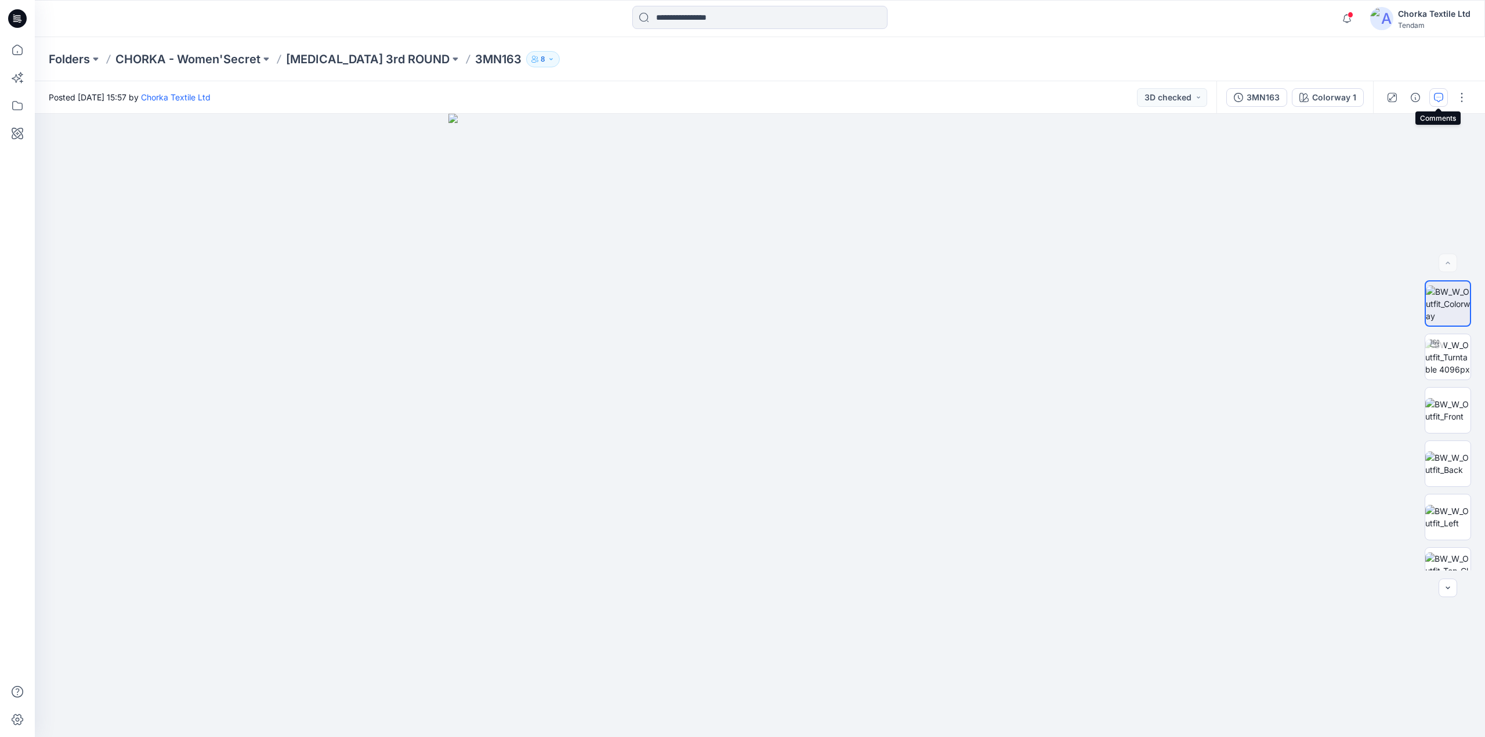
click at [1441, 96] on icon "button" at bounding box center [1438, 97] width 9 height 9
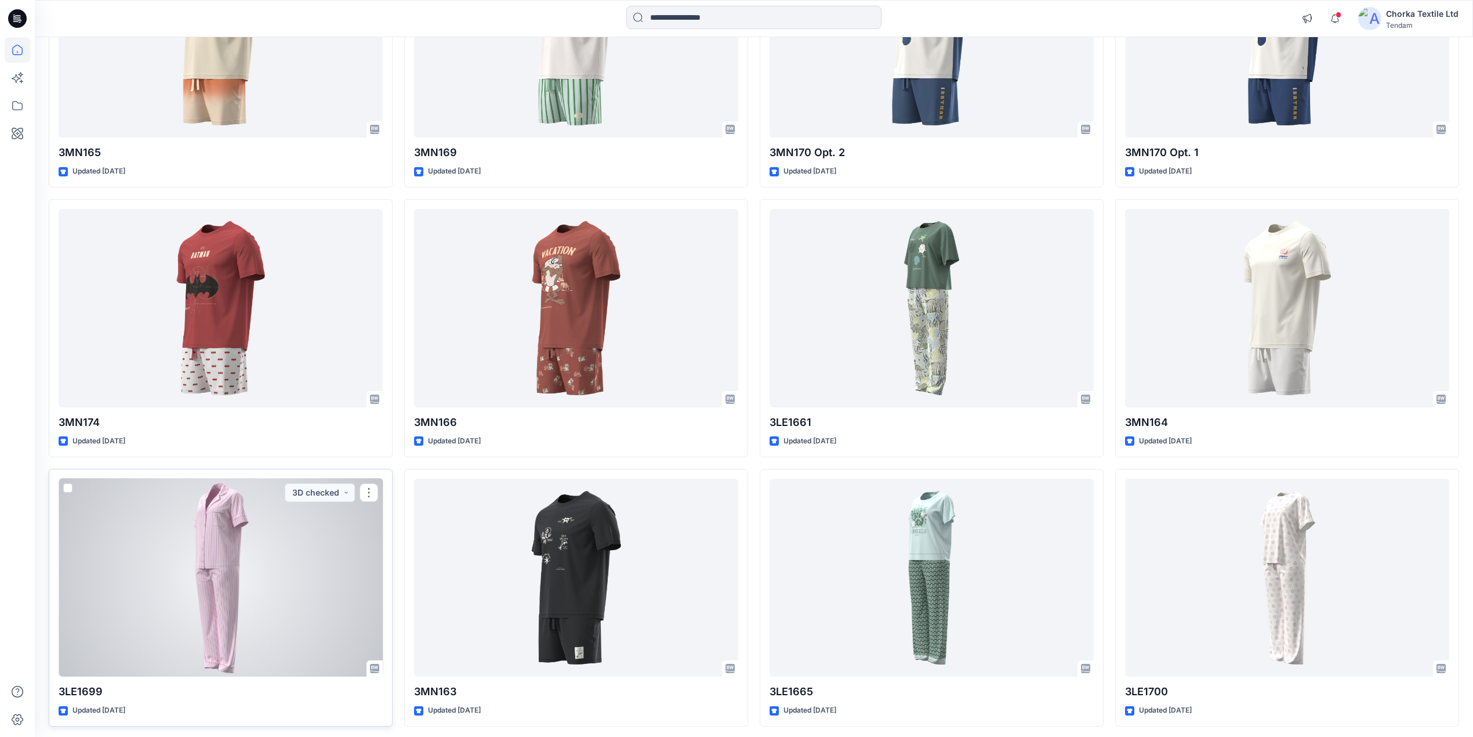
scroll to position [232, 0]
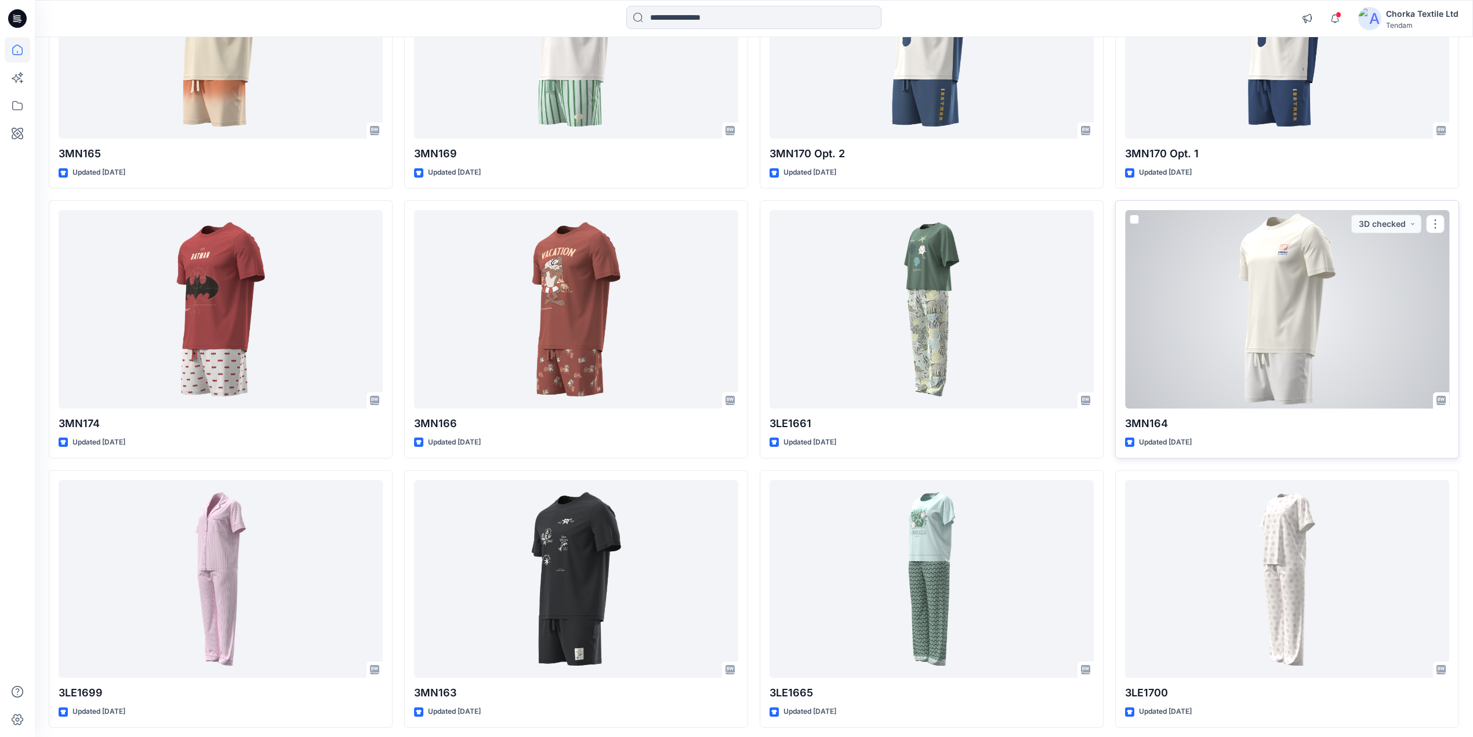
click at [1288, 319] on div at bounding box center [1287, 309] width 324 height 198
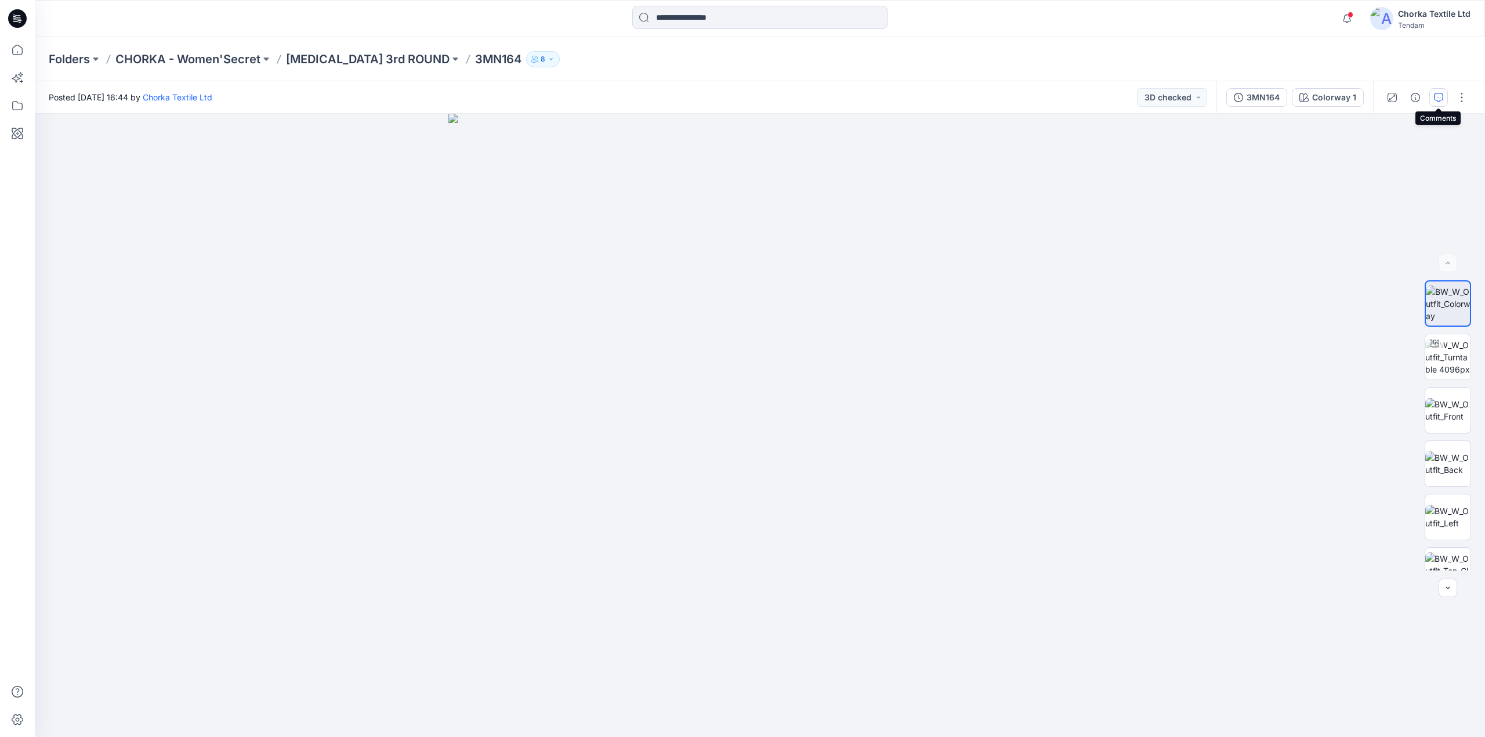
click at [1434, 97] on icon "button" at bounding box center [1438, 97] width 9 height 9
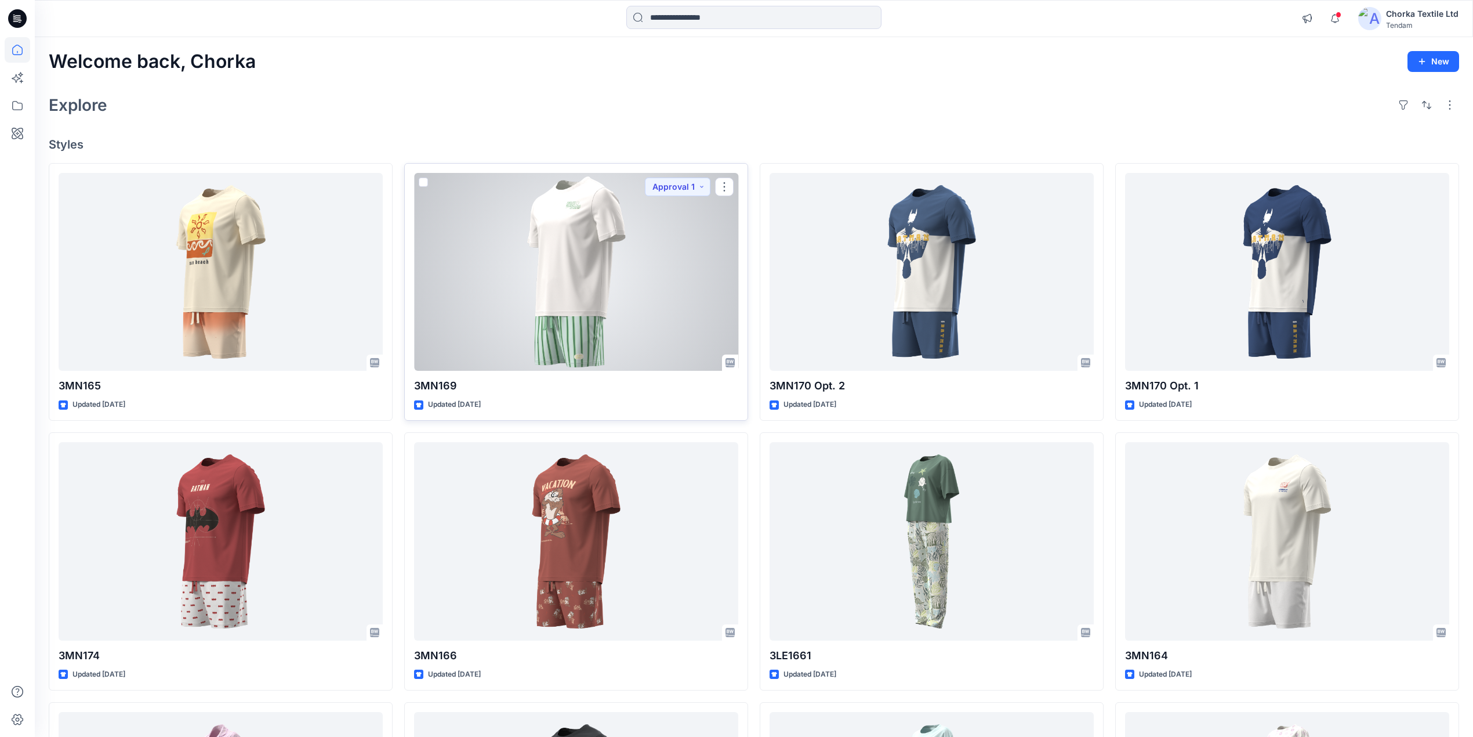
click at [600, 321] on div at bounding box center [576, 272] width 324 height 198
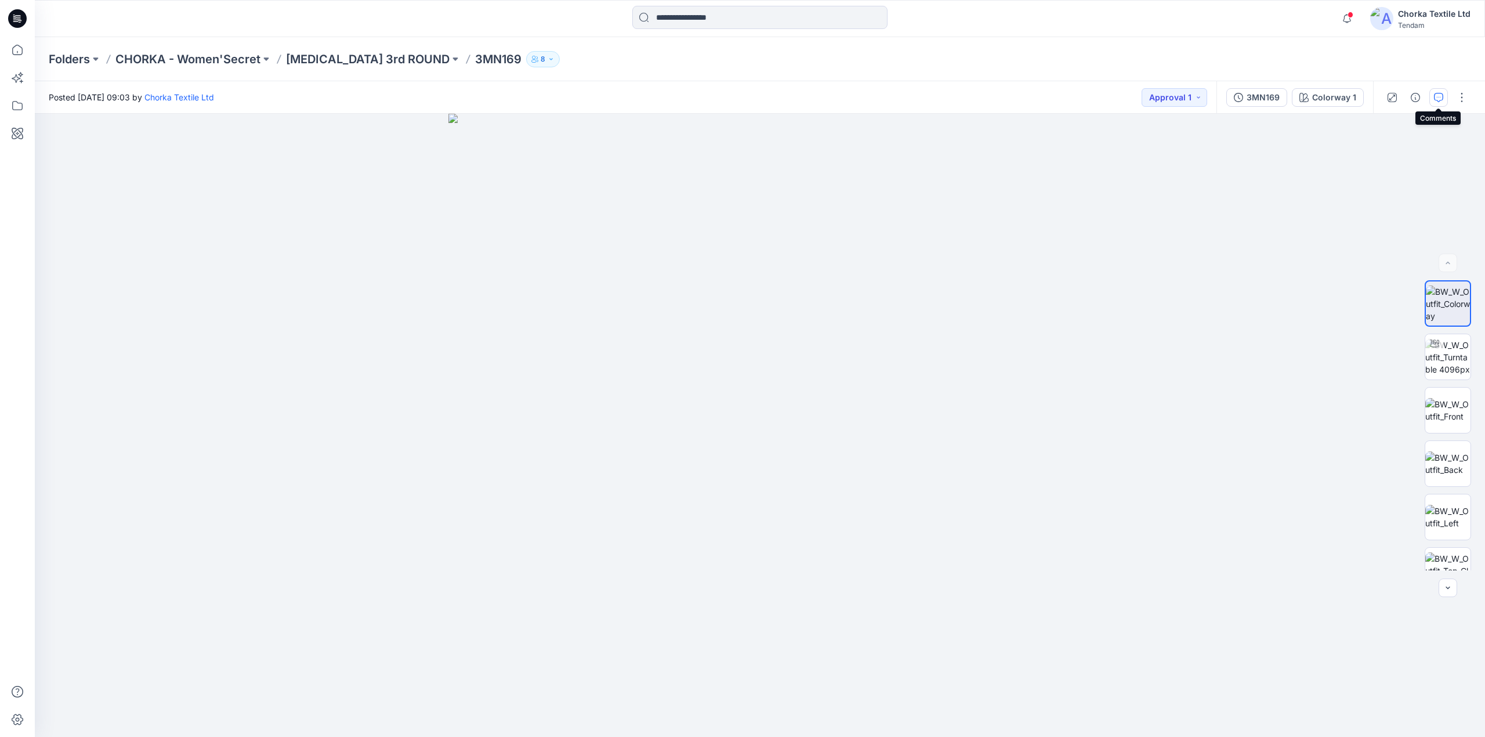
click at [1438, 95] on icon "button" at bounding box center [1438, 97] width 9 height 9
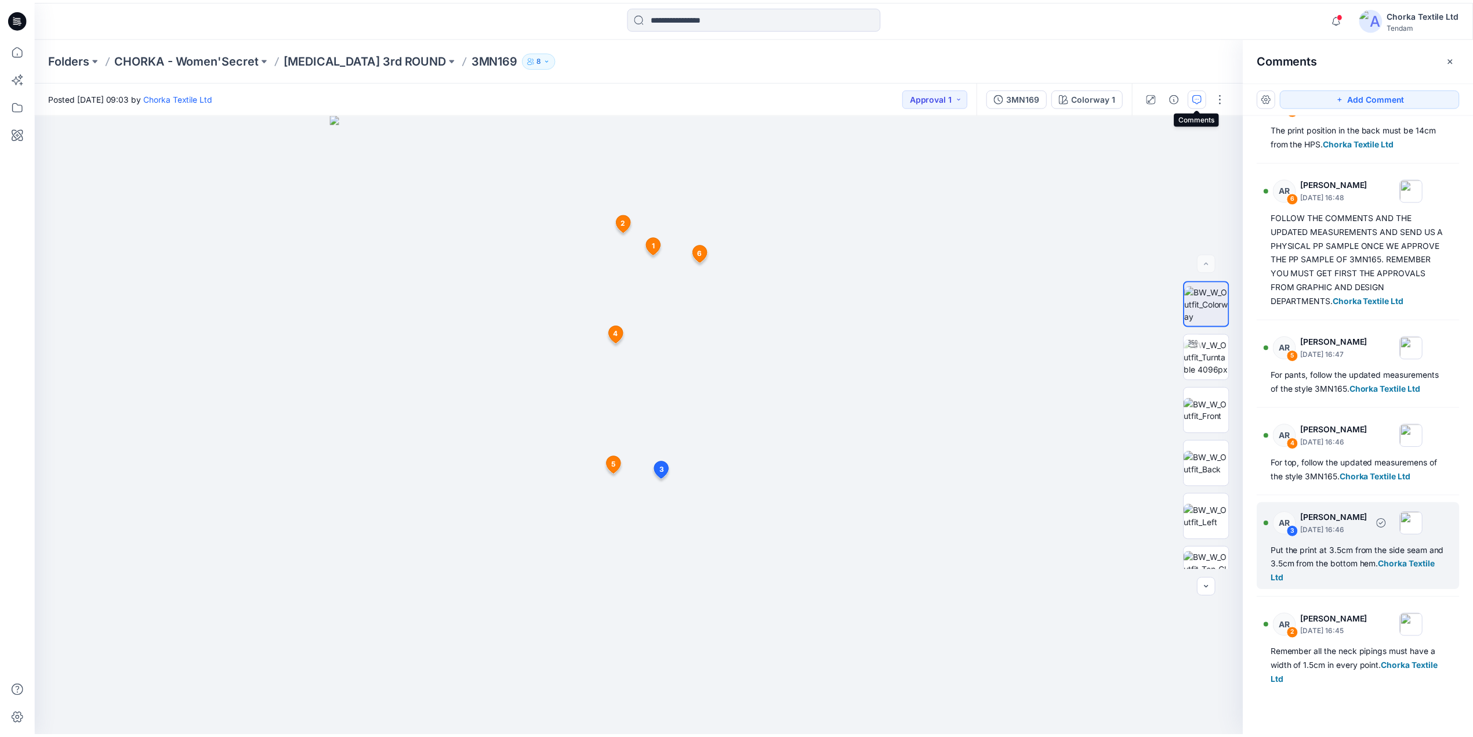
scroll to position [148, 0]
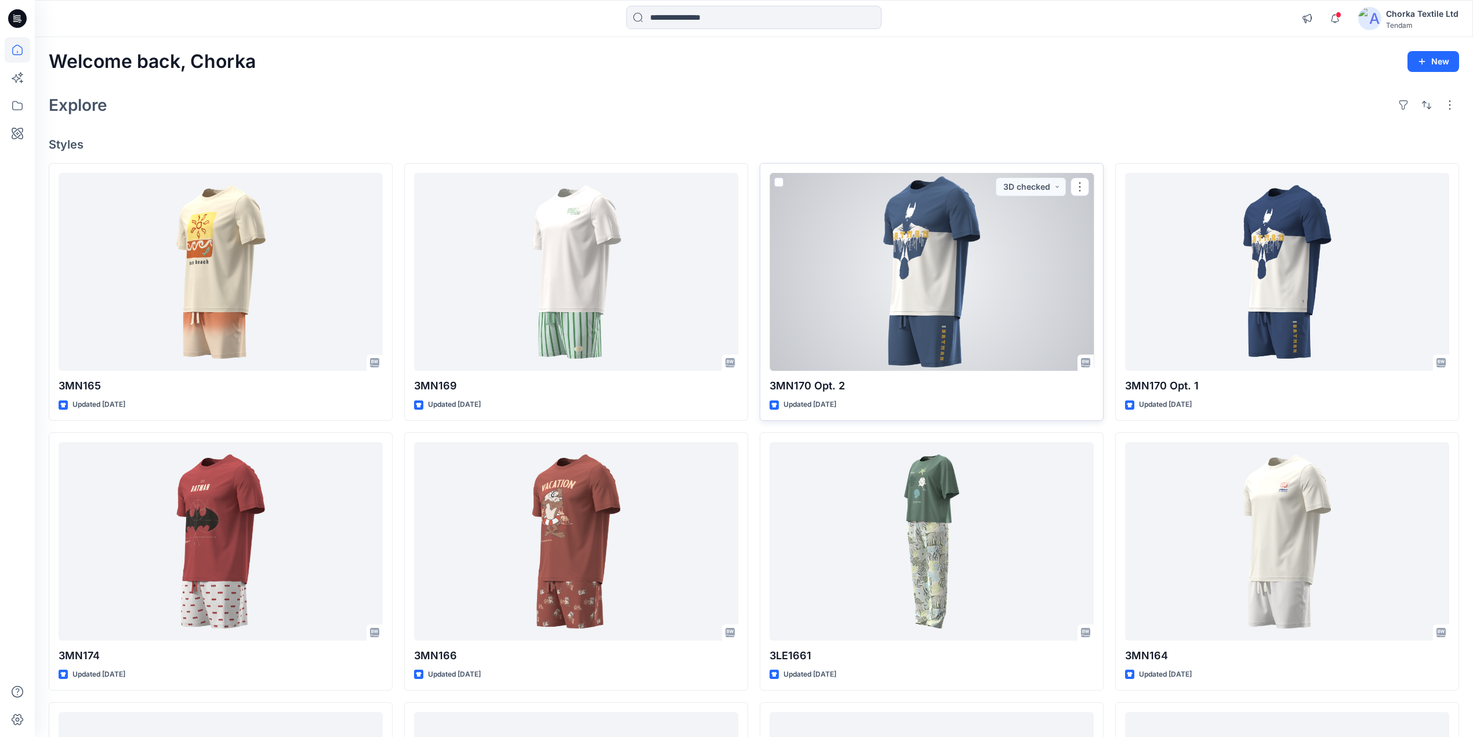
click at [949, 262] on div at bounding box center [932, 272] width 324 height 198
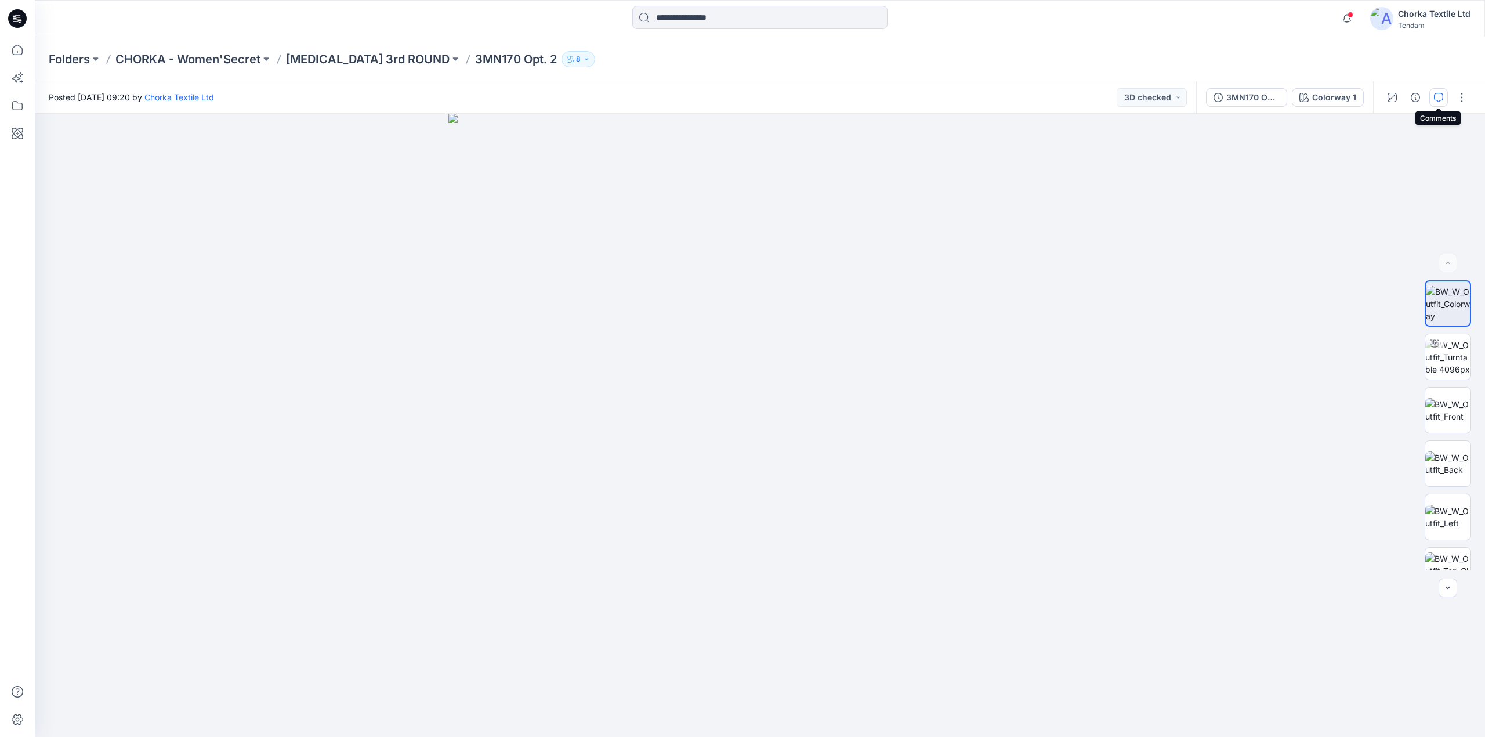
click at [1441, 95] on icon "button" at bounding box center [1438, 97] width 9 height 9
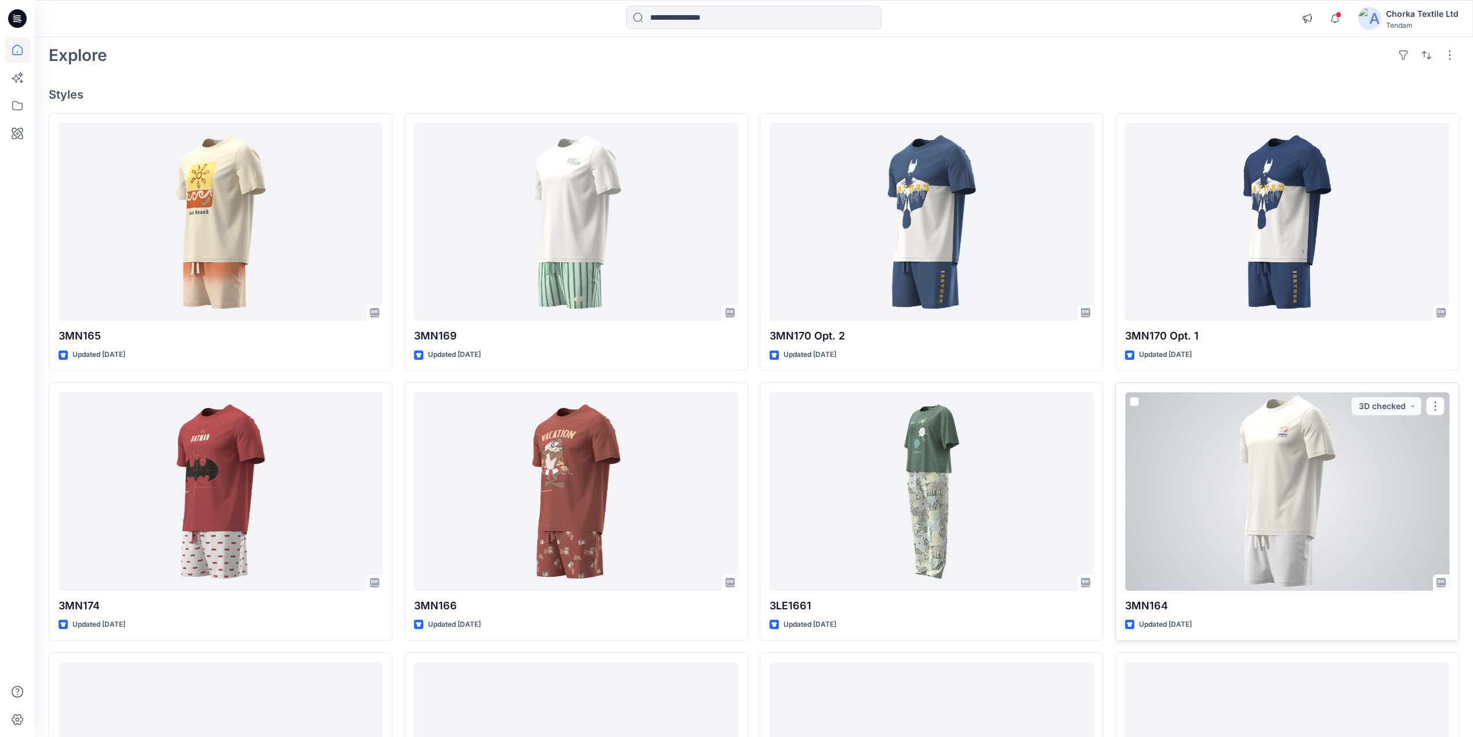
scroll to position [77, 0]
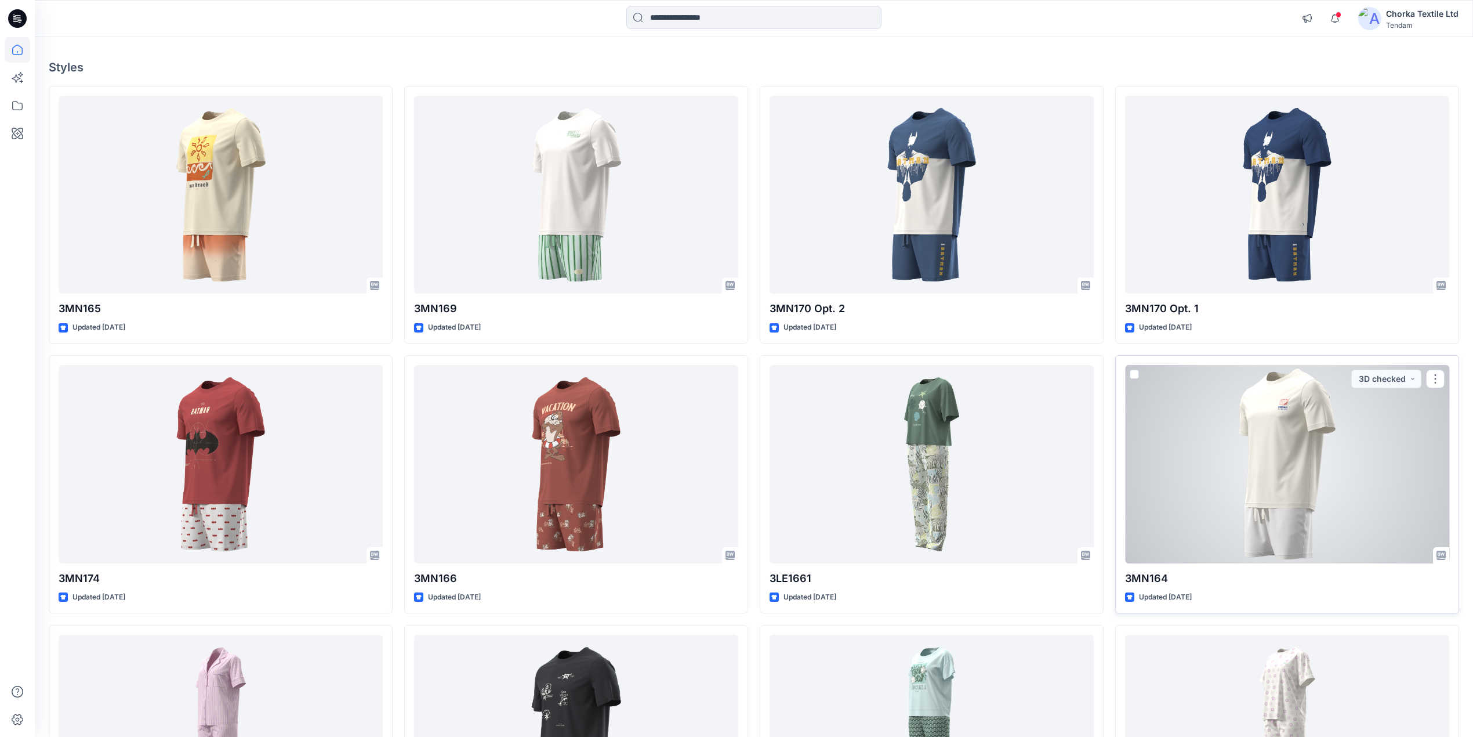
click at [1221, 483] on div at bounding box center [1287, 464] width 324 height 198
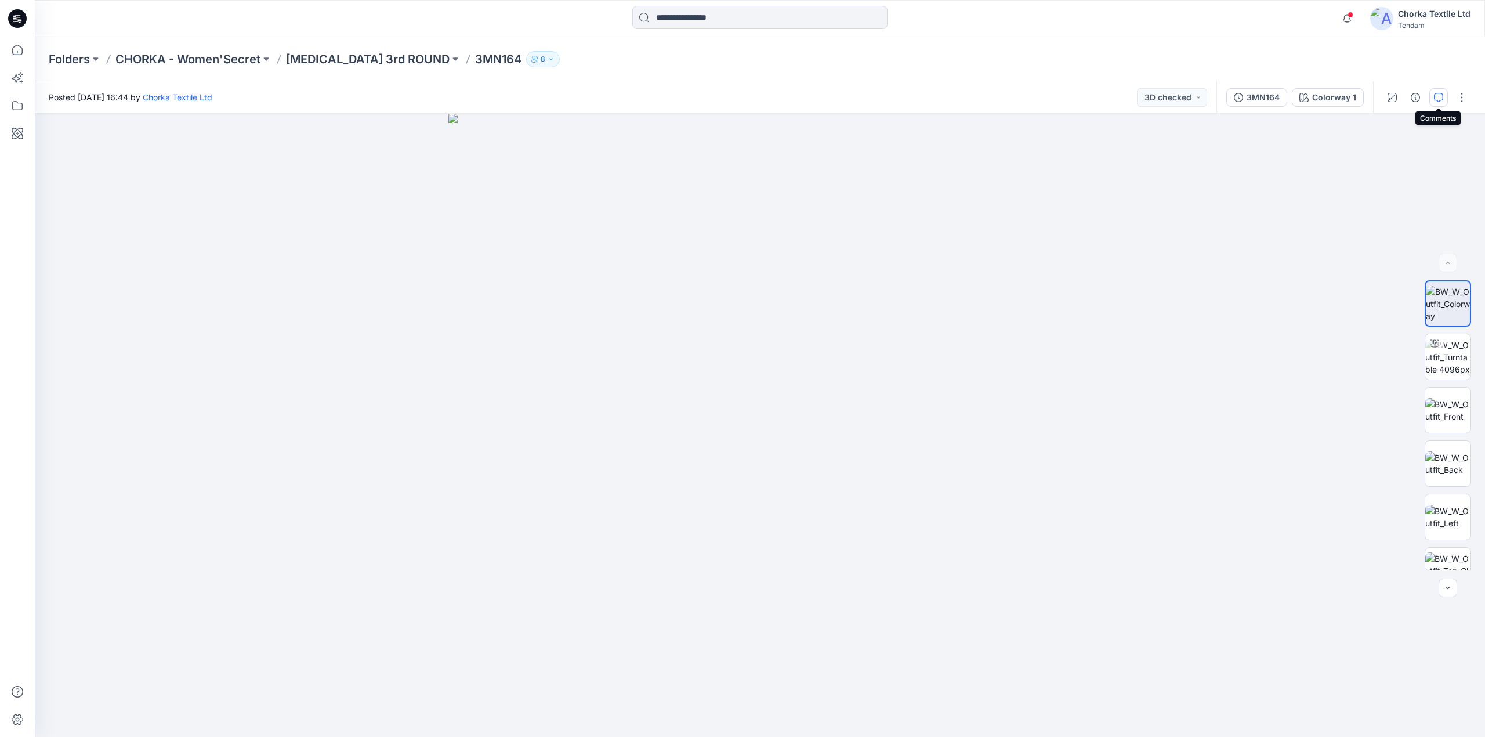
click at [1437, 93] on icon "button" at bounding box center [1438, 97] width 9 height 9
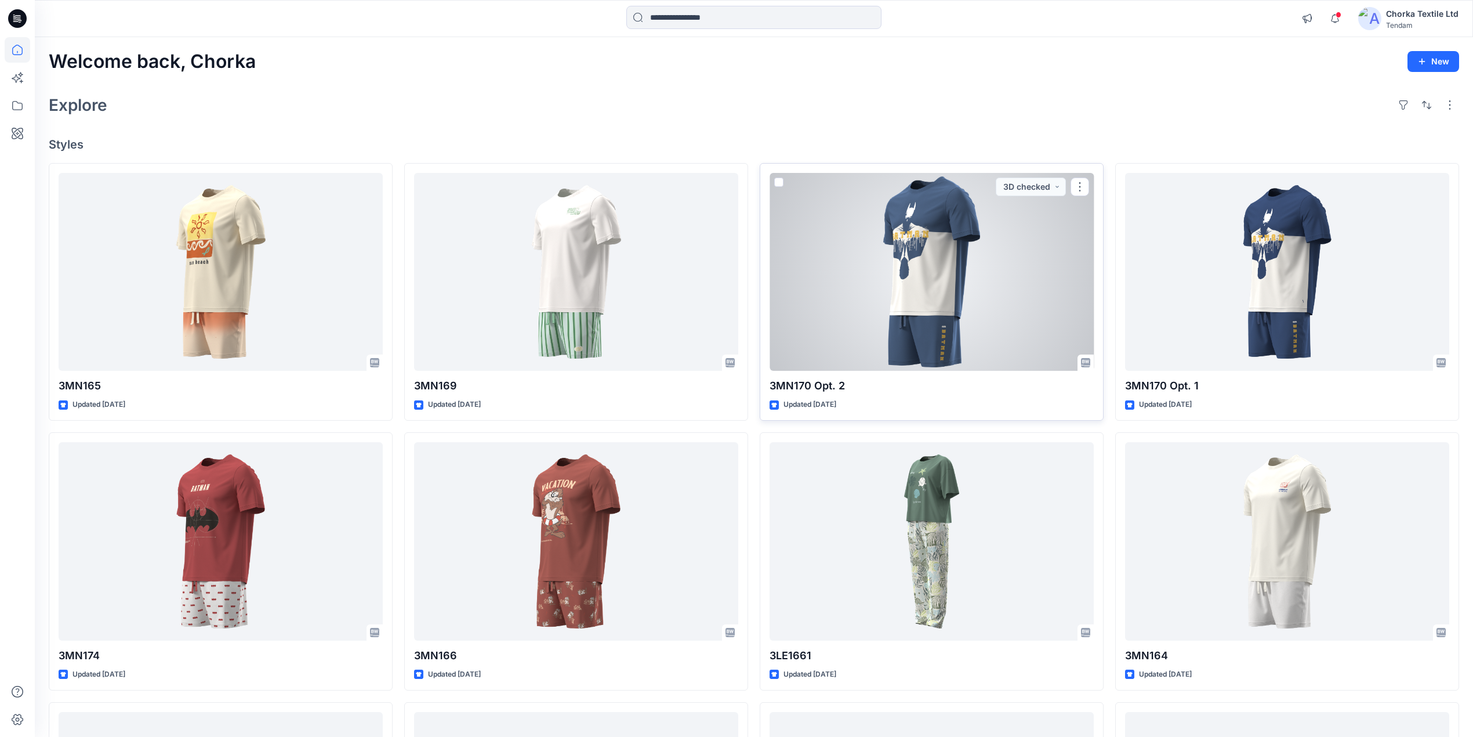
click at [916, 275] on div at bounding box center [932, 272] width 324 height 198
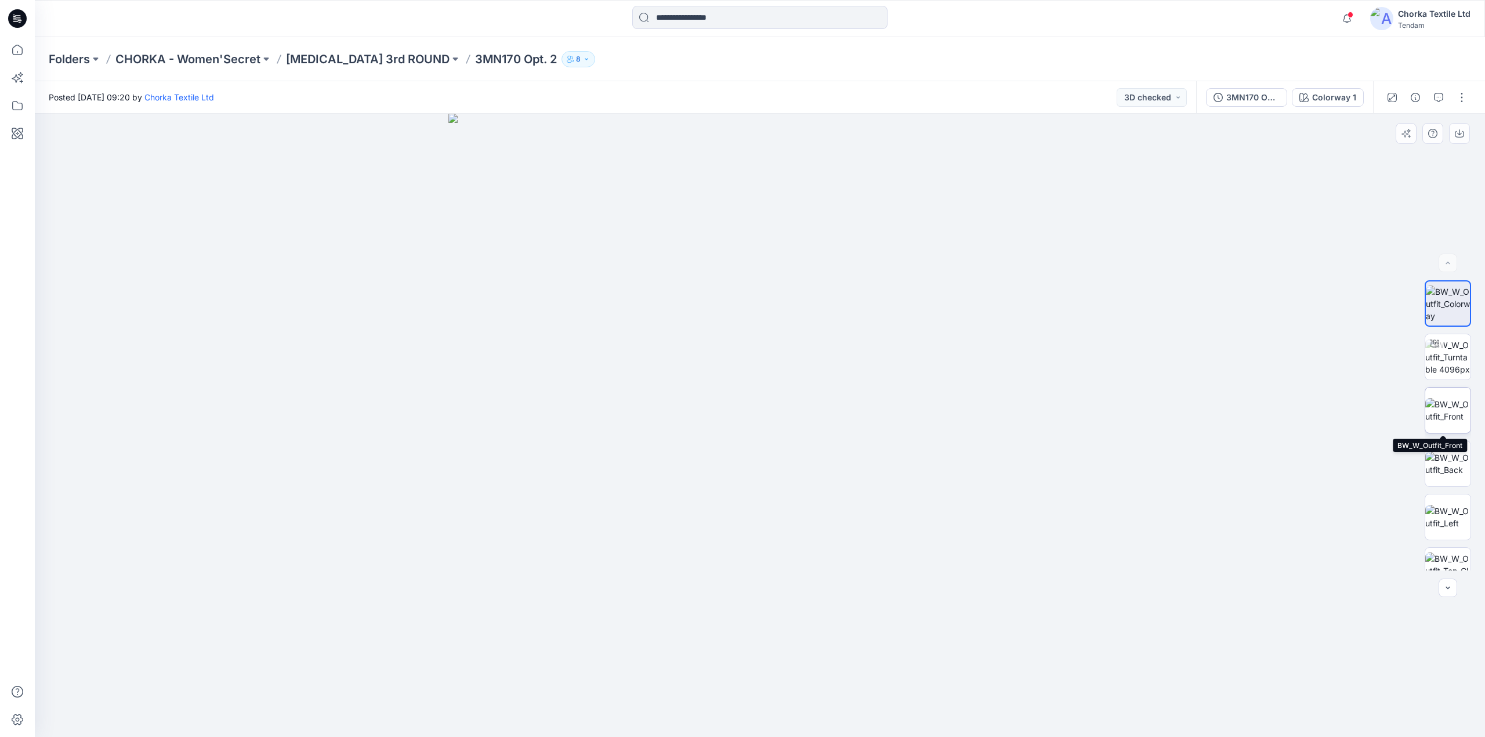
click at [1439, 399] on img at bounding box center [1447, 410] width 45 height 24
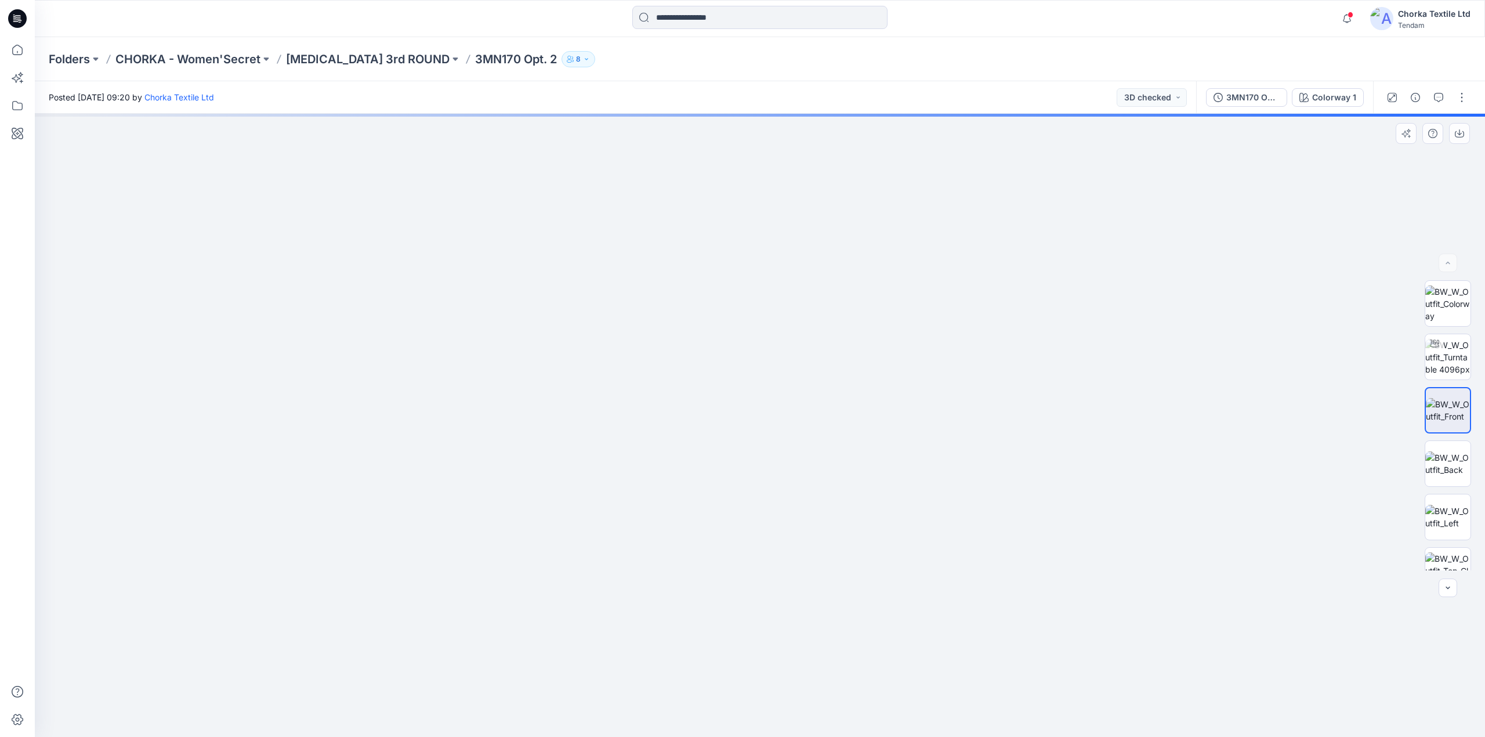
drag, startPoint x: 780, startPoint y: 220, endPoint x: 777, endPoint y: 412, distance: 191.4
click at [777, 412] on img at bounding box center [759, 378] width 1195 height 718
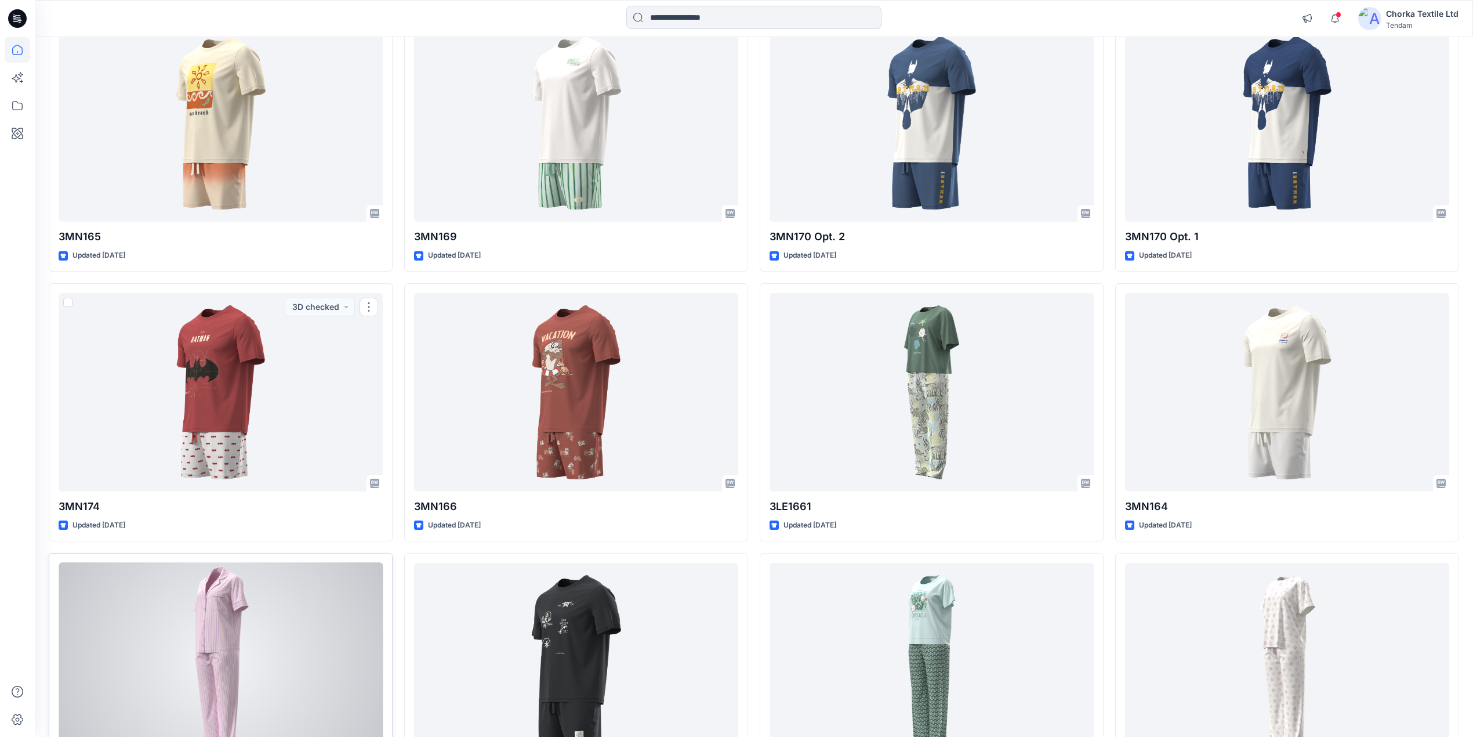
scroll to position [154, 0]
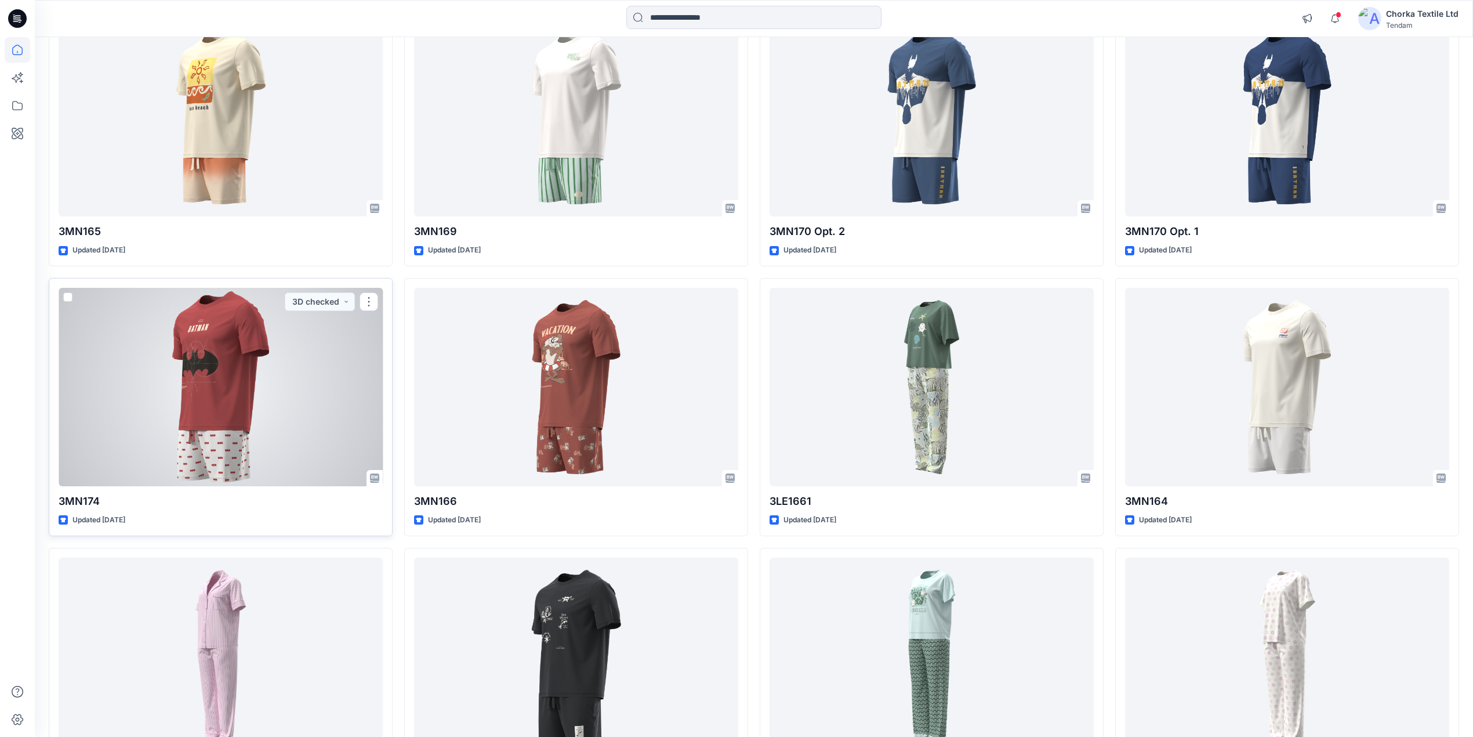
click at [226, 437] on div at bounding box center [221, 387] width 324 height 198
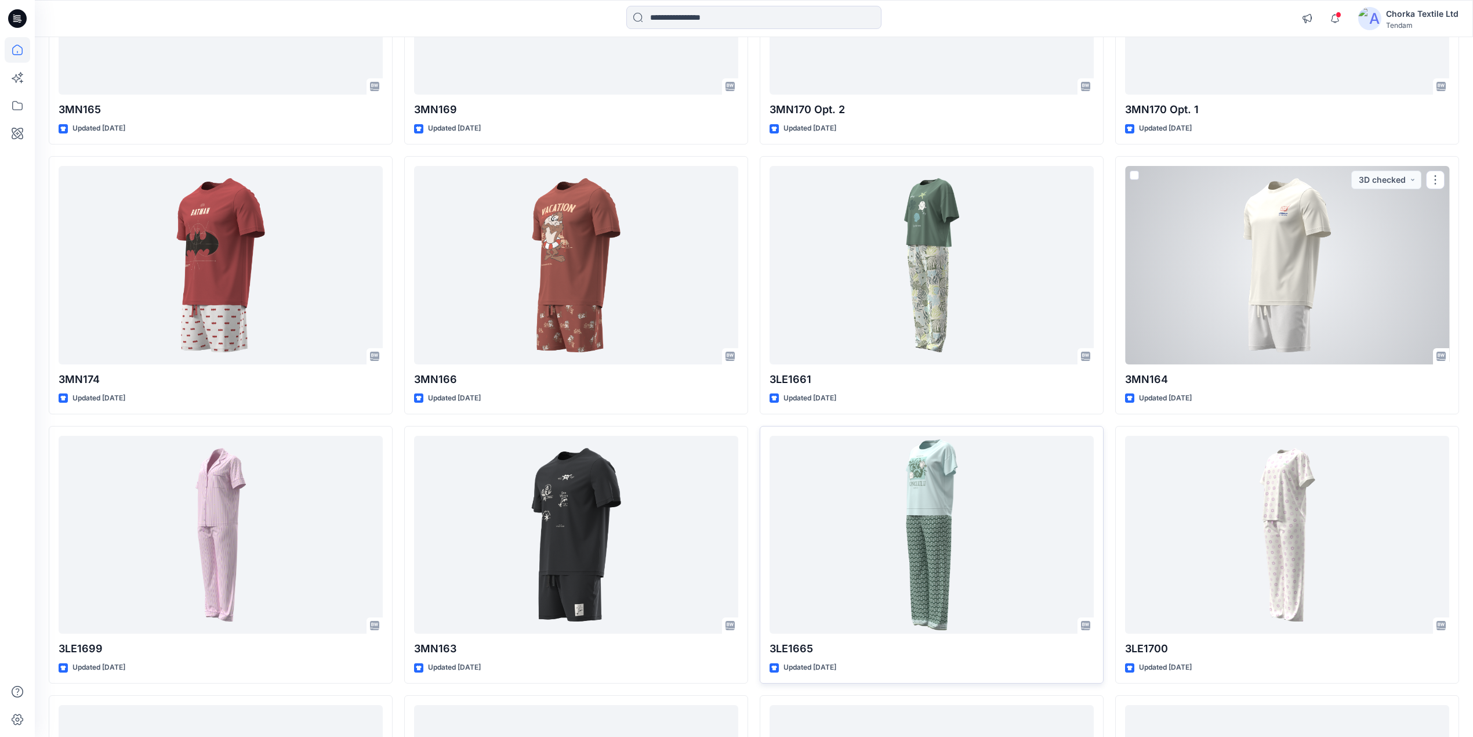
scroll to position [464, 0]
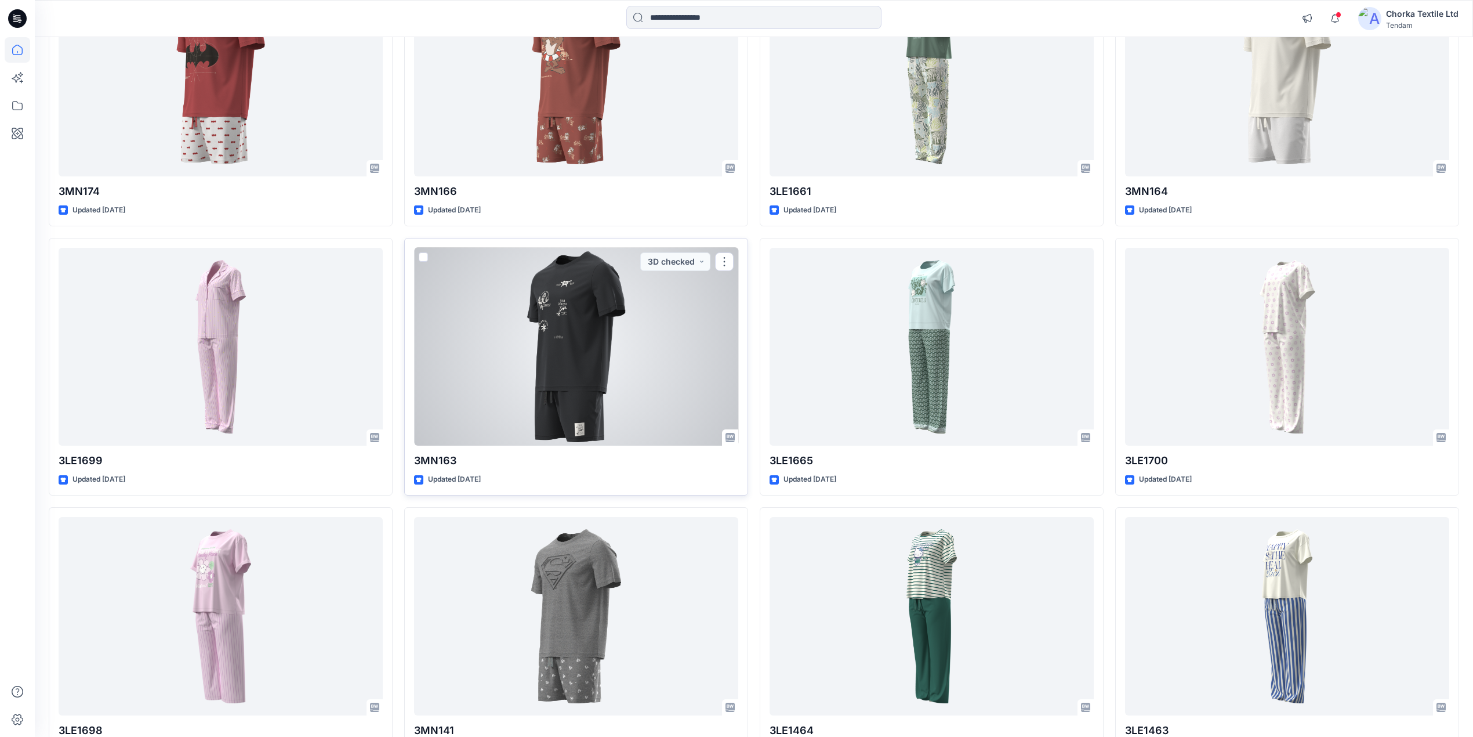
click at [592, 353] on div at bounding box center [576, 347] width 324 height 198
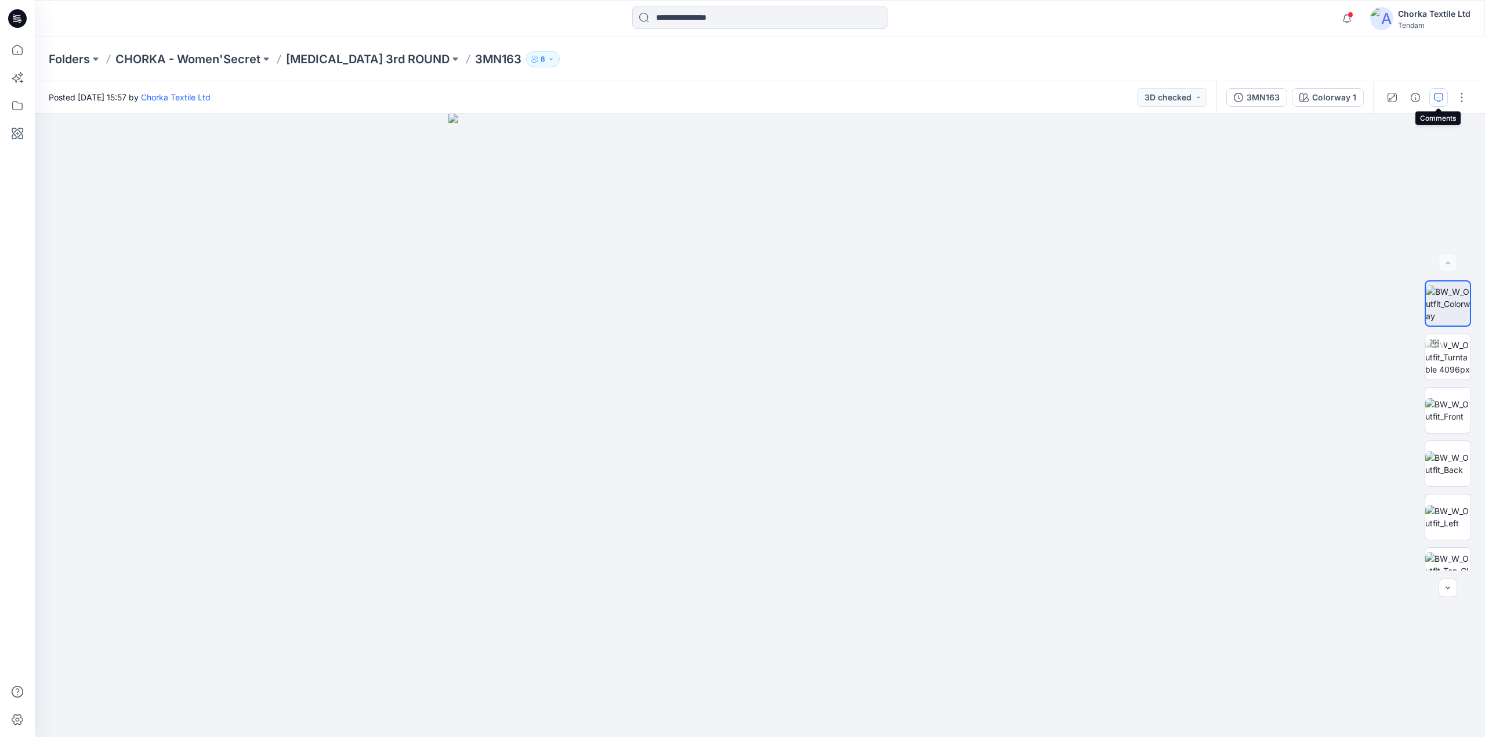
click at [1441, 93] on icon "button" at bounding box center [1438, 97] width 9 height 9
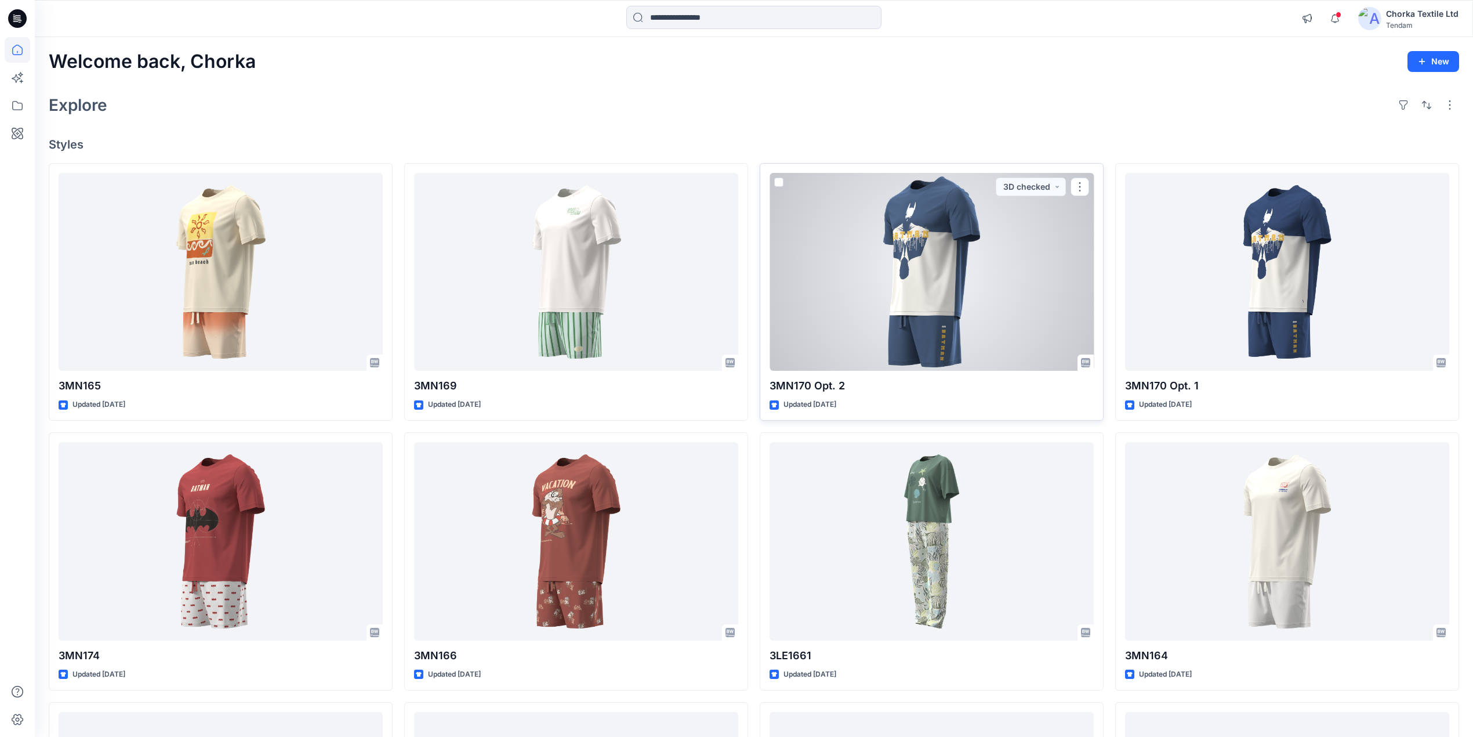
click at [871, 268] on div at bounding box center [932, 272] width 324 height 198
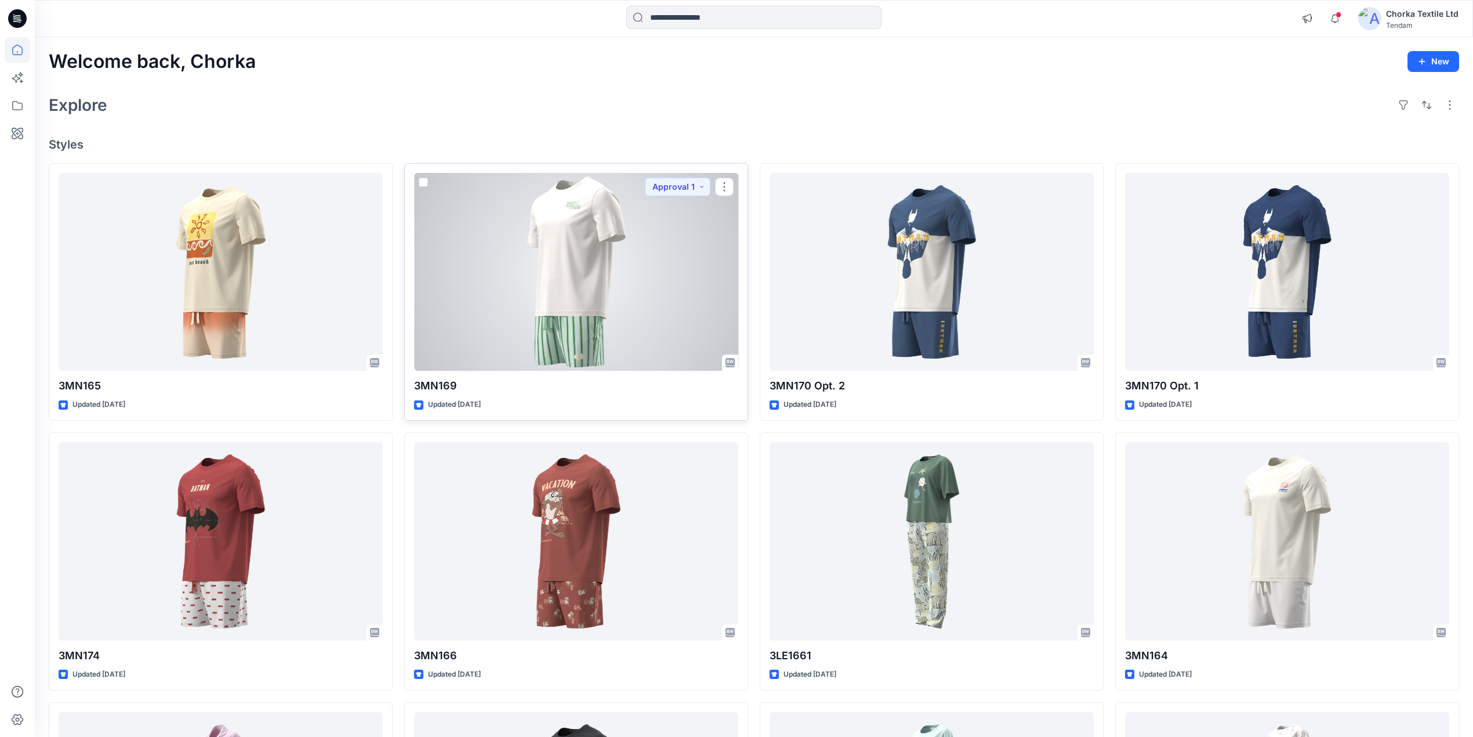
click at [541, 268] on div at bounding box center [576, 272] width 324 height 198
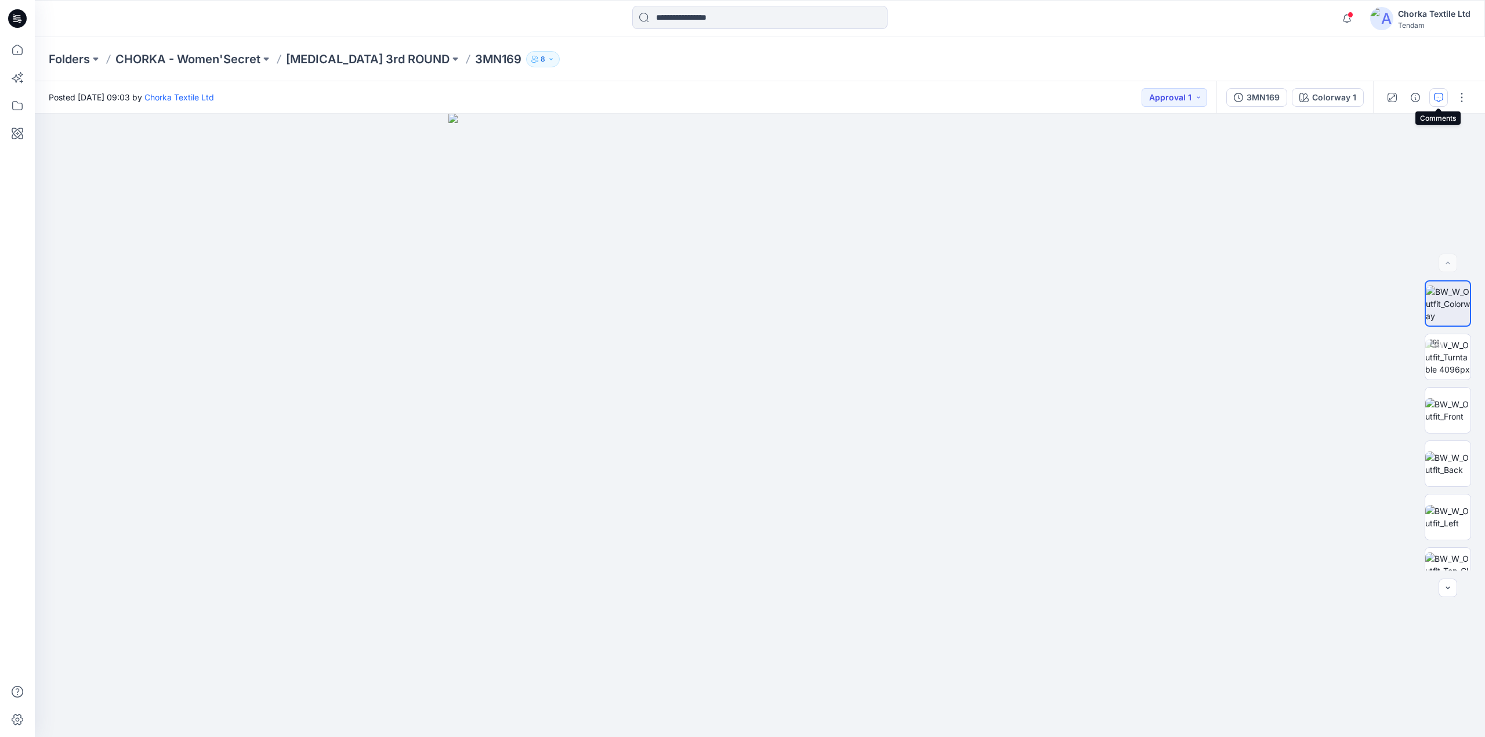
click at [1441, 95] on icon "button" at bounding box center [1438, 97] width 9 height 9
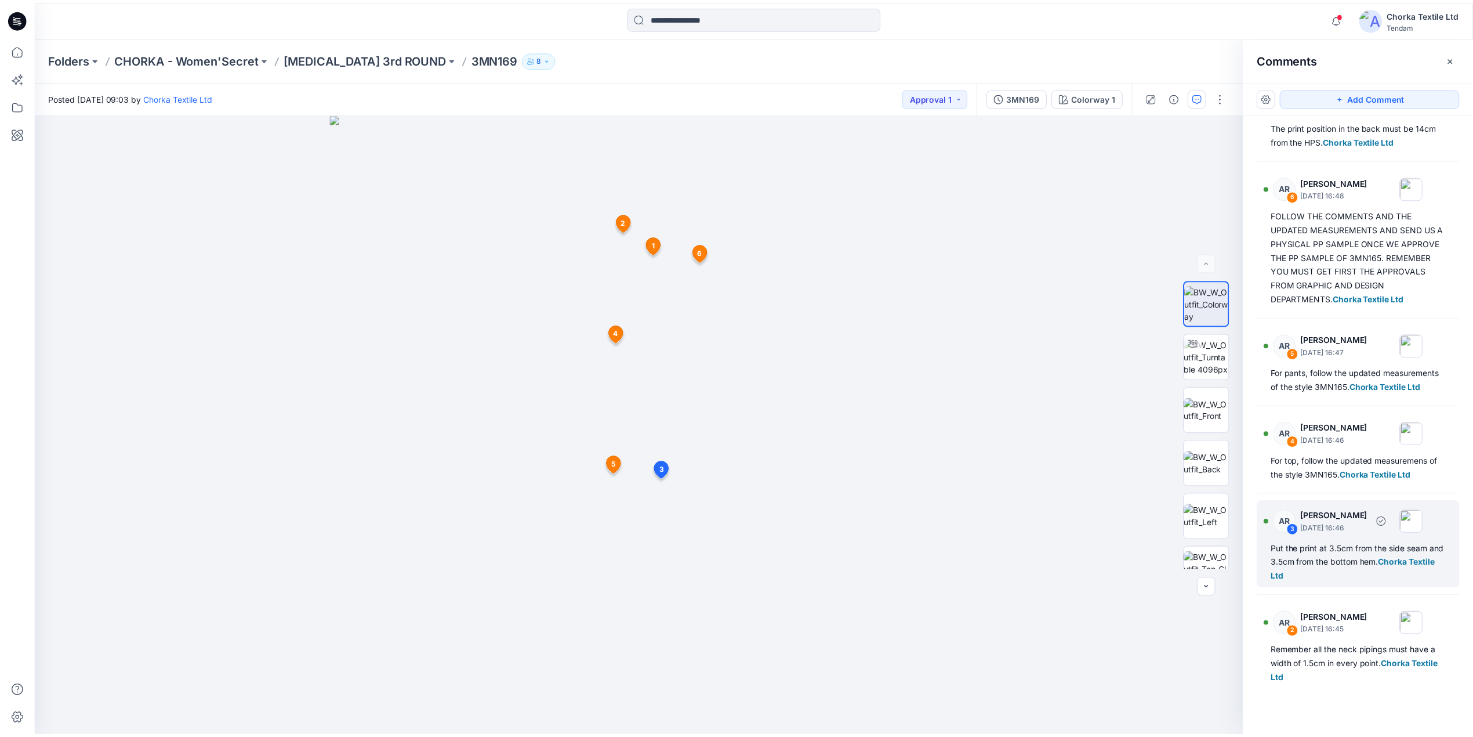
scroll to position [77, 0]
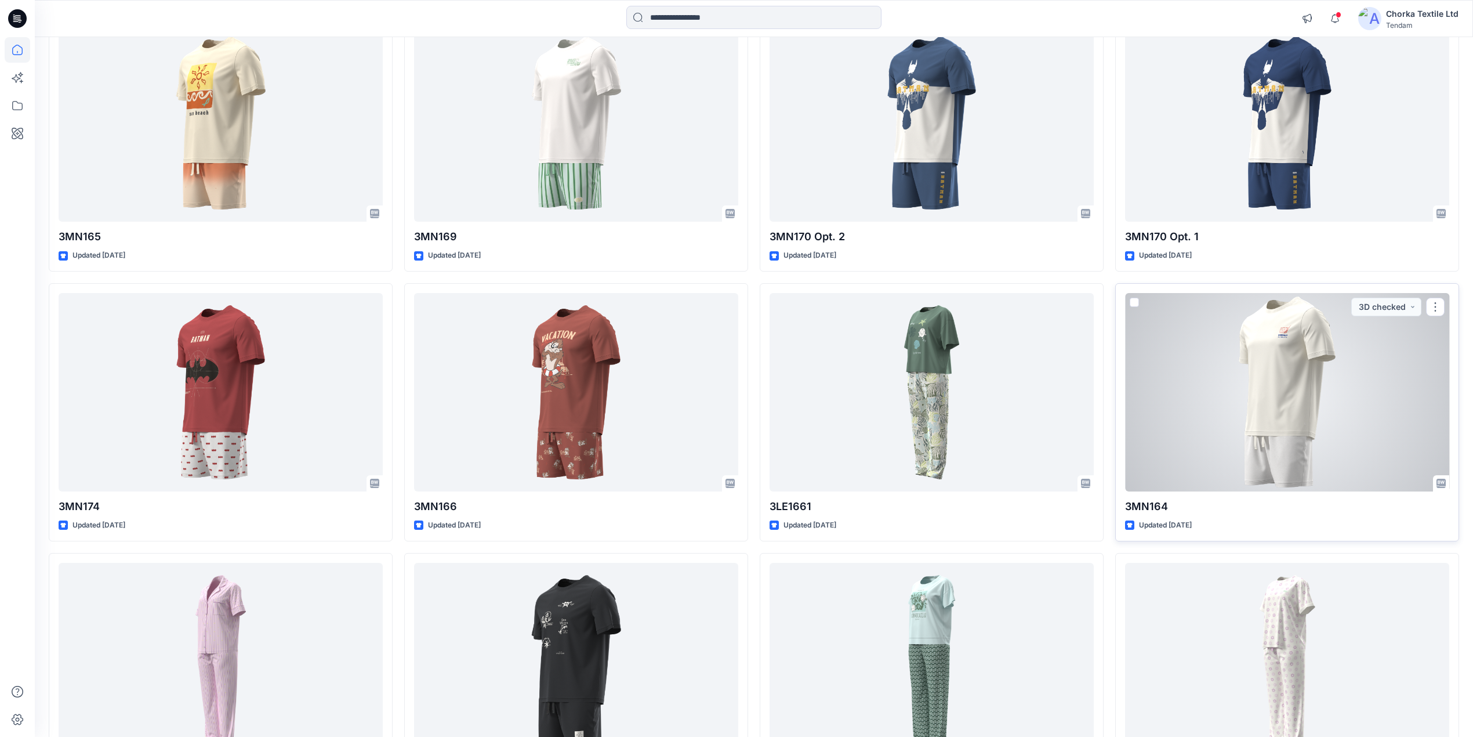
scroll to position [154, 0]
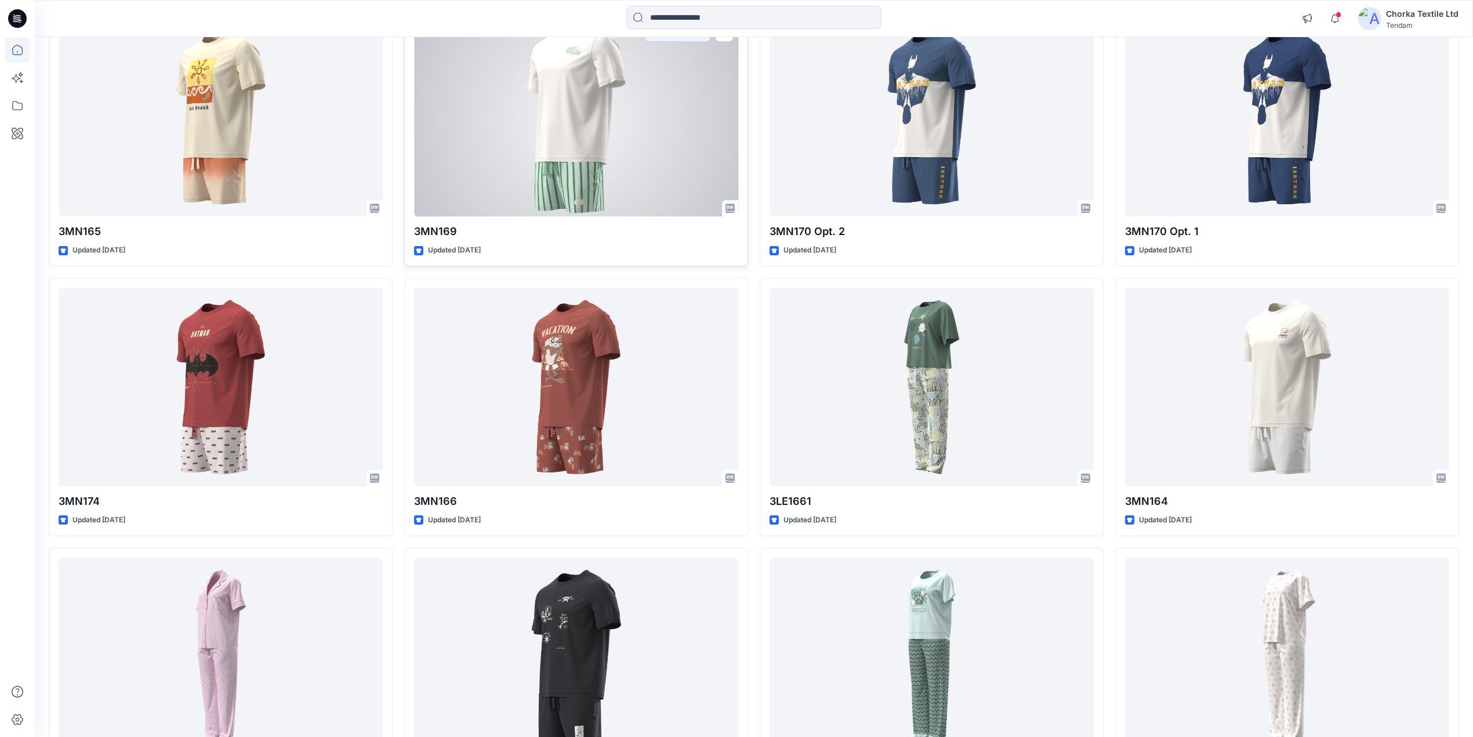
click at [590, 164] on div at bounding box center [576, 118] width 324 height 198
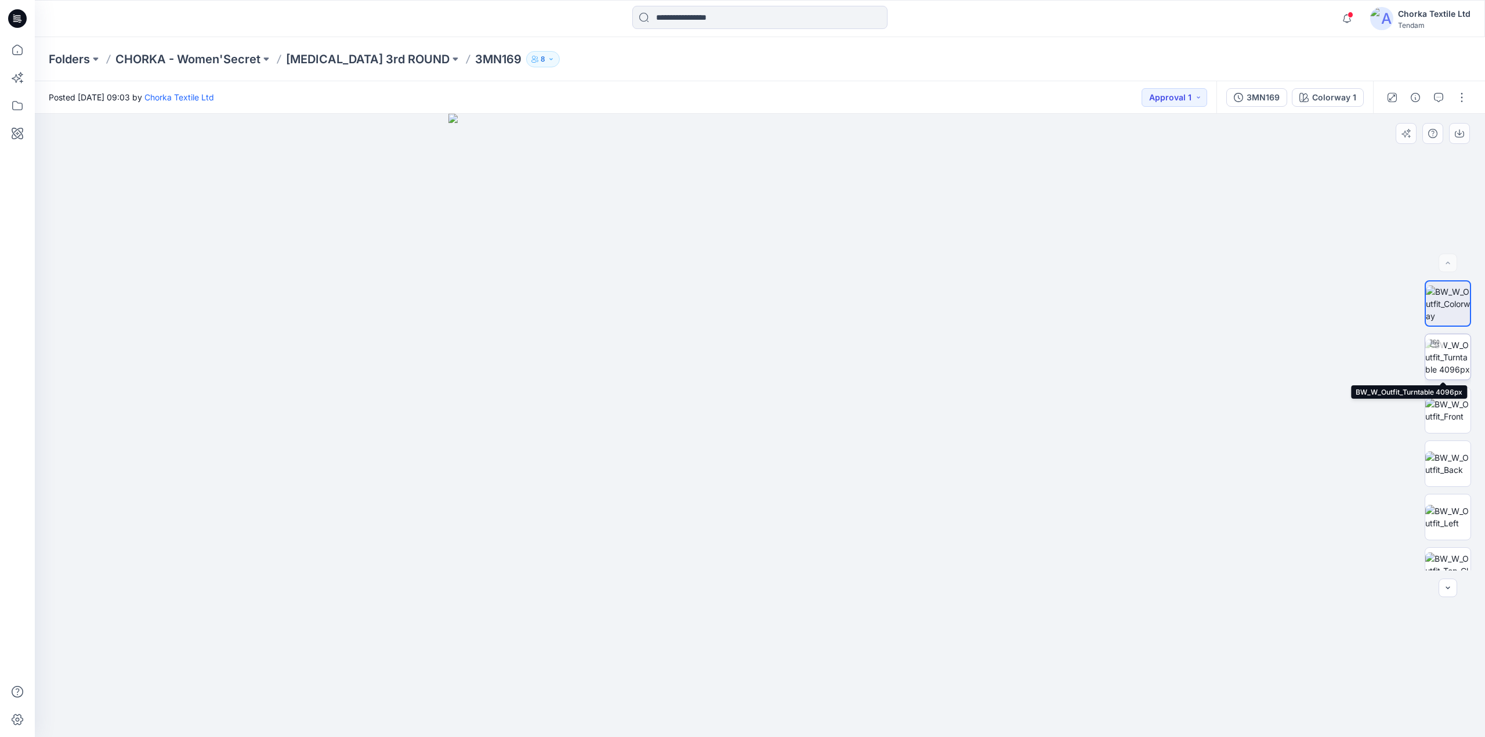
click at [1444, 351] on img at bounding box center [1447, 357] width 45 height 37
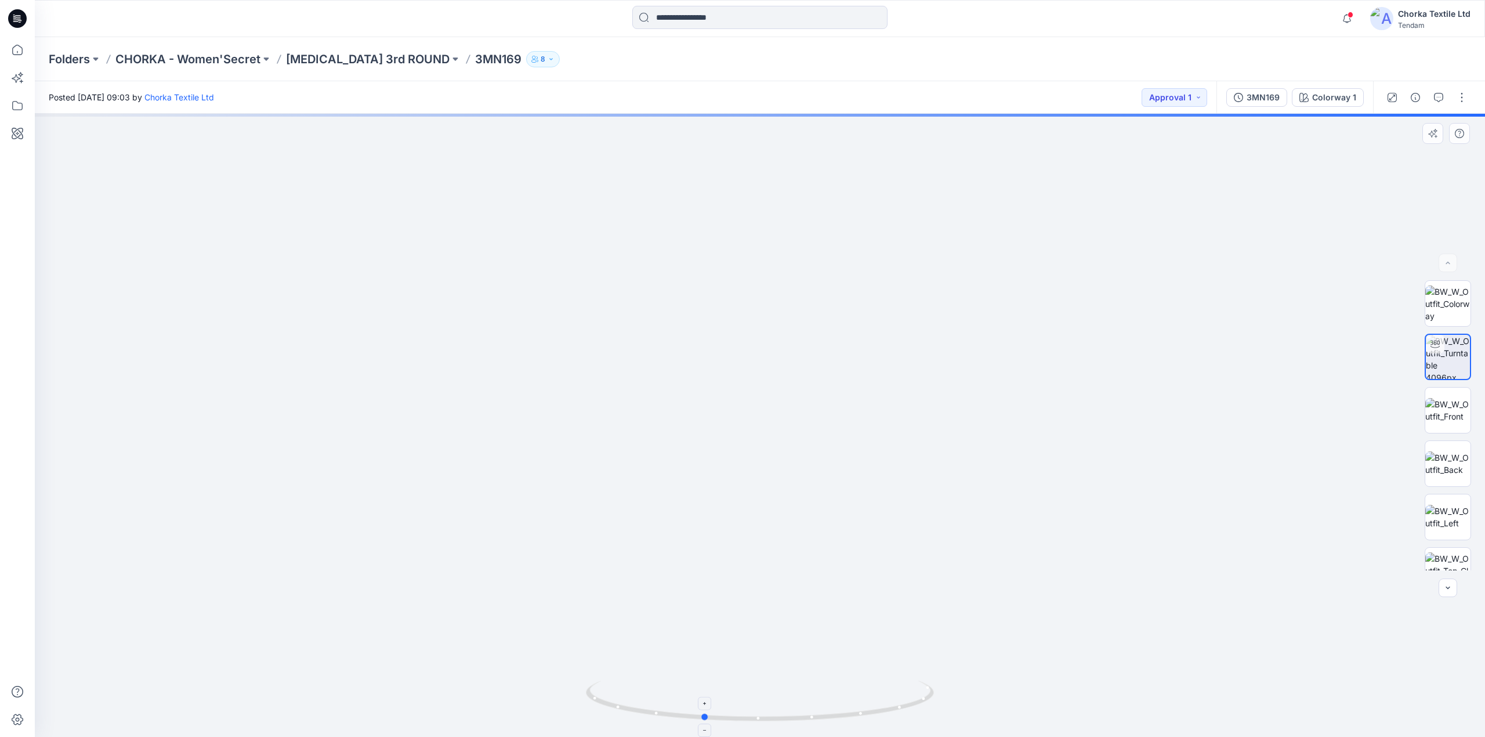
drag, startPoint x: 920, startPoint y: 702, endPoint x: 863, endPoint y: 706, distance: 57.0
click at [863, 706] on icon at bounding box center [761, 702] width 351 height 44
drag, startPoint x: 857, startPoint y: 584, endPoint x: 824, endPoint y: 371, distance: 214.9
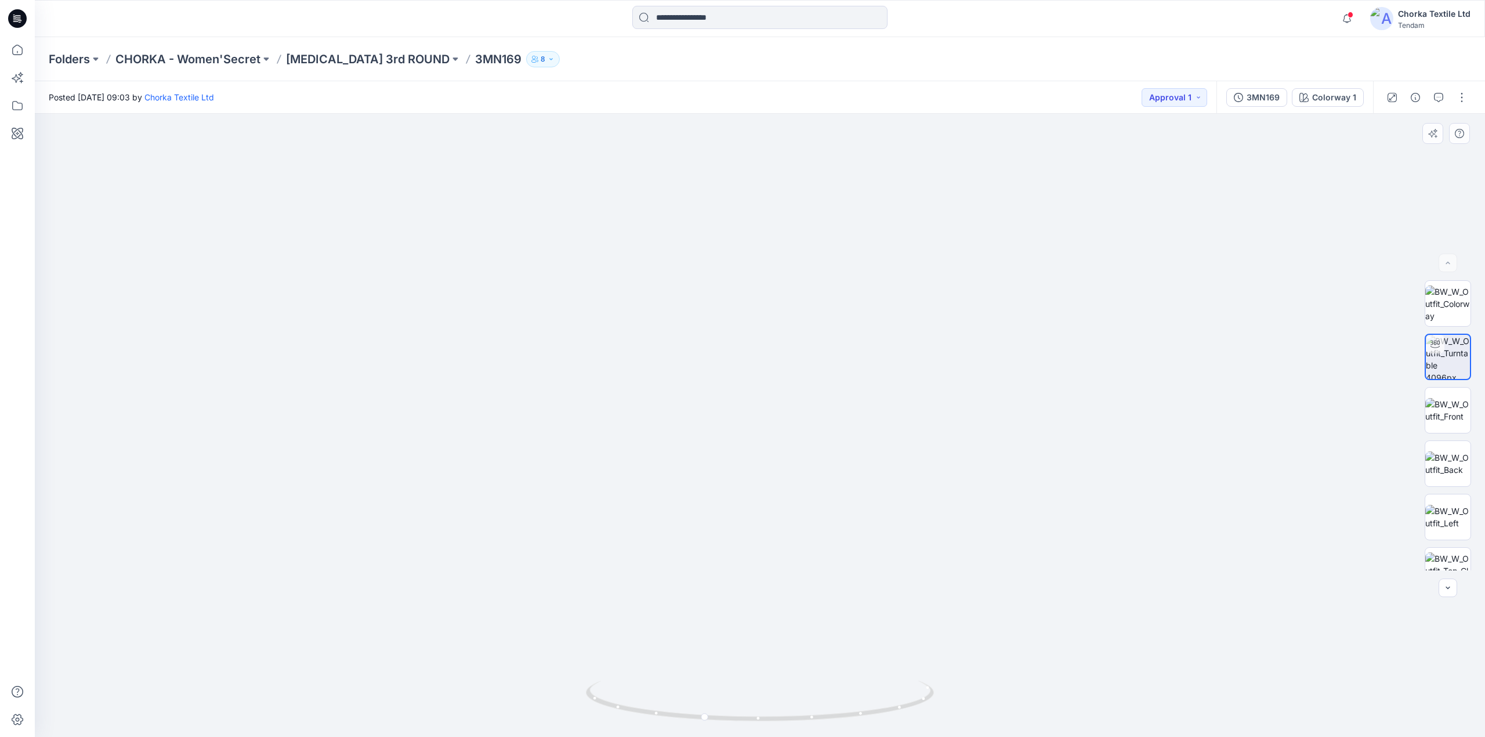
click at [1436, 542] on img at bounding box center [1447, 547] width 45 height 37
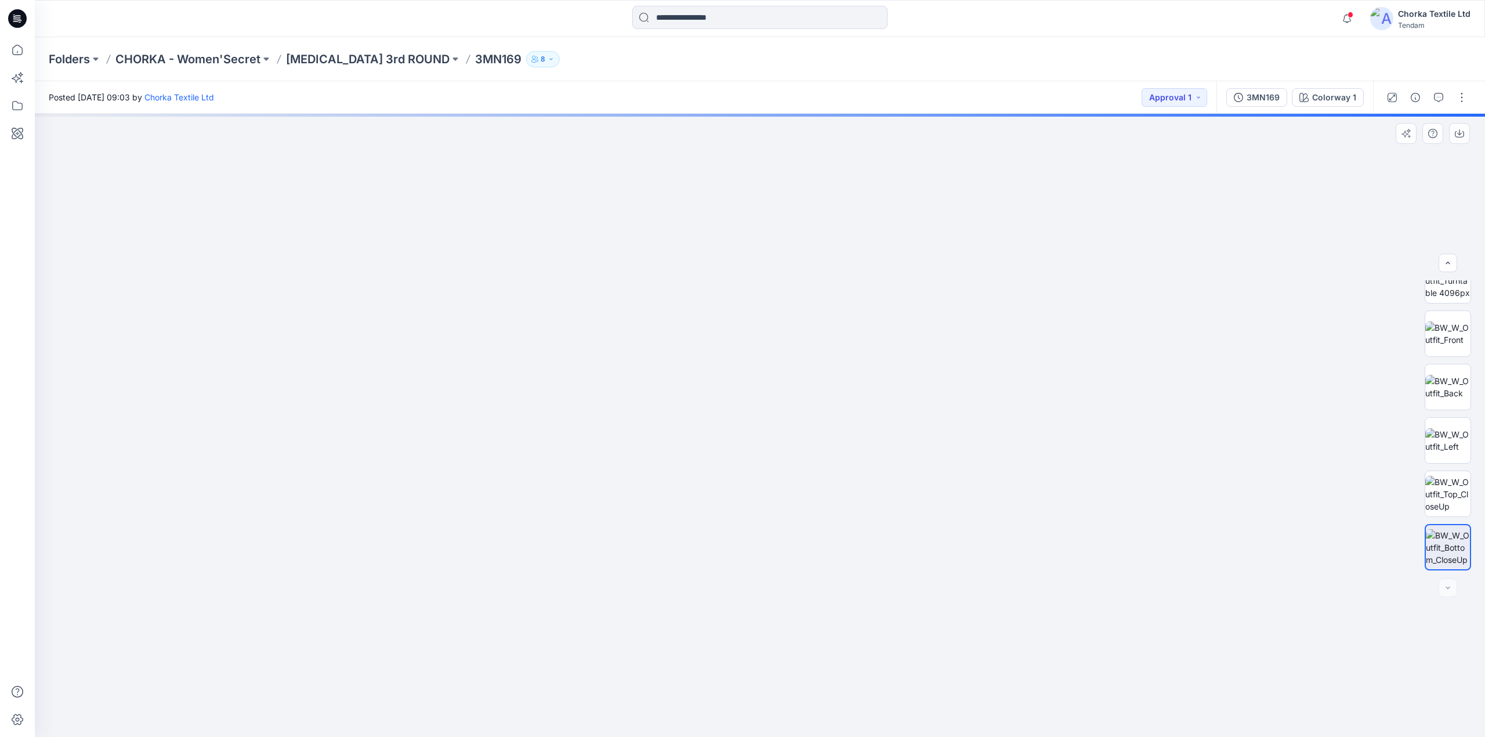
drag, startPoint x: 973, startPoint y: 205, endPoint x: 680, endPoint y: 660, distance: 541.4
click at [680, 660] on img at bounding box center [463, 222] width 2340 height 1028
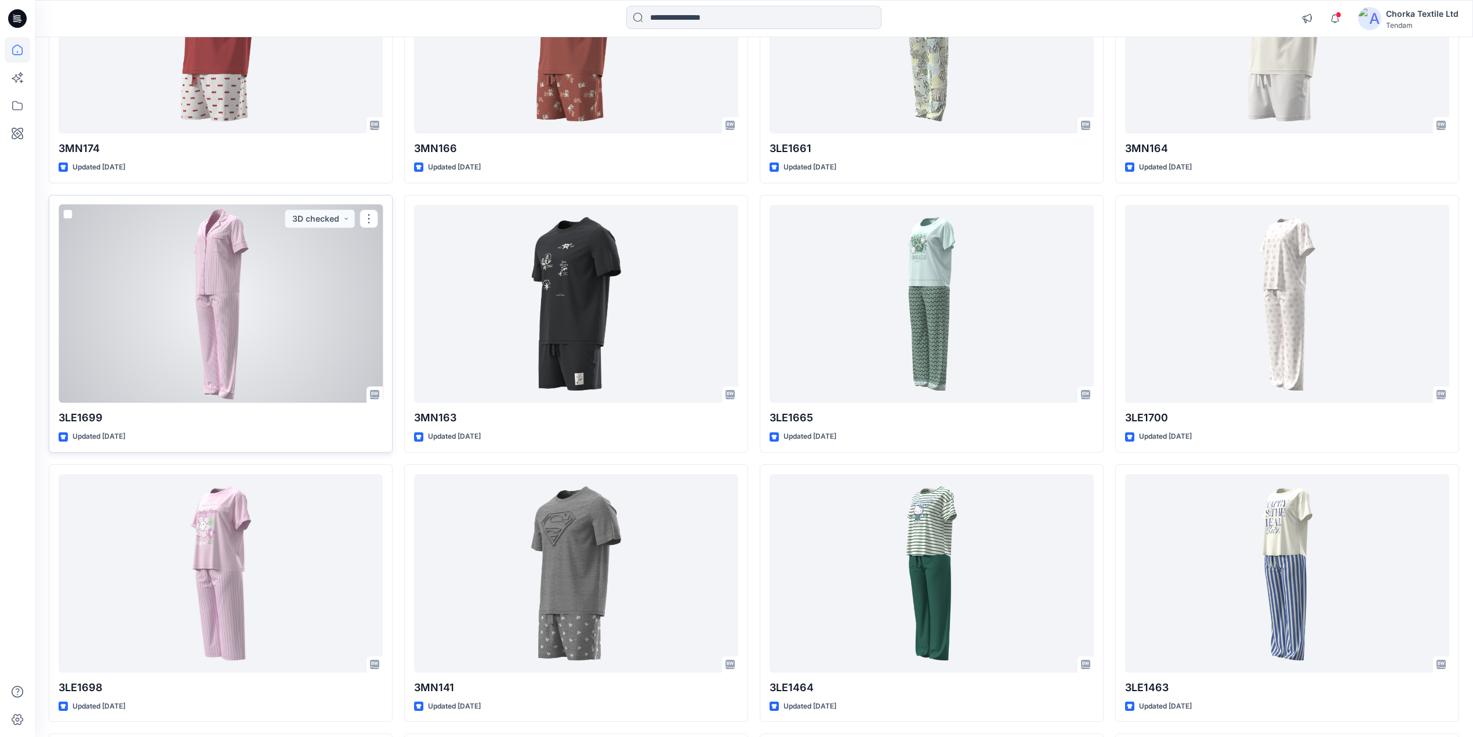
scroll to position [464, 0]
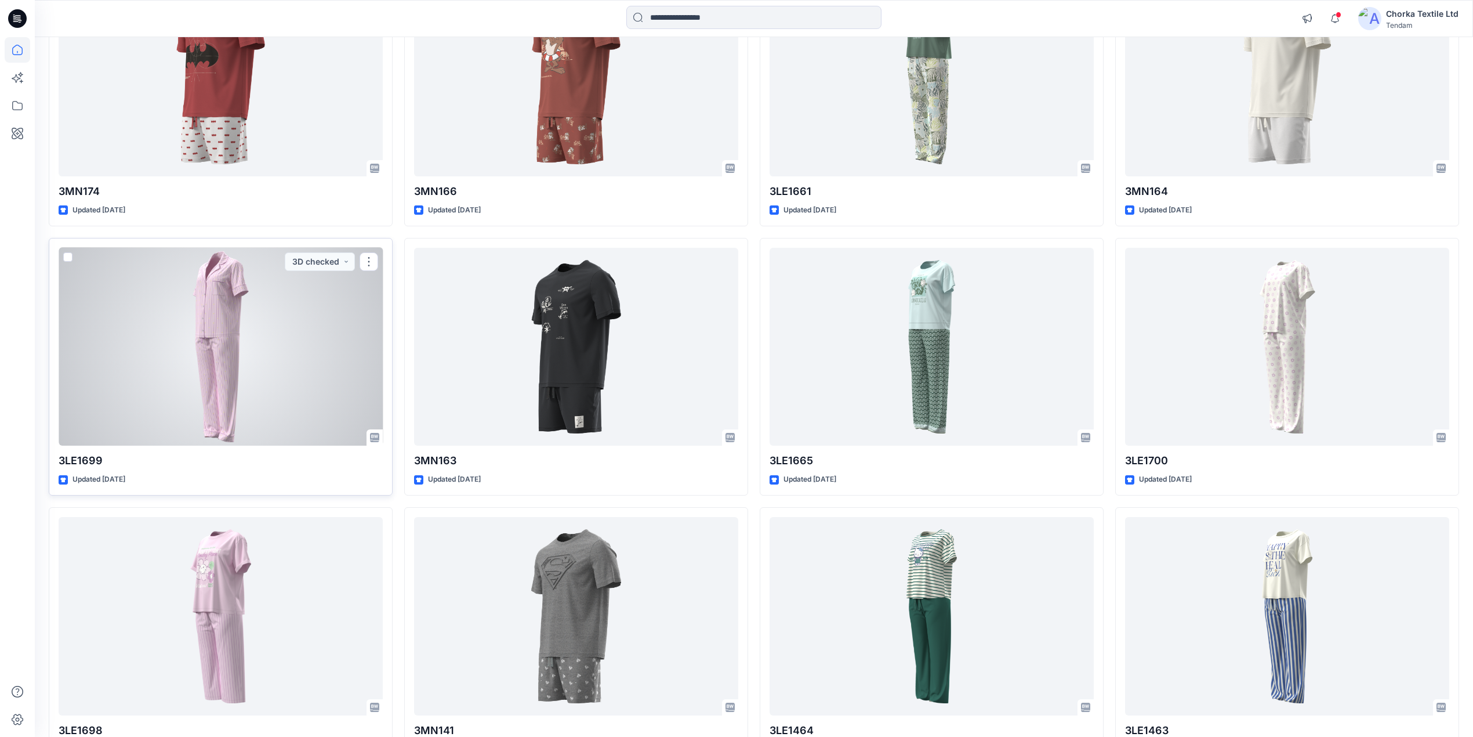
click at [219, 353] on div at bounding box center [221, 347] width 324 height 198
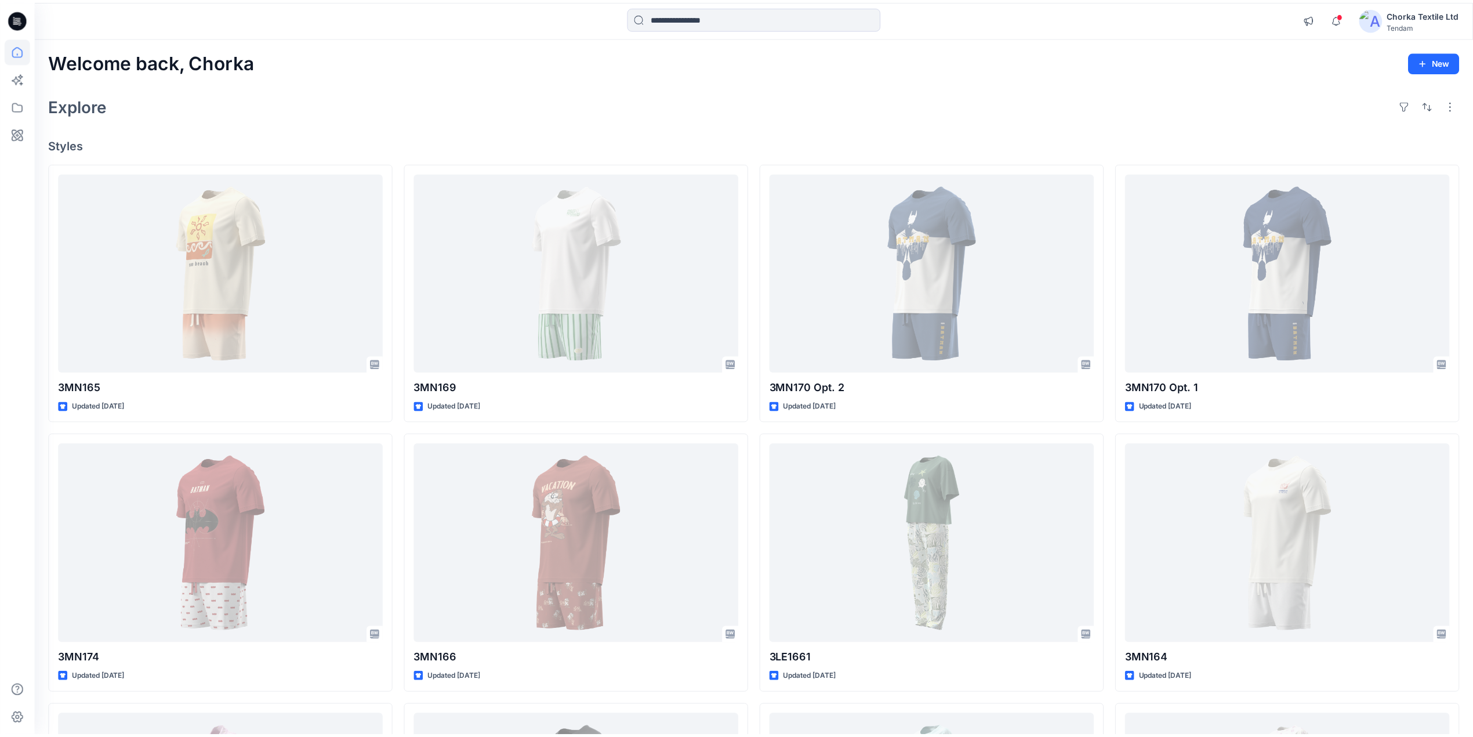
scroll to position [464, 0]
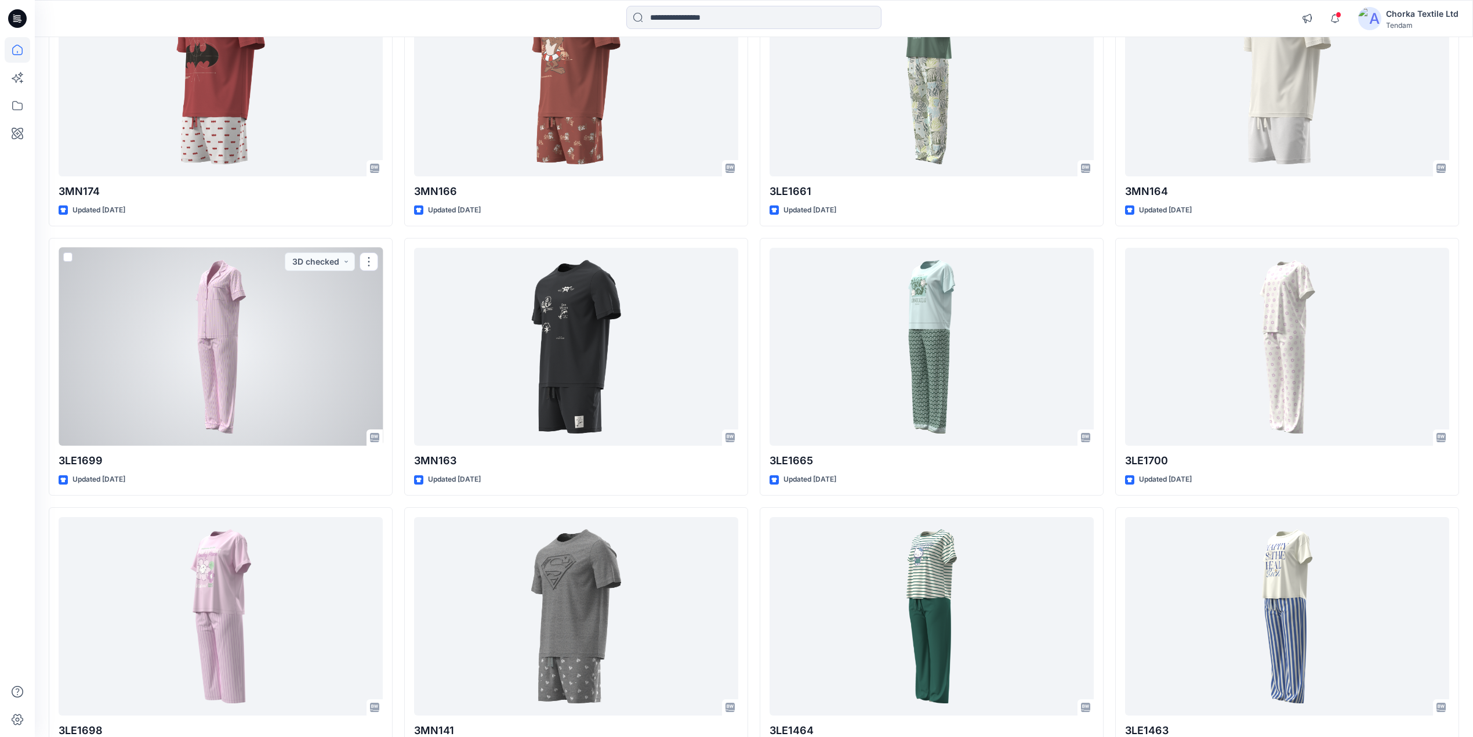
drag, startPoint x: 226, startPoint y: 345, endPoint x: 234, endPoint y: 344, distance: 8.7
click at [226, 345] on div at bounding box center [221, 347] width 324 height 198
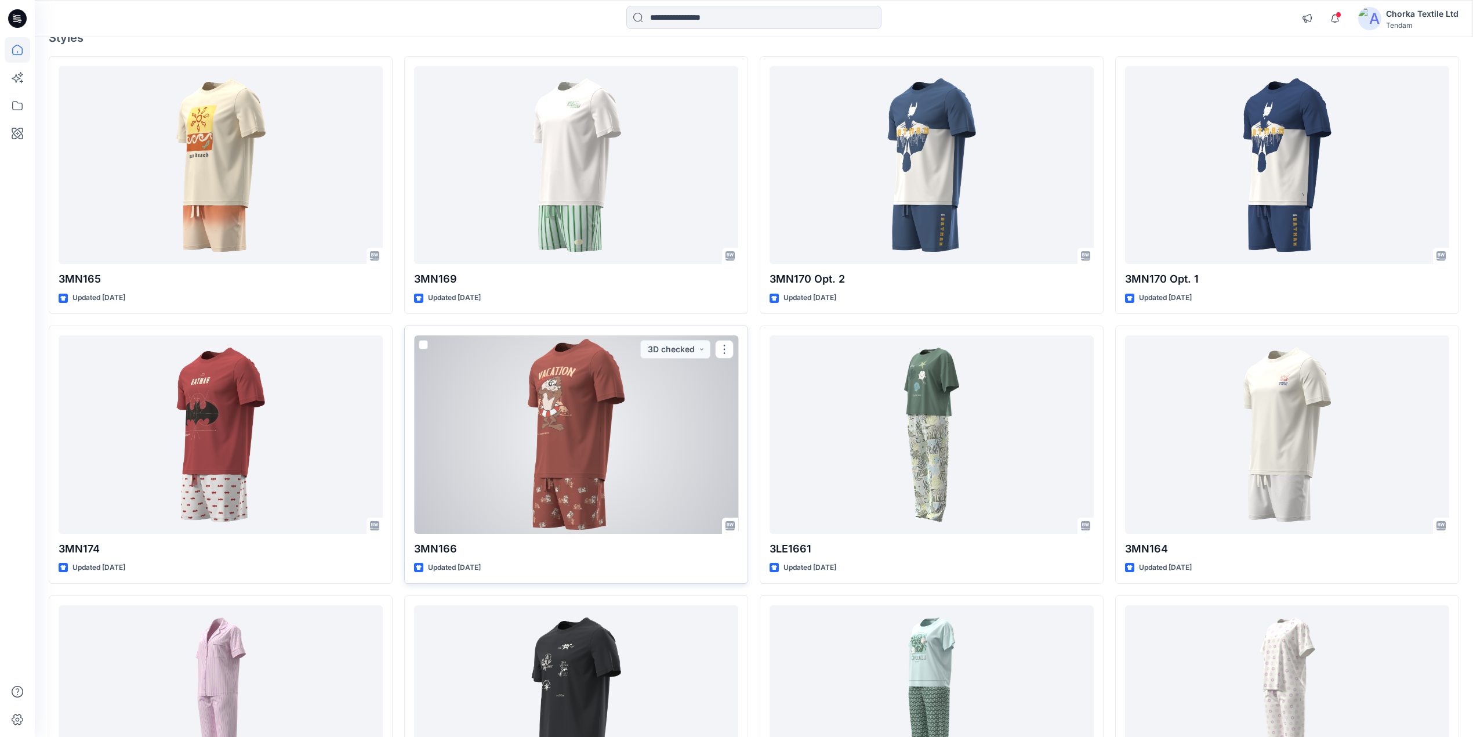
scroll to position [82, 0]
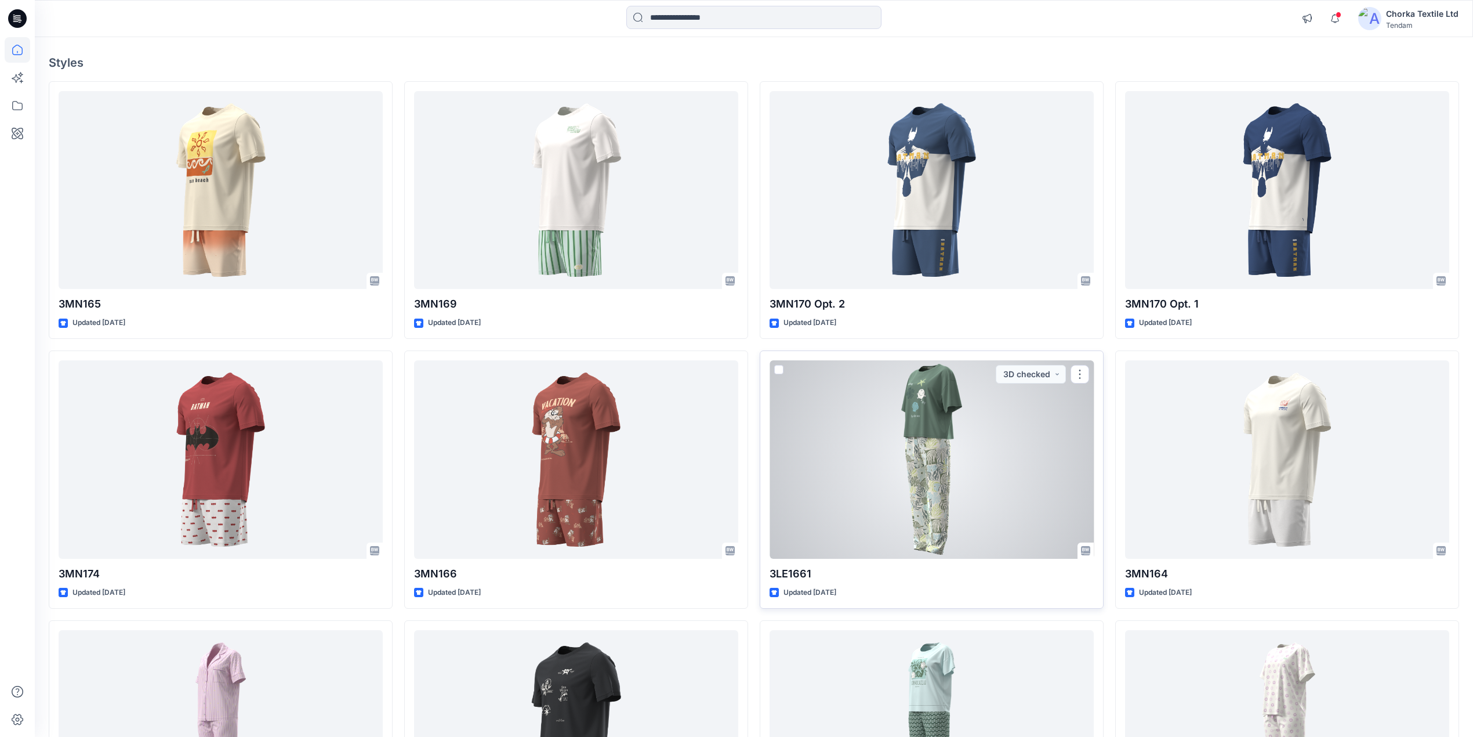
click at [916, 460] on div at bounding box center [932, 459] width 324 height 198
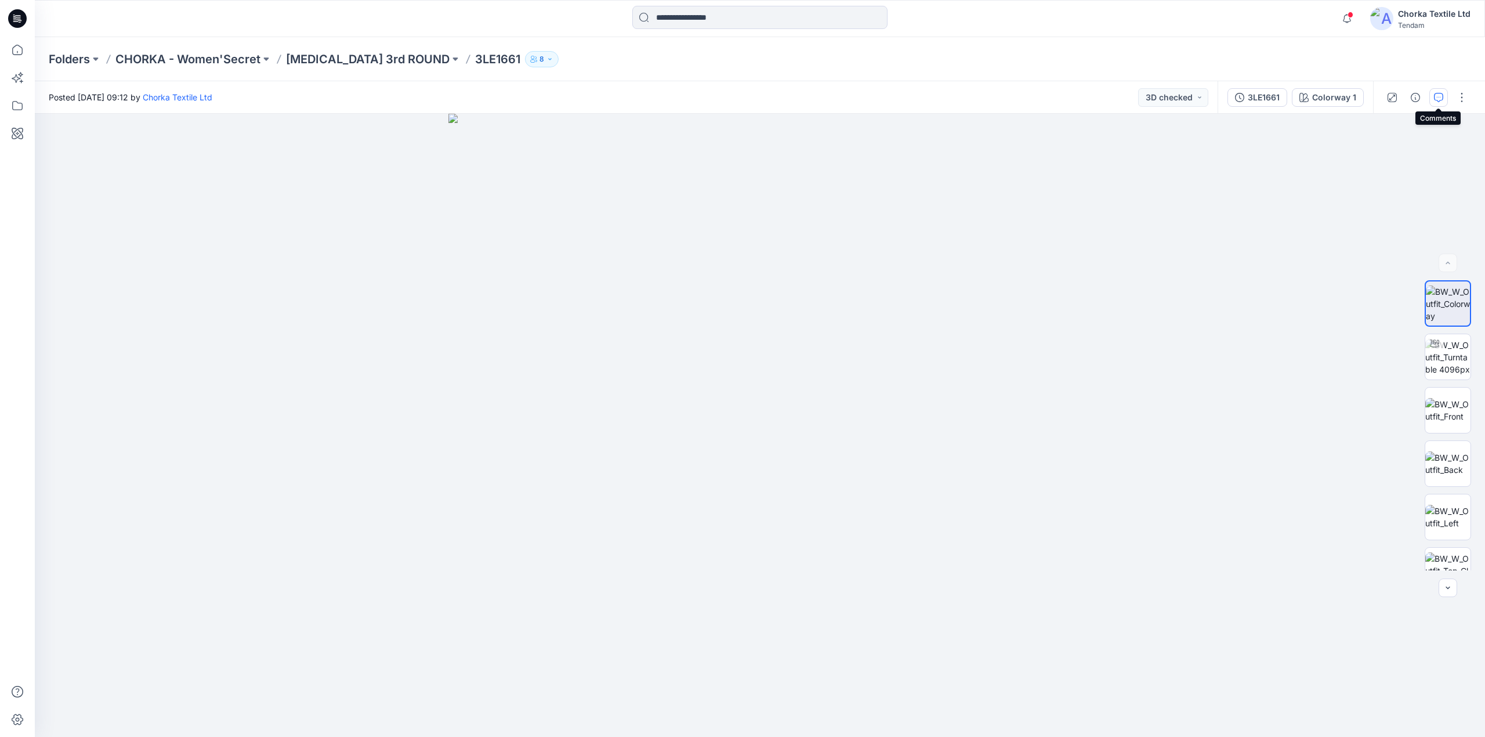
click at [1437, 94] on icon "button" at bounding box center [1438, 97] width 9 height 9
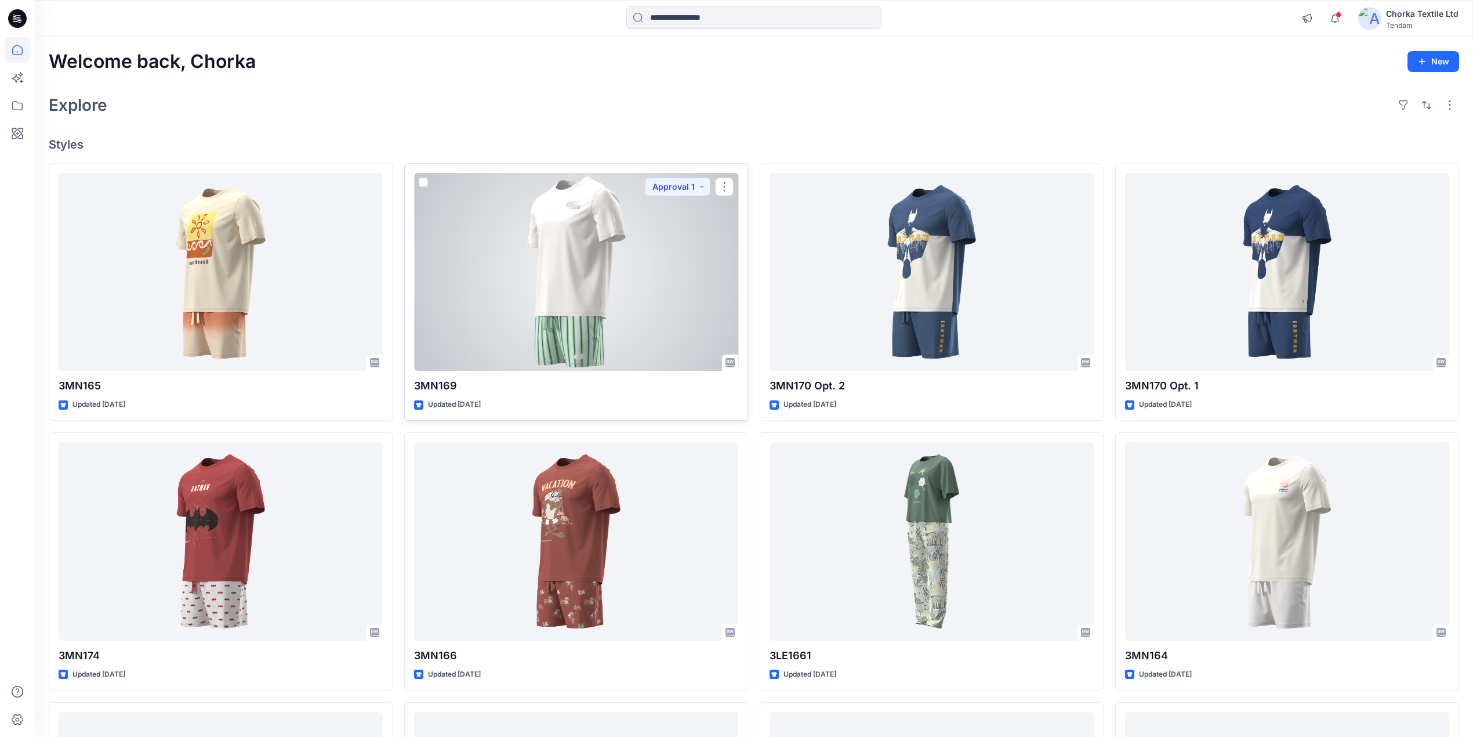
click at [604, 267] on div at bounding box center [576, 272] width 324 height 198
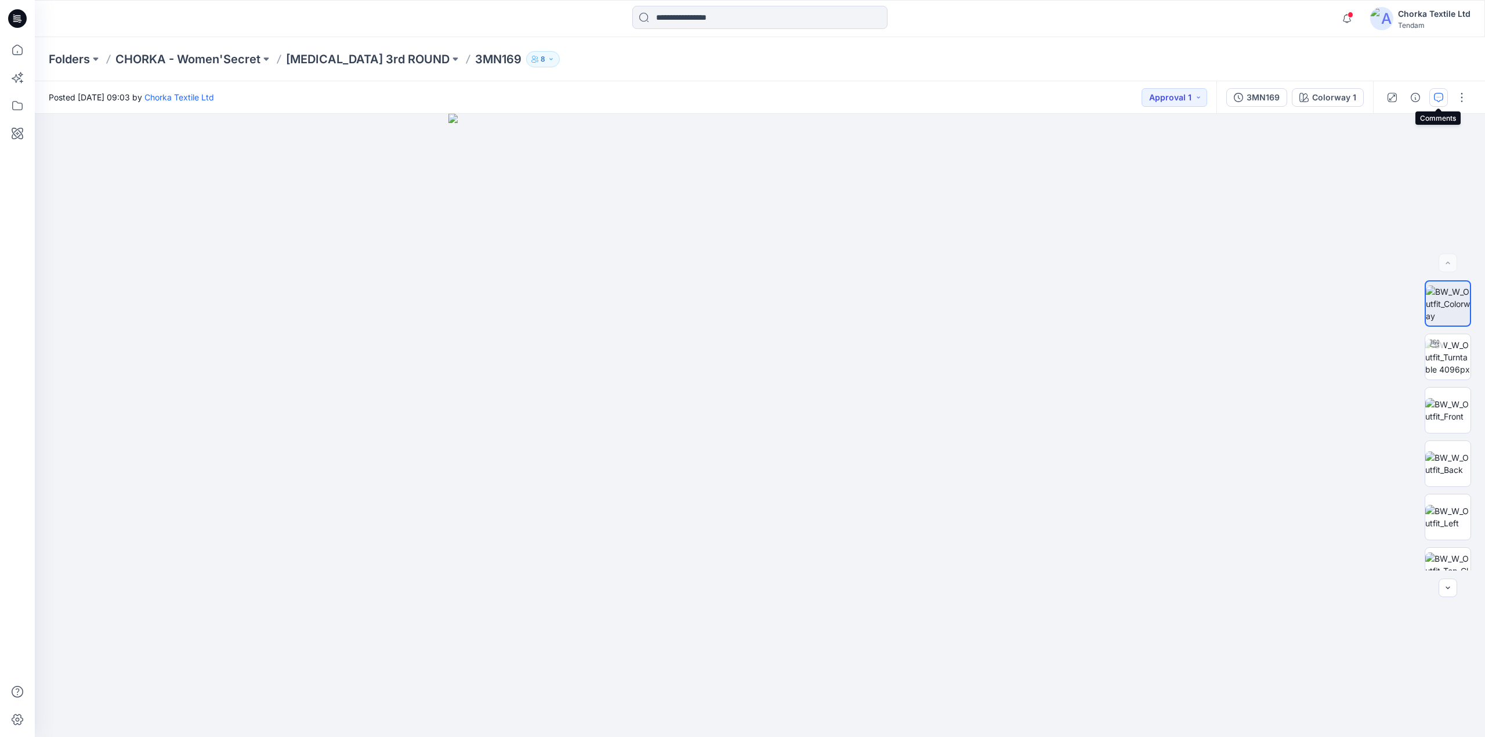
click at [1437, 94] on icon "button" at bounding box center [1438, 97] width 9 height 9
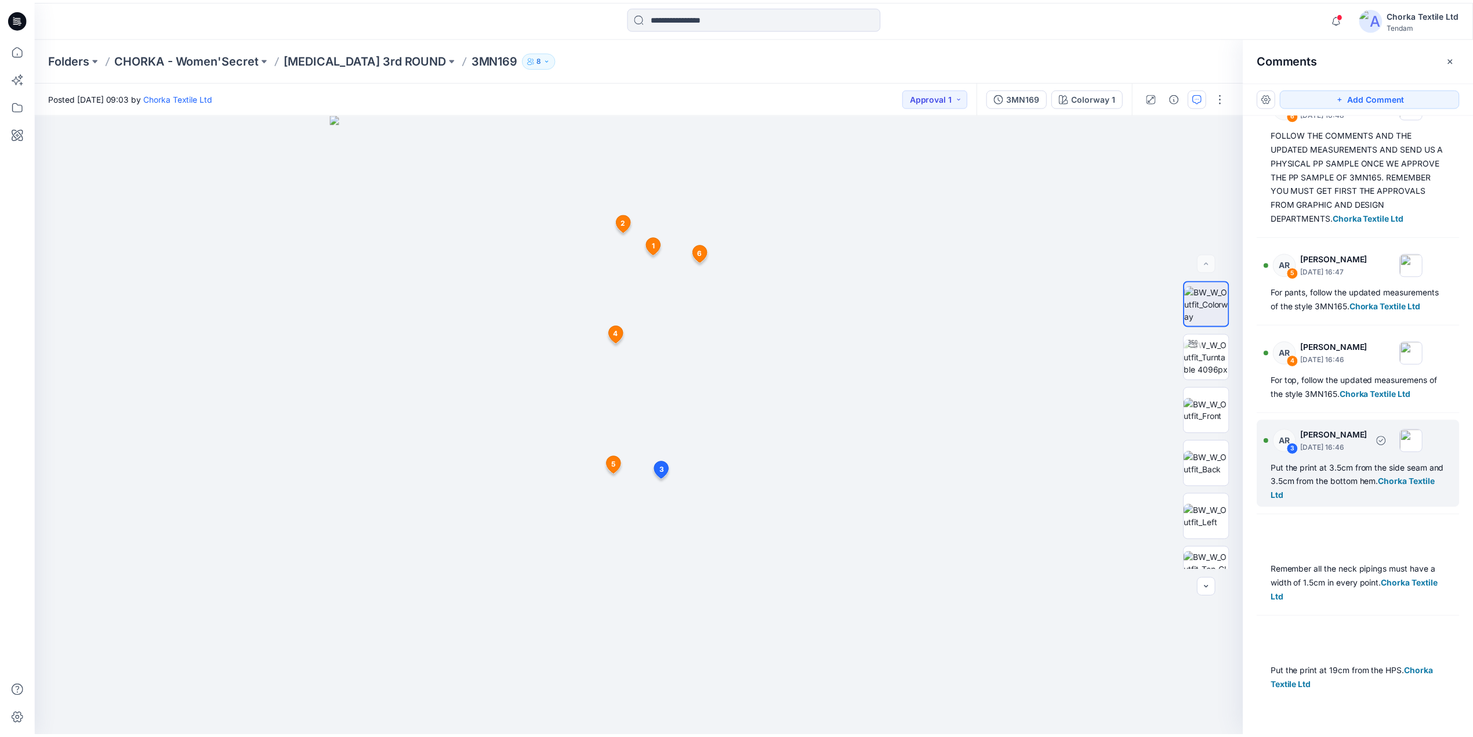
scroll to position [148, 0]
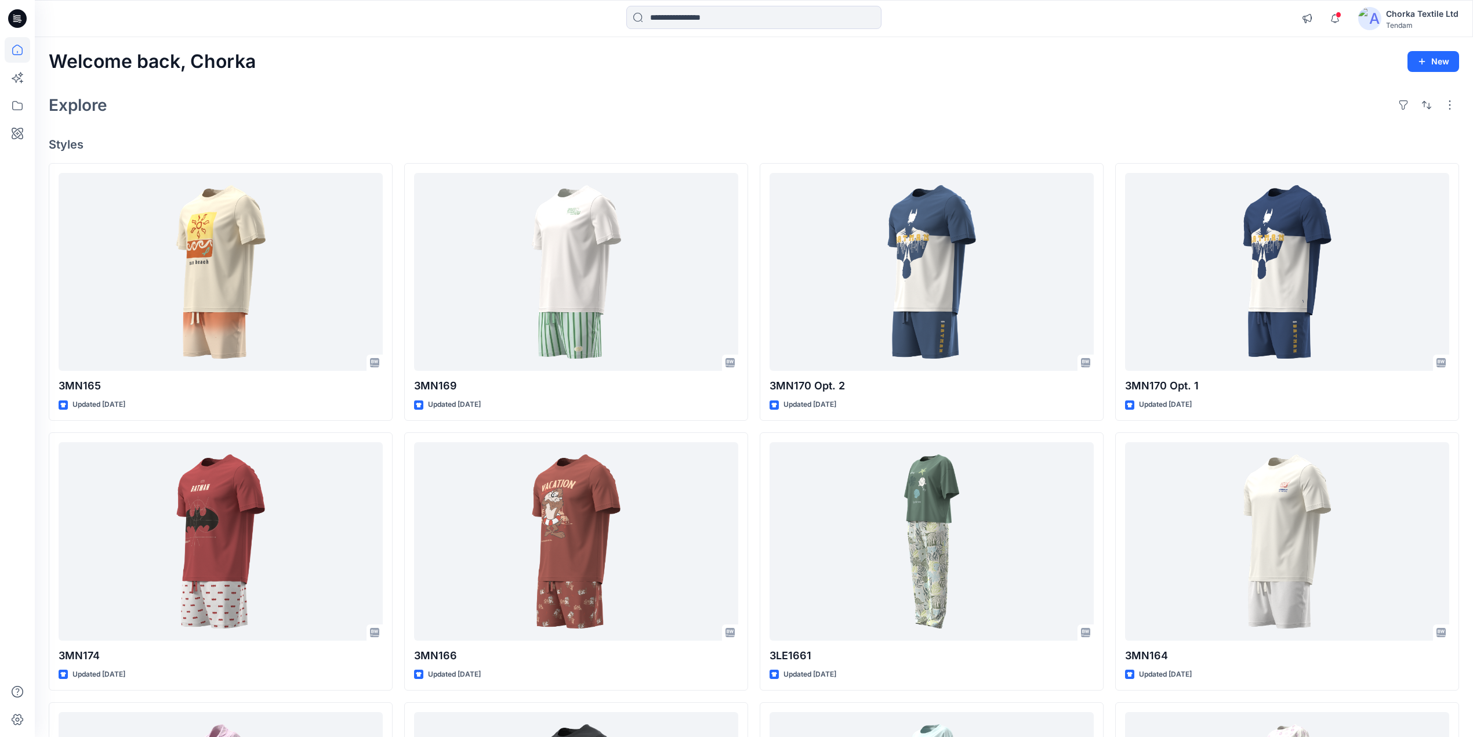
click at [1087, 109] on div "Explore" at bounding box center [754, 105] width 1411 height 28
